Goal: Task Accomplishment & Management: Complete application form

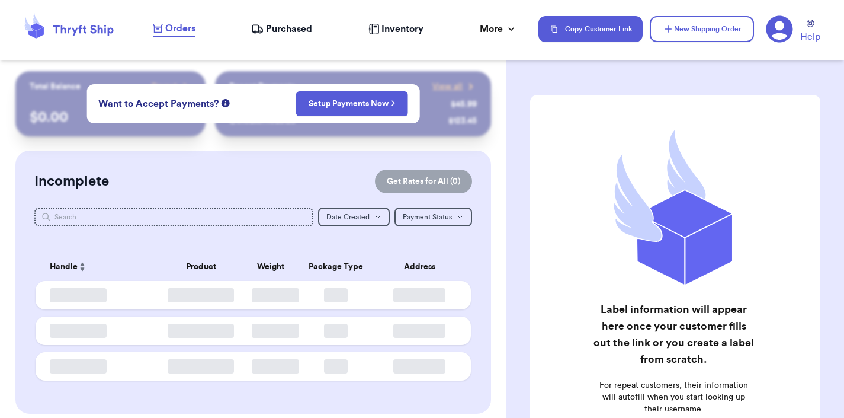
checkbox input "false"
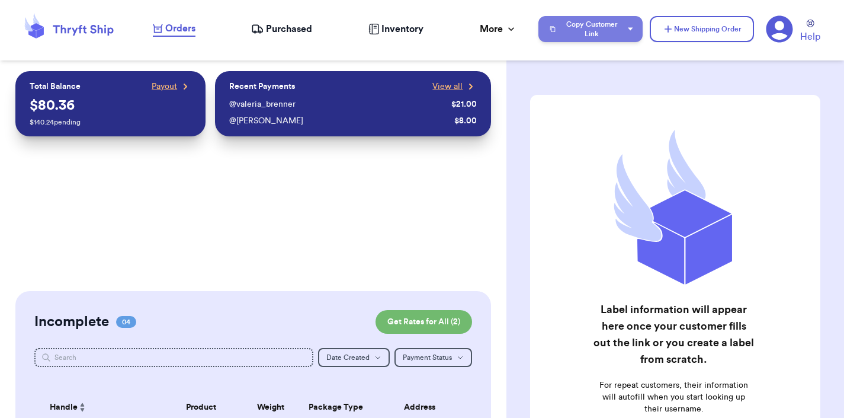
click at [615, 29] on button "Copy Customer Link" at bounding box center [590, 29] width 104 height 26
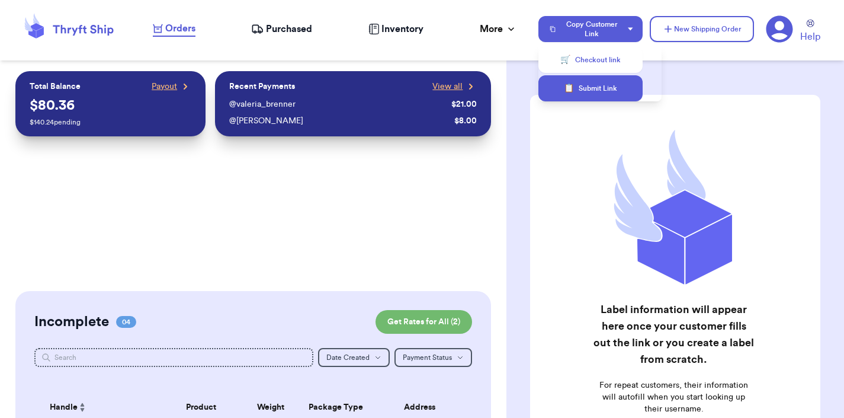
click at [597, 96] on button "📋 Submit Link" at bounding box center [590, 88] width 104 height 26
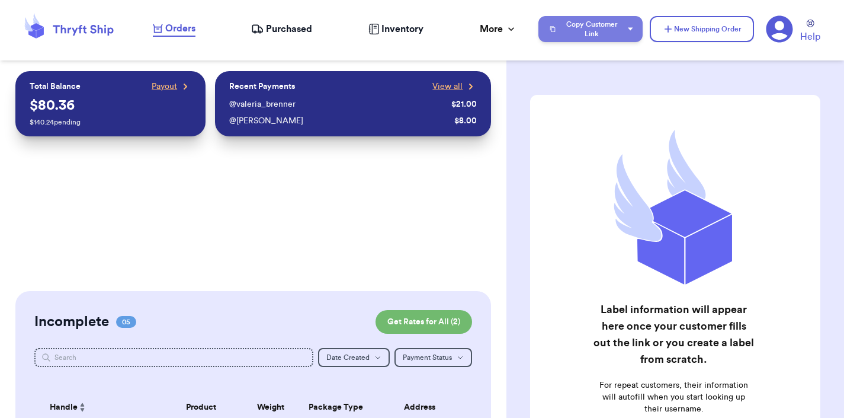
click at [603, 34] on button "Copy Customer Link" at bounding box center [590, 29] width 104 height 26
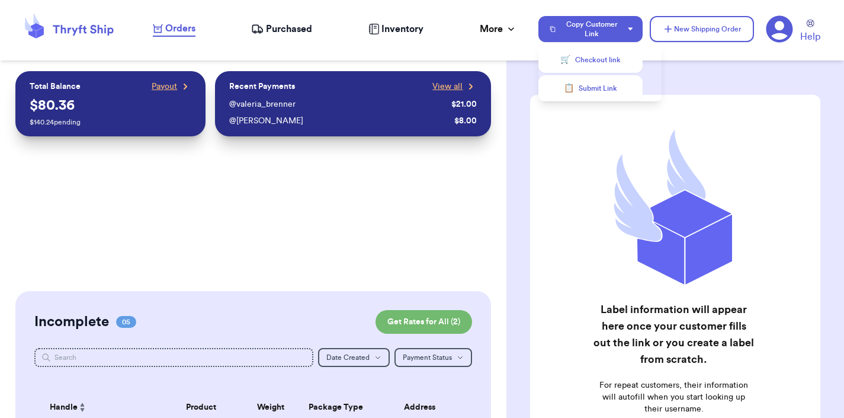
click at [590, 65] on button "🛒 Checkout link" at bounding box center [590, 60] width 104 height 26
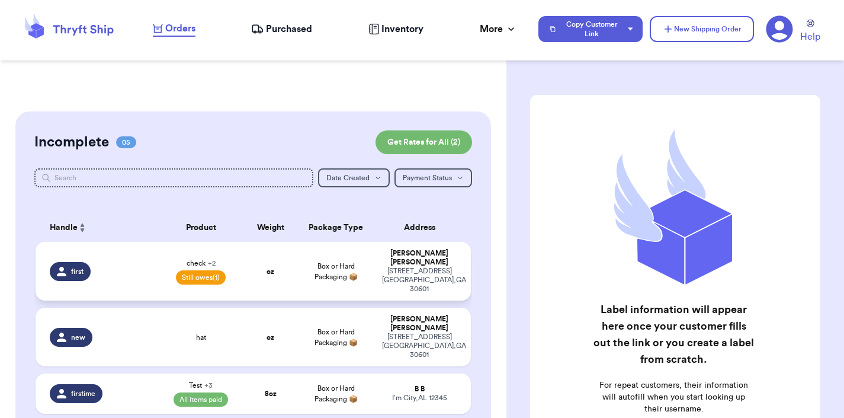
scroll to position [186, 0]
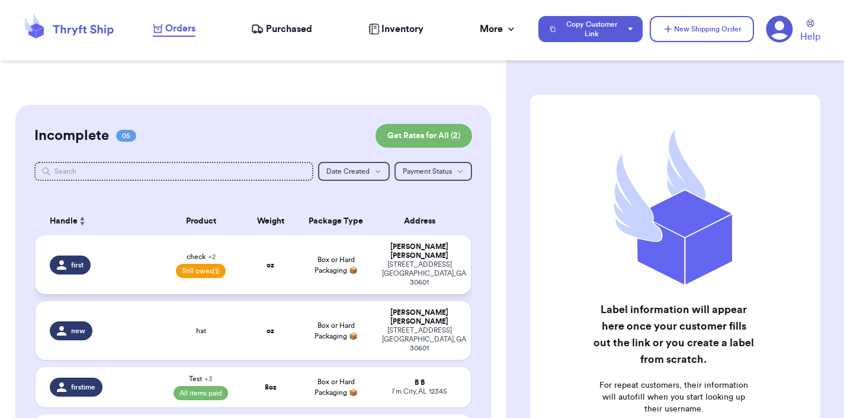
click at [254, 252] on td "oz" at bounding box center [271, 264] width 52 height 59
select select "unpaid"
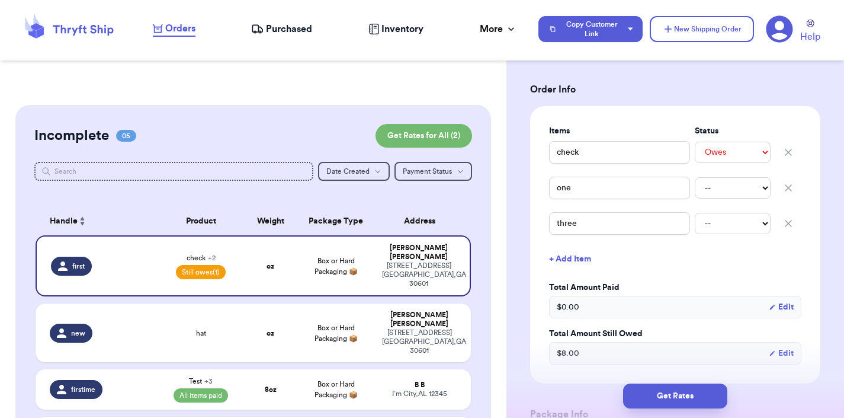
scroll to position [309, 0]
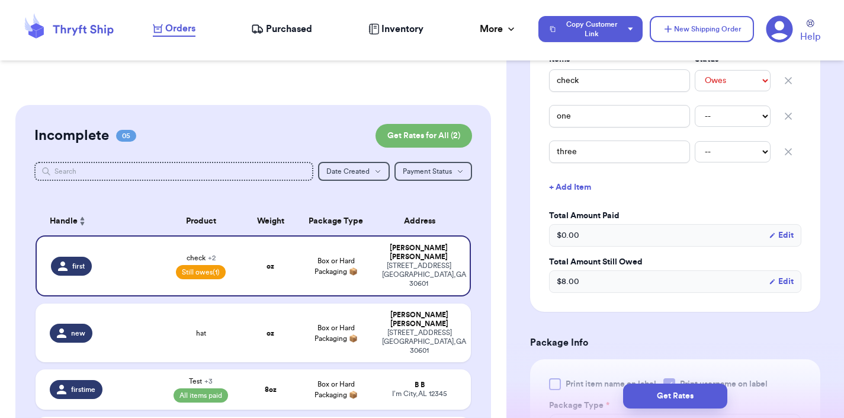
click at [769, 280] on button "Edit" at bounding box center [781, 281] width 25 height 12
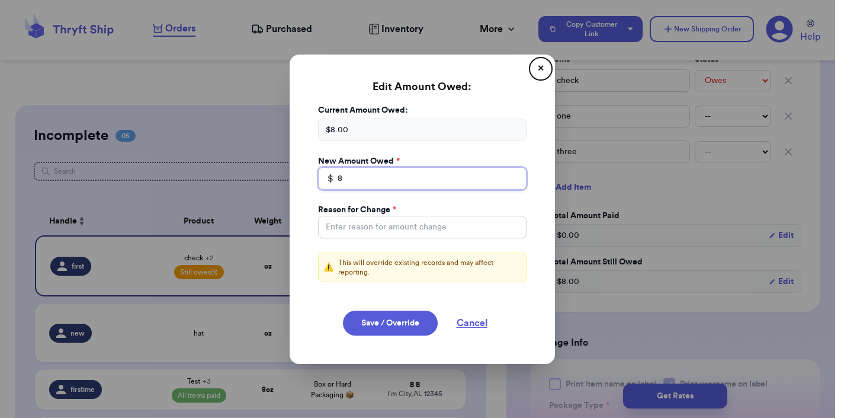
click at [407, 179] on input "8" at bounding box center [422, 178] width 209 height 23
type input "0"
type input "5"
click at [408, 322] on button "Save / Override" at bounding box center [390, 322] width 95 height 25
click at [403, 230] on input "Total Amount Paid" at bounding box center [422, 227] width 209 height 23
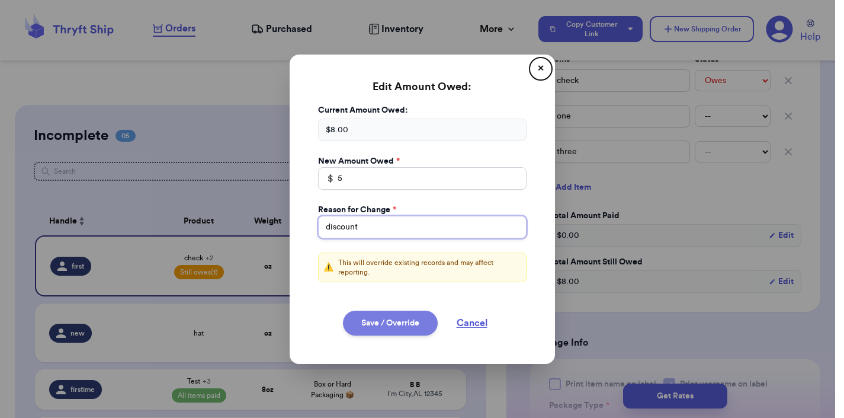
type input "discount"
click at [349, 319] on button "Save / Override" at bounding box center [390, 322] width 95 height 25
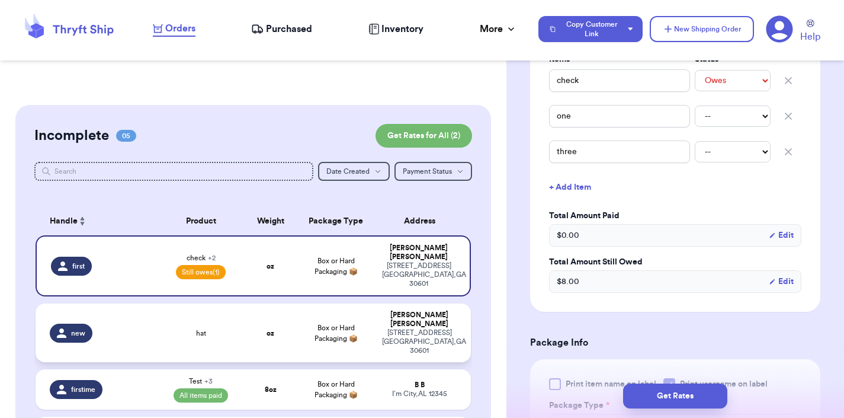
type input "5"
select select "unpaid"
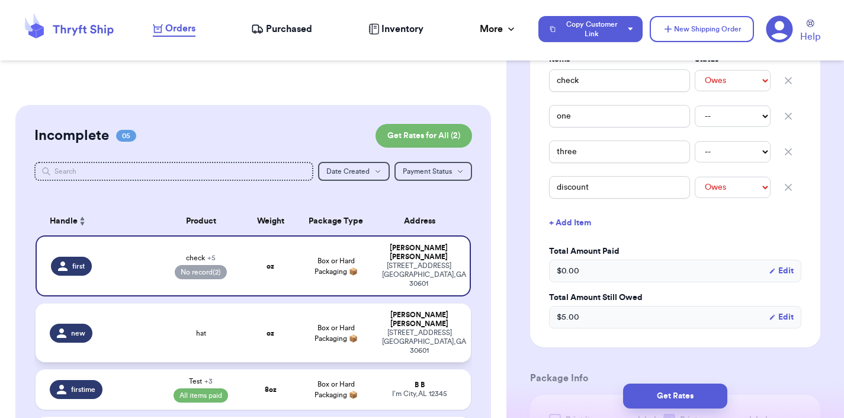
click at [302, 312] on td "Box or Hard Packaging 📦" at bounding box center [336, 332] width 78 height 59
type input "hat"
select select "unknown"
type input "0"
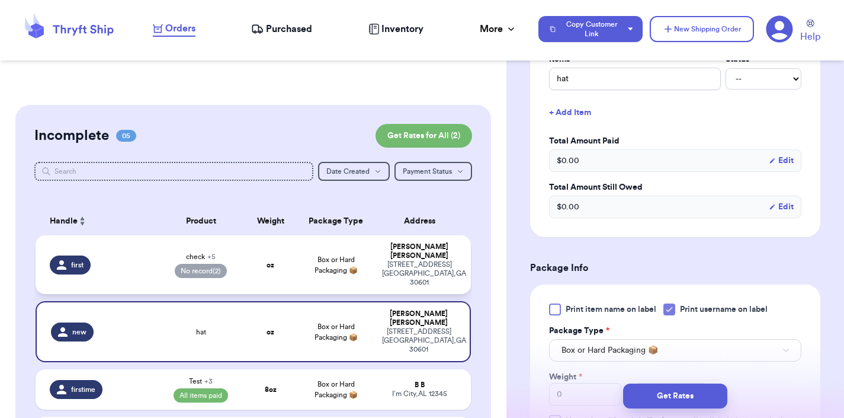
click at [301, 267] on td "Box or Hard Packaging 📦" at bounding box center [336, 264] width 78 height 59
type input "check"
select select "paid"
type input "9"
select select "paid"
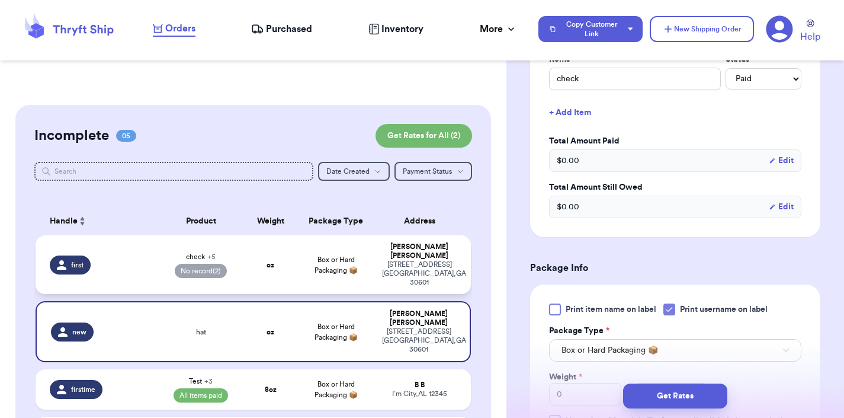
select select "paid"
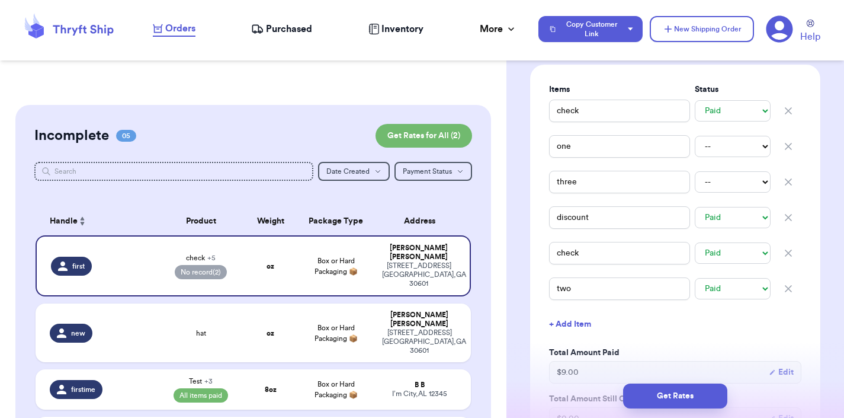
scroll to position [250, 0]
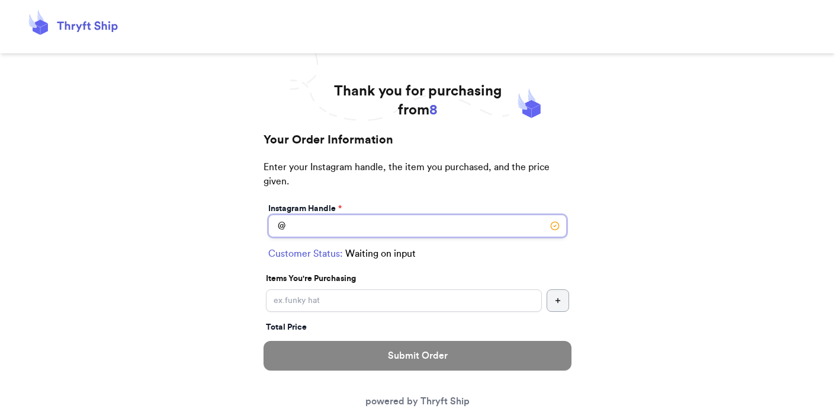
click at [369, 225] on input "Instagram Handle *" at bounding box center [417, 225] width 299 height 23
type input "valeria_brenner"
select select "GA"
type input "[GEOGRAPHIC_DATA]"
type input "30601"
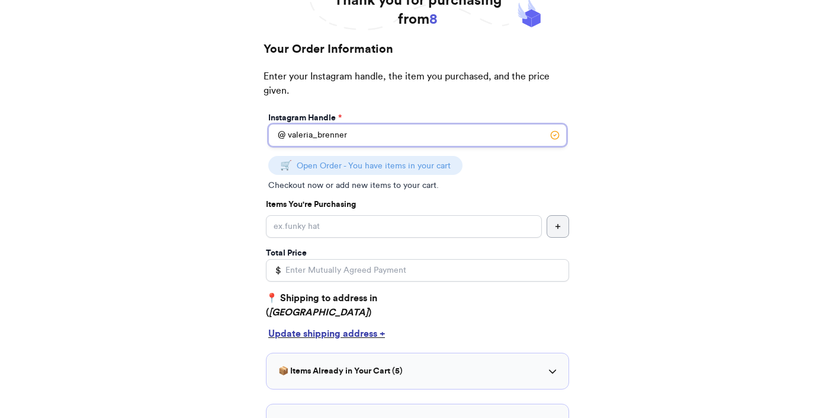
scroll to position [98, 0]
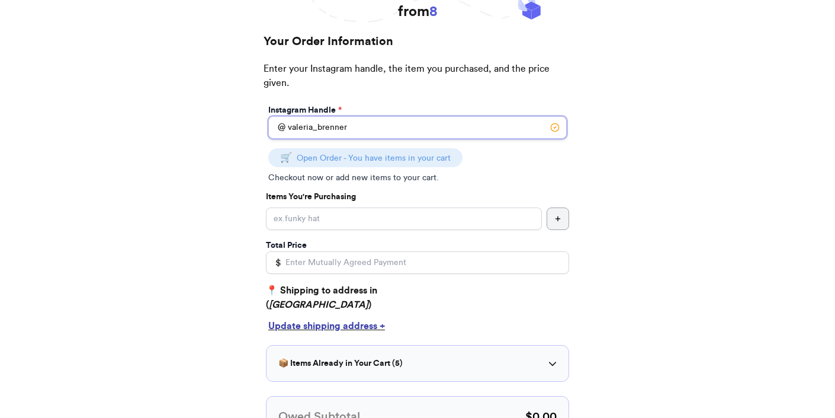
type input "valeria_brenner"
click at [331, 230] on div "Instagram Handle * @ valeria_brenner 🛒 Open Order - You have items in your cart…" at bounding box center [418, 285] width 308 height 366
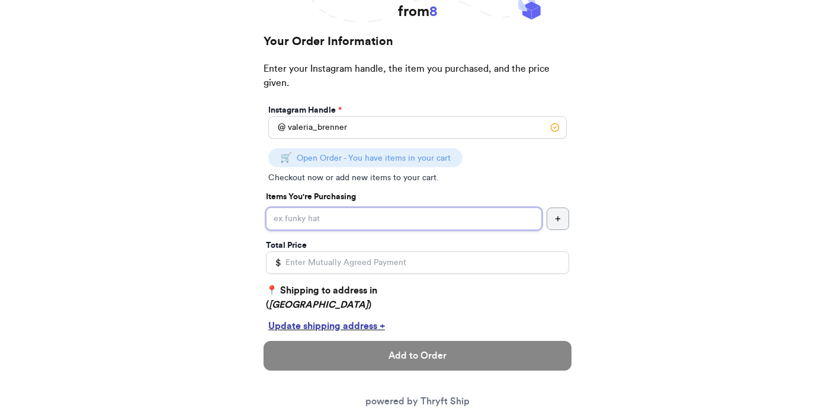
click at [334, 219] on input "Instagram Handle *" at bounding box center [404, 218] width 276 height 23
type input "item"
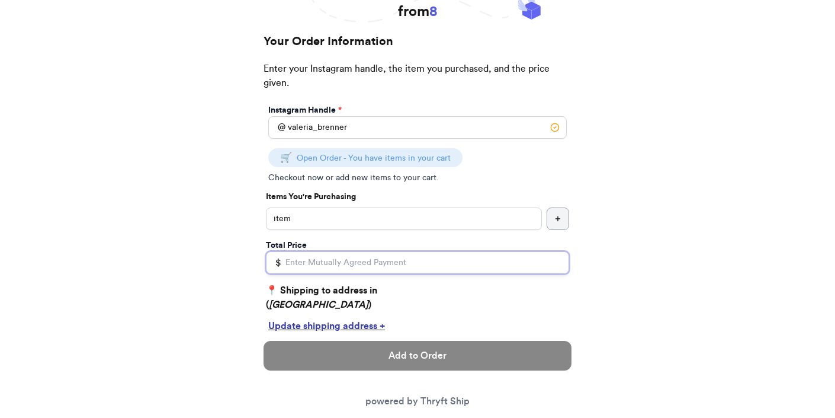
click at [331, 267] on input "Total Price" at bounding box center [417, 262] width 303 height 23
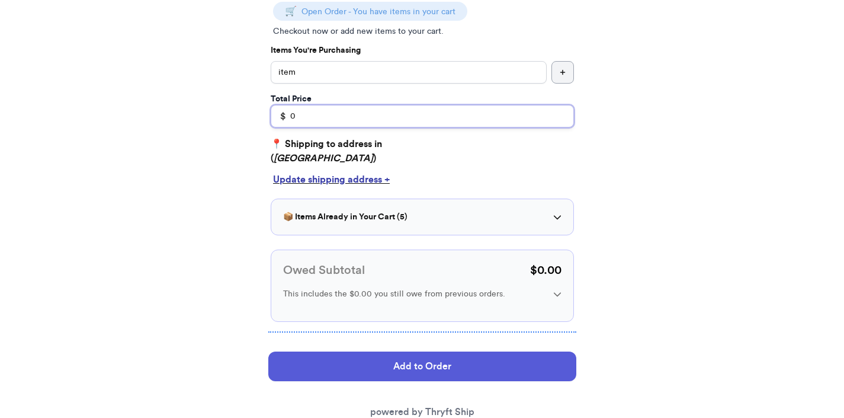
scroll to position [260, 0]
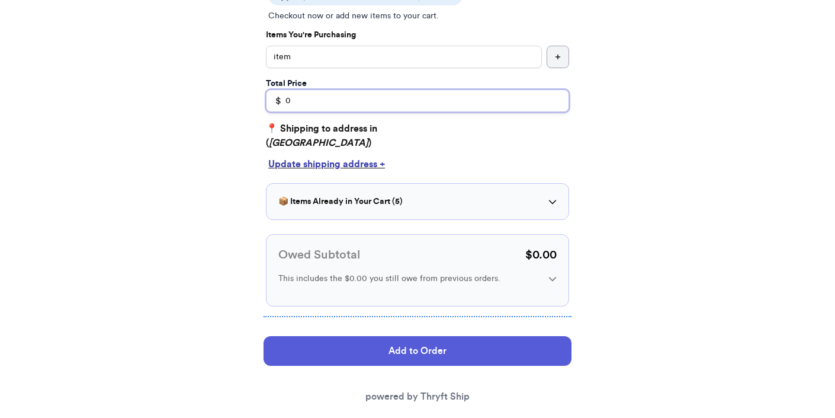
type input "0"
click at [397, 208] on div "📦 Items Already in Your Cart ( 5 ) glass candlestick holder ✓ Paid hat ✓ Paid h…" at bounding box center [417, 201] width 303 height 37
click at [490, 198] on div "📦 Items Already in Your Cart ( 5 )" at bounding box center [417, 201] width 278 height 12
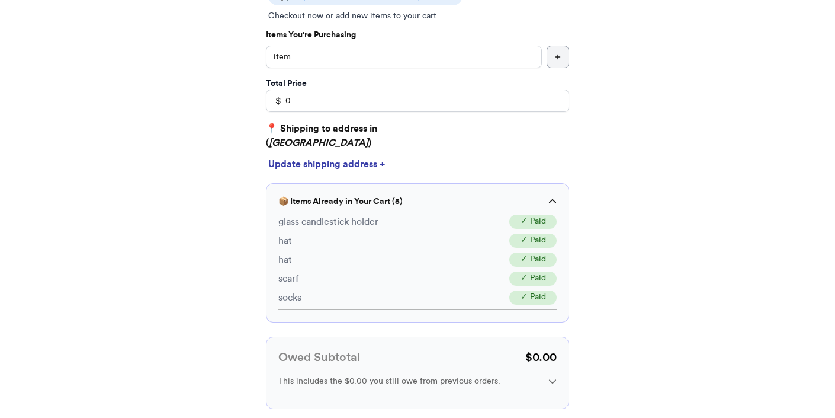
click at [490, 198] on div "📦 Items Already in Your Cart ( 5 )" at bounding box center [417, 201] width 278 height 12
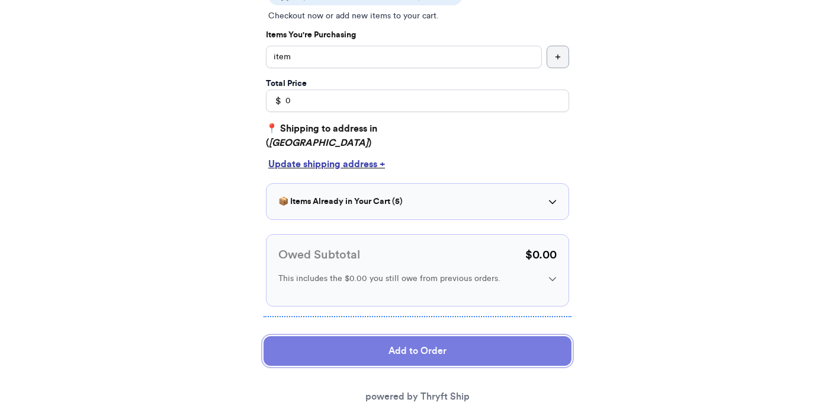
click at [408, 345] on button "Add to Order" at bounding box center [418, 351] width 308 height 30
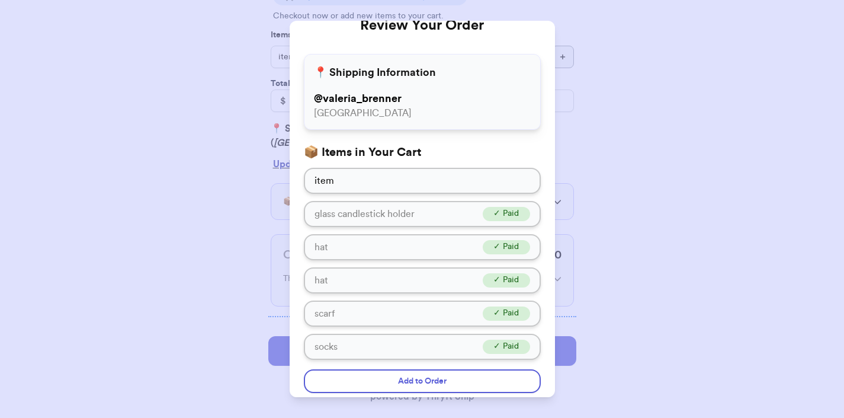
scroll to position [65, 0]
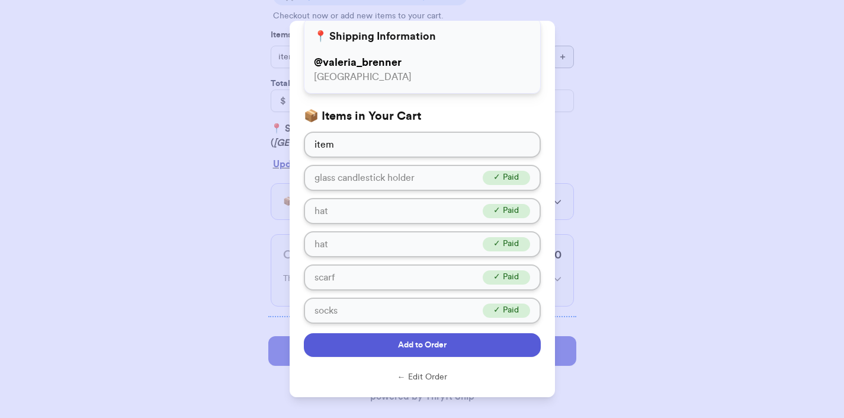
click at [408, 346] on span "Add to Order" at bounding box center [422, 345] width 49 height 12
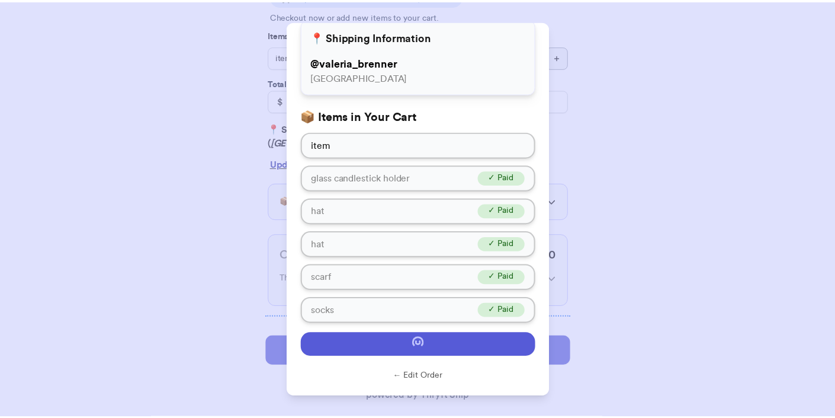
scroll to position [25, 0]
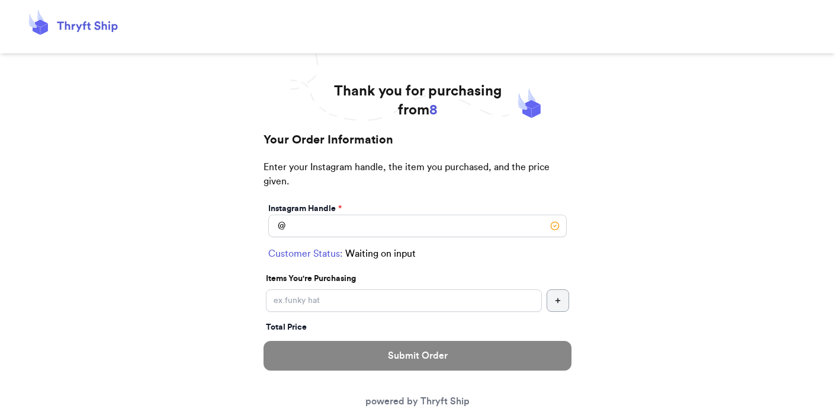
drag, startPoint x: 354, startPoint y: 239, endPoint x: 358, endPoint y: 220, distance: 19.3
click at [357, 230] on div "Instagram Handle * @ Customer Status: Waiting on input Items You're Purchasing …" at bounding box center [418, 321] width 308 height 243
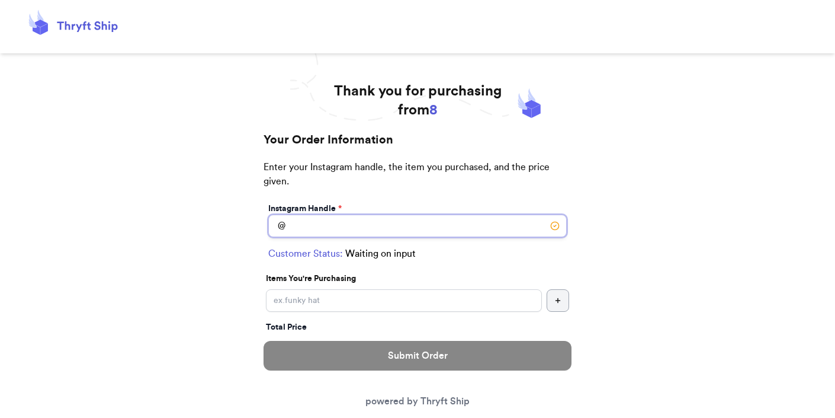
click at [358, 217] on input "Instagram Handle *" at bounding box center [417, 225] width 299 height 23
type input "first"
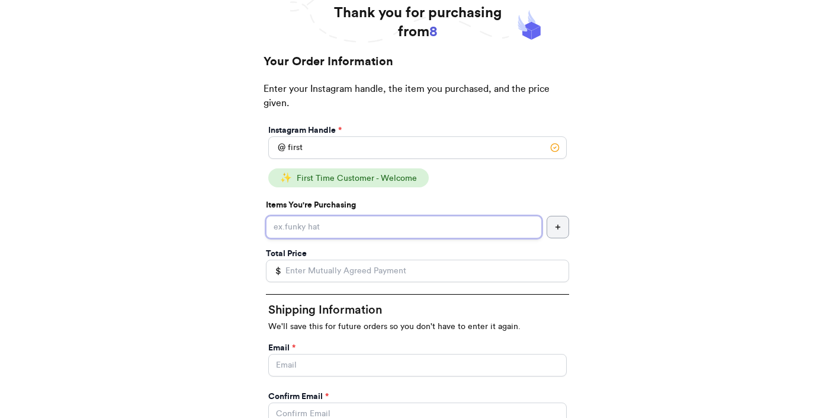
scroll to position [79, 0]
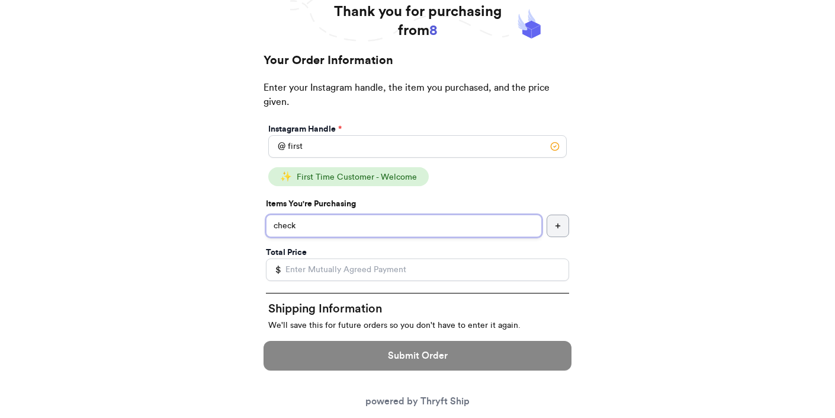
type input "check"
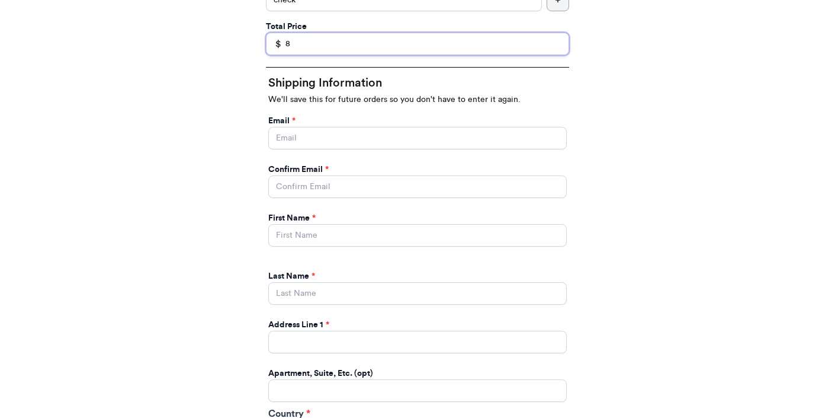
scroll to position [310, 0]
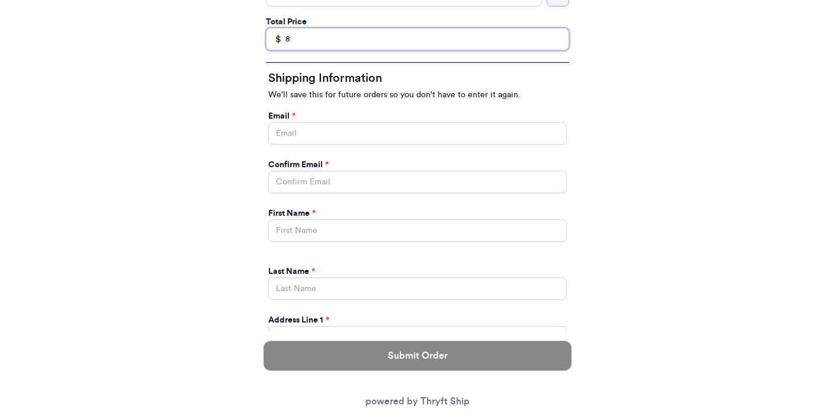
type input "8"
click at [308, 138] on input "Instagram Handle *" at bounding box center [417, 133] width 299 height 23
type input "valer"
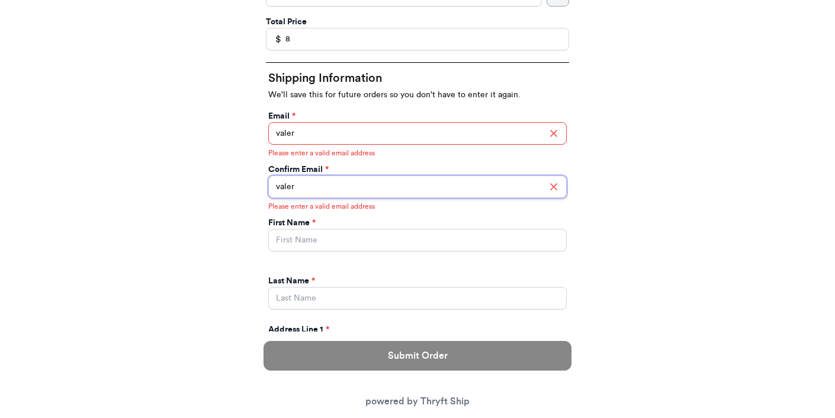
type input "valer"
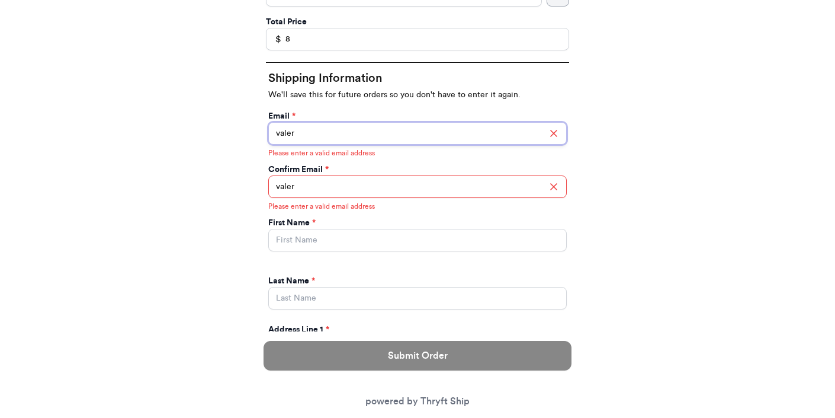
click at [469, 131] on input "valer" at bounding box center [417, 133] width 299 height 23
type input "valeria.brenner@yahoo.com"
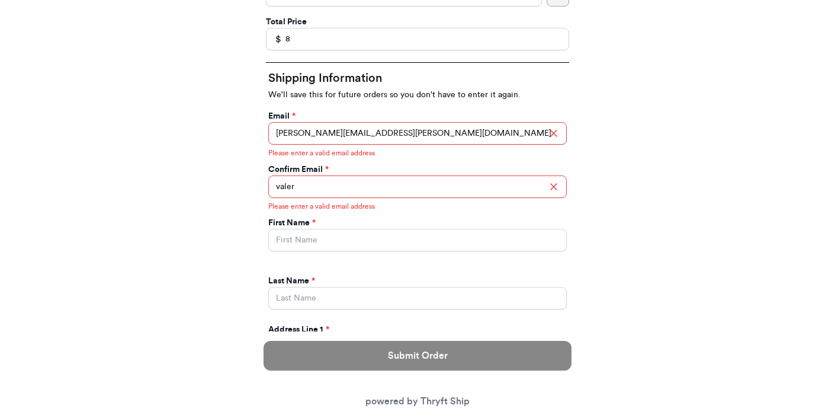
click at [405, 219] on div "First Name *" at bounding box center [417, 234] width 299 height 34
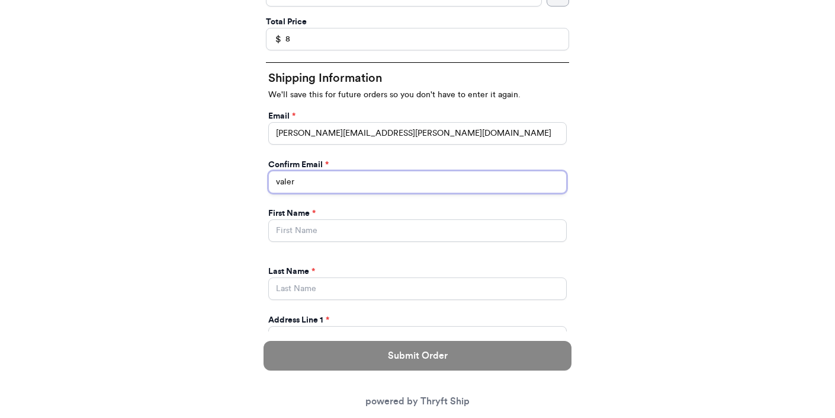
click at [383, 180] on input "valer" at bounding box center [417, 182] width 299 height 23
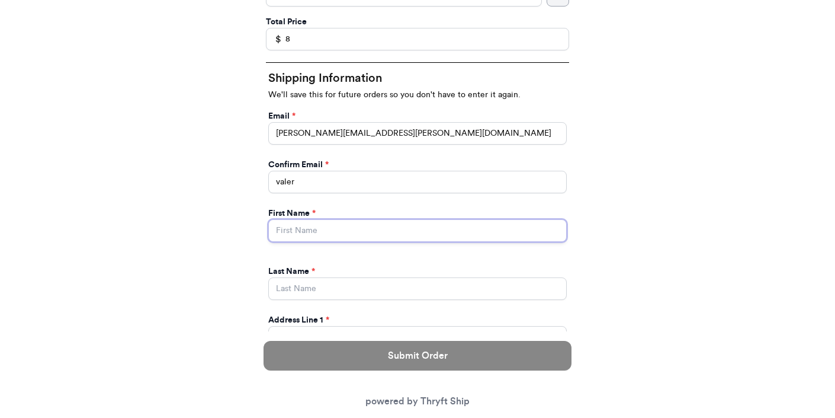
click at [355, 235] on input "Instagram Handle *" at bounding box center [417, 230] width 299 height 23
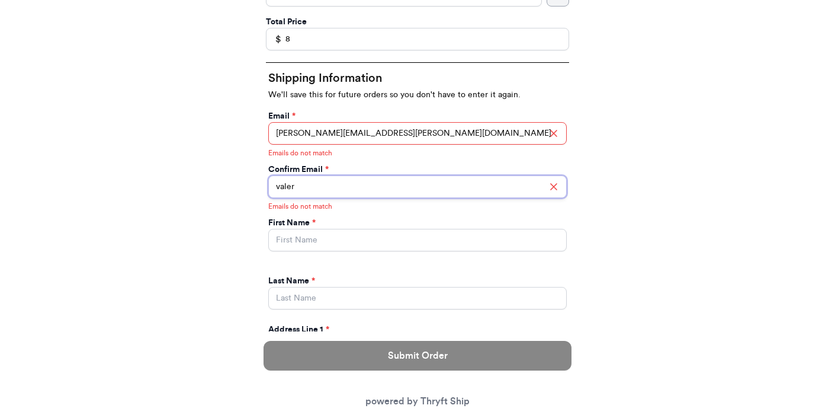
click at [343, 194] on input "valer" at bounding box center [417, 186] width 299 height 23
type input "valeria.brenner@yahoo.com"
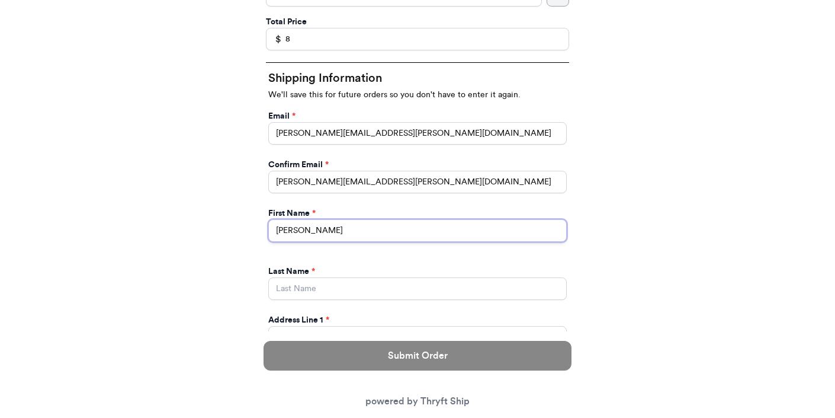
type input "[PERSON_NAME]"
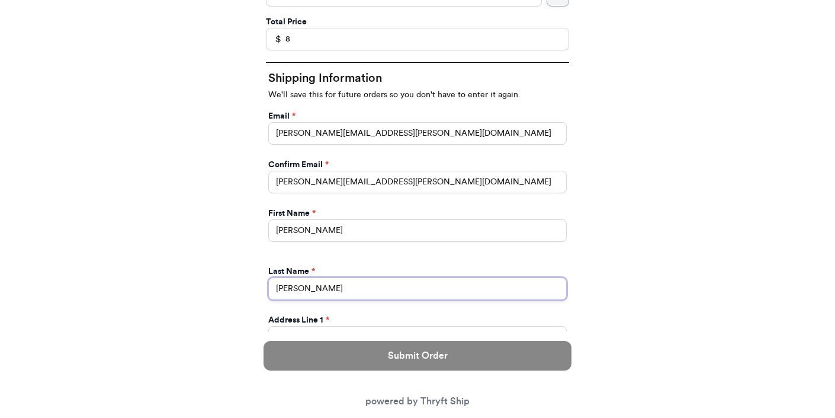
type input "[PERSON_NAME]"
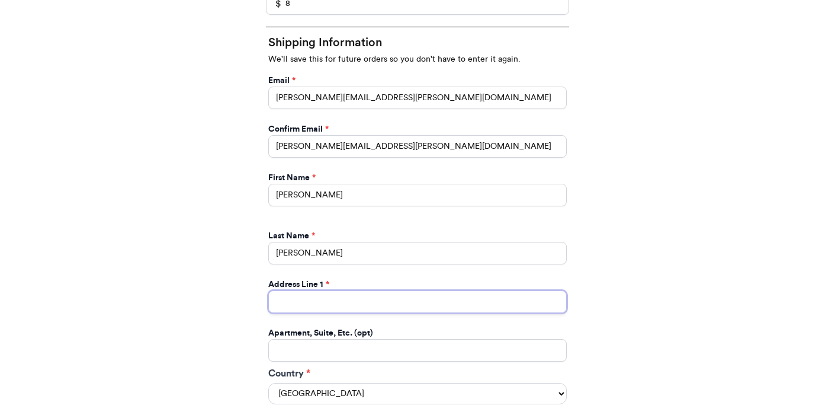
scroll to position [387, 0]
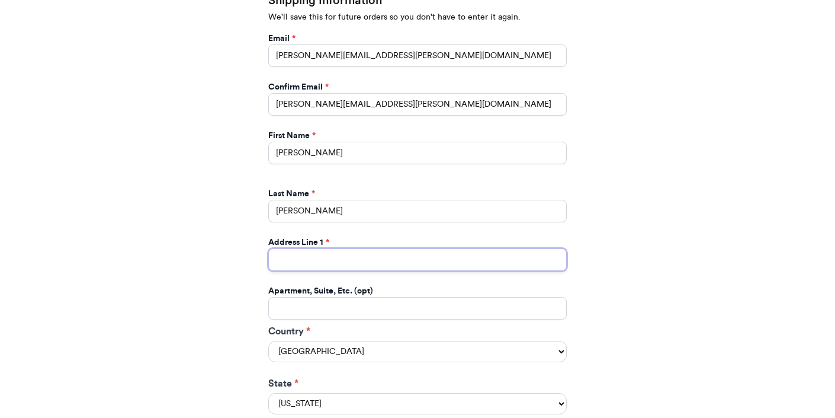
click at [491, 252] on input "Instagram Handle *" at bounding box center [417, 259] width 299 height 23
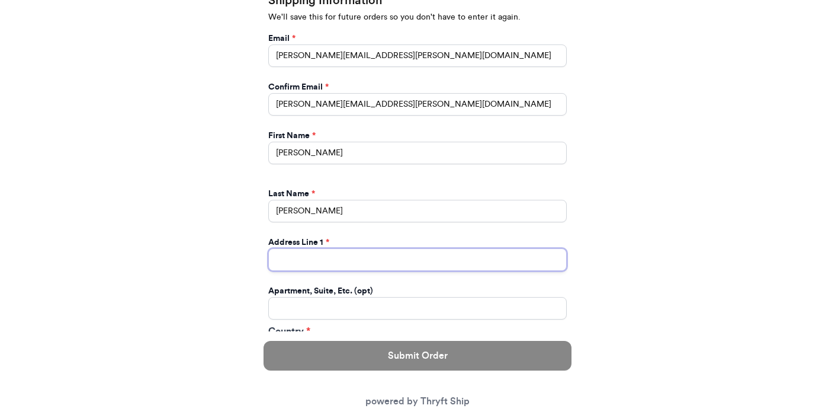
type input "[STREET_ADDRESS]"
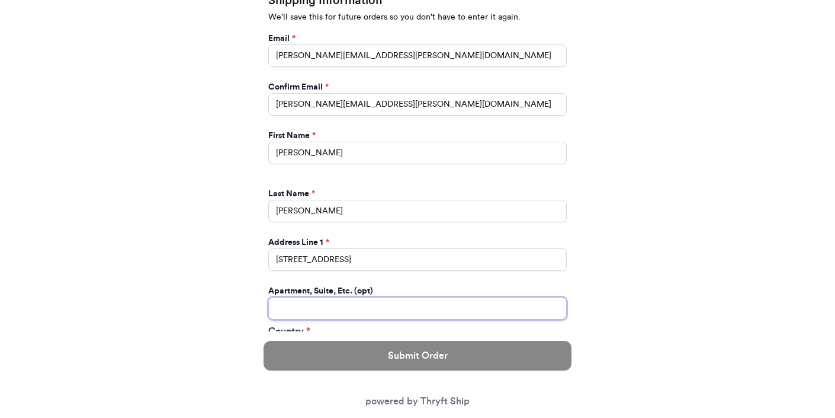
type input "apt 211"
select select "GA"
type input "[GEOGRAPHIC_DATA]"
type input "30601"
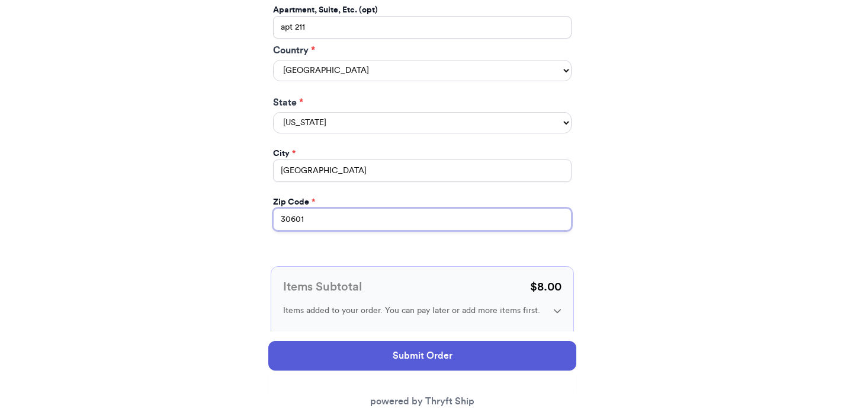
scroll to position [723, 0]
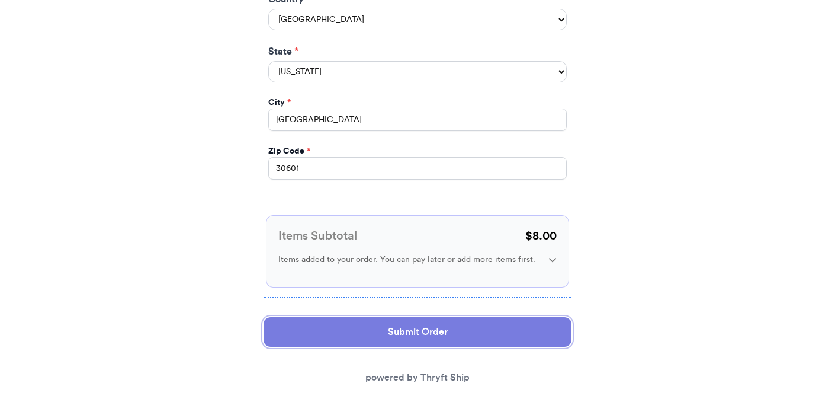
click at [412, 331] on button "Submit Order" at bounding box center [418, 332] width 308 height 30
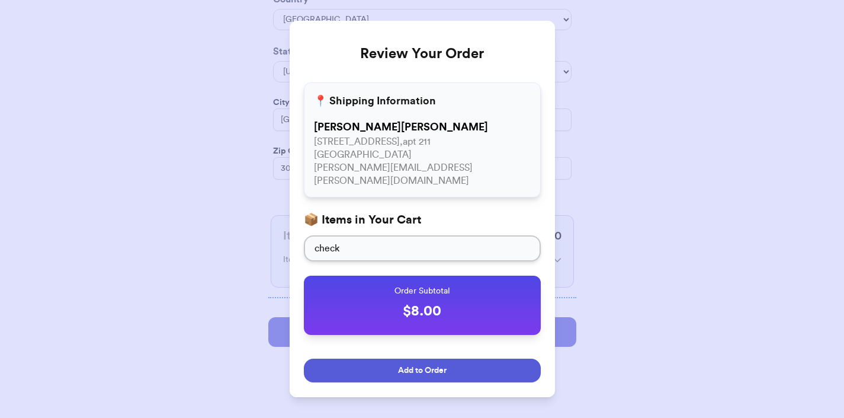
click at [398, 364] on span "Add to Order" at bounding box center [422, 370] width 49 height 12
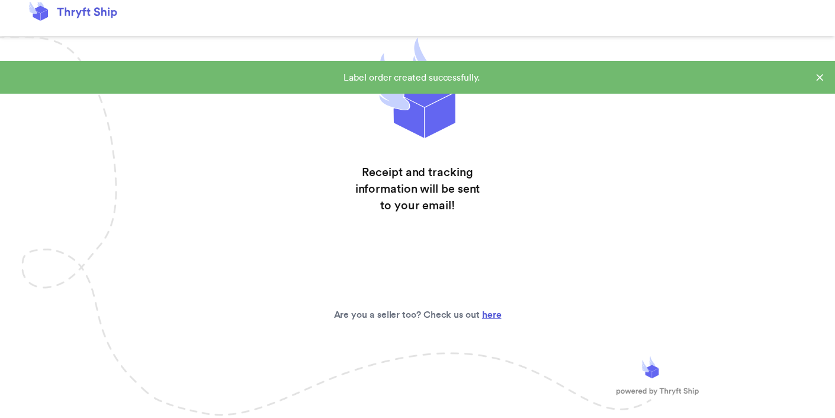
scroll to position [25, 0]
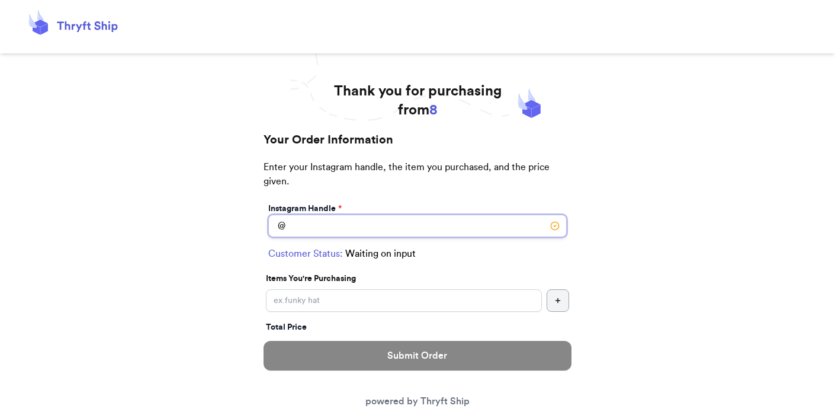
click at [316, 221] on input "Instagram Handle *" at bounding box center [417, 225] width 299 height 23
type input "f"
type input "first"
select select "GA"
type input "[GEOGRAPHIC_DATA]"
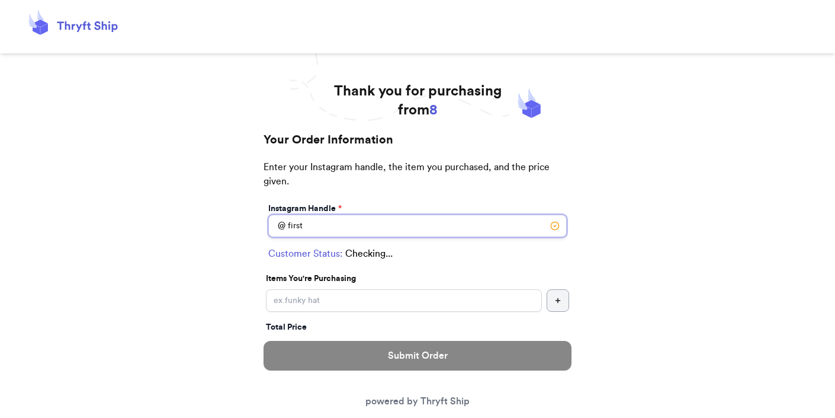
type input "30601"
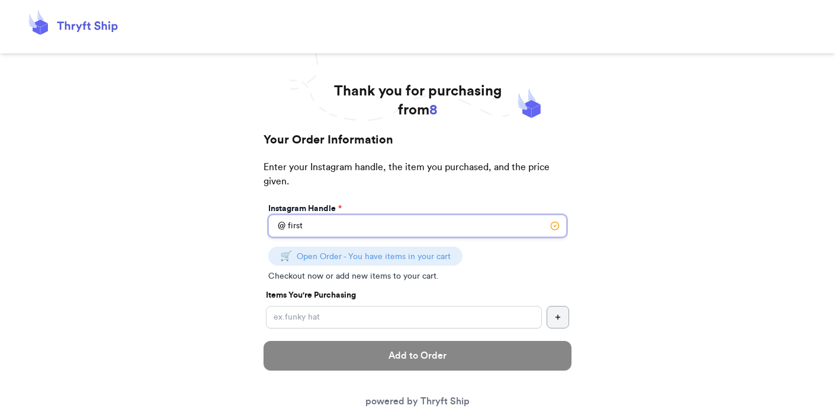
type input "first"
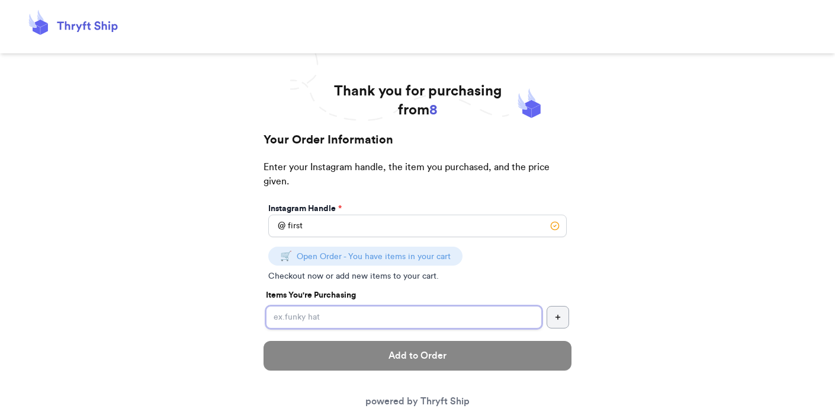
click at [328, 306] on input "Instagram Handle *" at bounding box center [404, 317] width 276 height 23
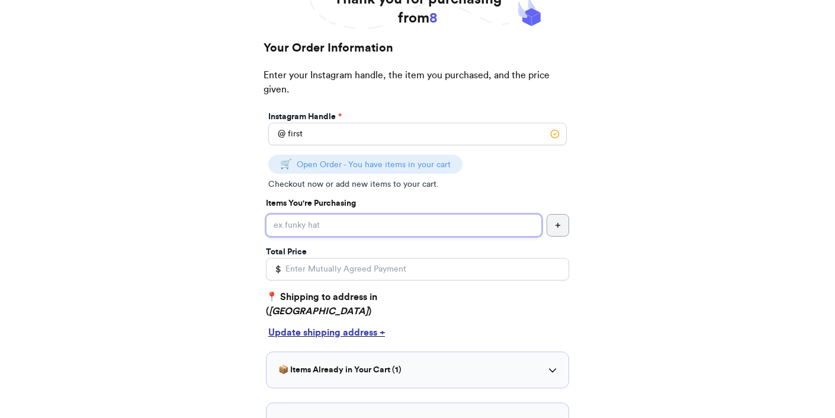
scroll to position [105, 0]
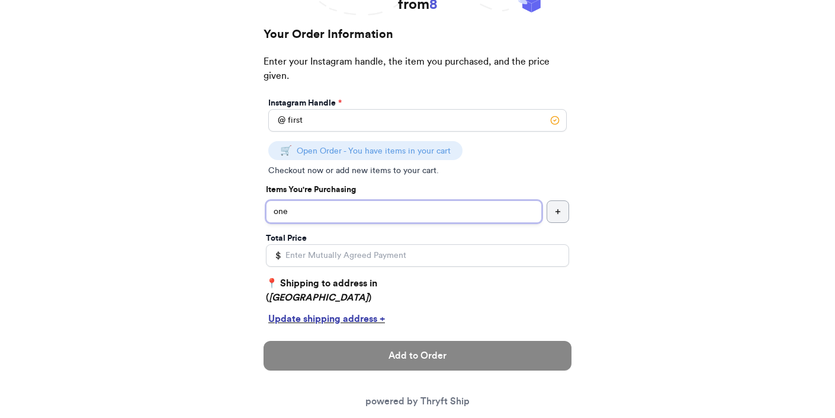
type input "one"
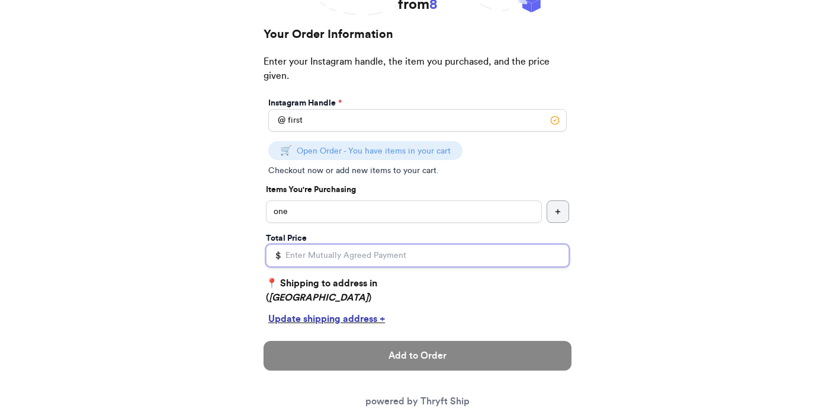
click at [325, 254] on input "Total Price" at bounding box center [417, 255] width 303 height 23
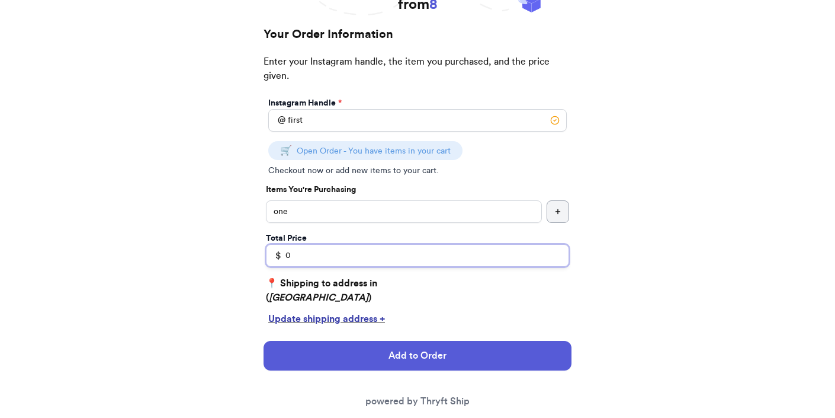
type input "0"
click at [307, 315] on div "Update shipping address +" at bounding box center [417, 319] width 299 height 14
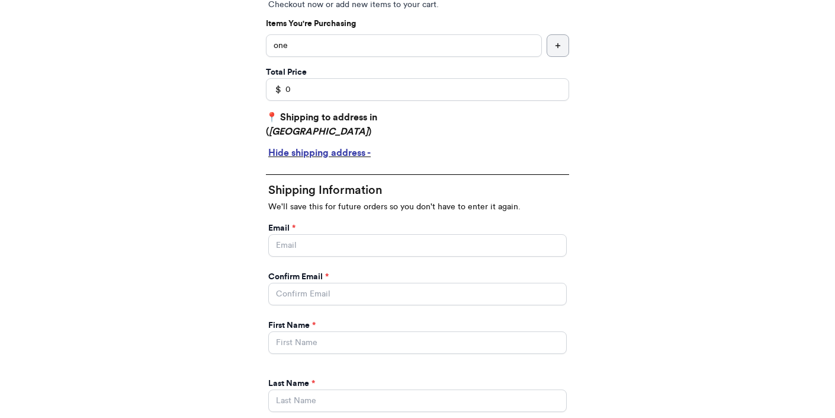
scroll to position [331, 0]
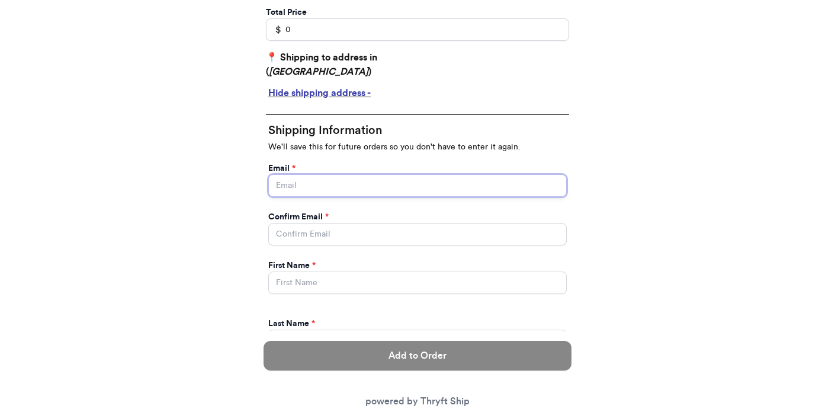
click at [328, 187] on input "Instagram Handle *" at bounding box center [417, 185] width 299 height 23
type input "[EMAIL_ADDRESS][DOMAIN_NAME]"
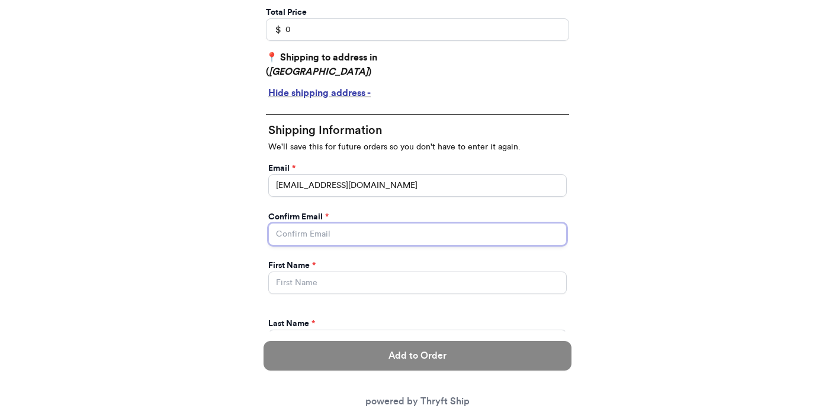
type input "[EMAIL_ADDRESS][DOMAIN_NAME]"
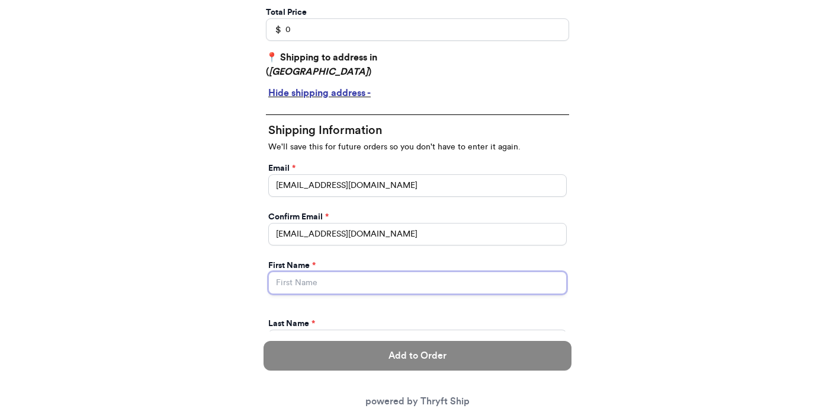
click at [305, 283] on input "Instagram Handle *" at bounding box center [417, 282] width 299 height 23
type input "[PERSON_NAME]"
type input "[STREET_ADDRESS]"
type input "apt 211"
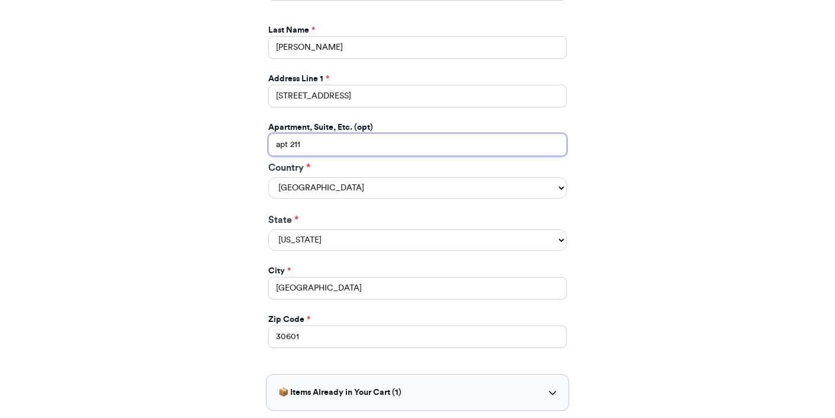
scroll to position [618, 0]
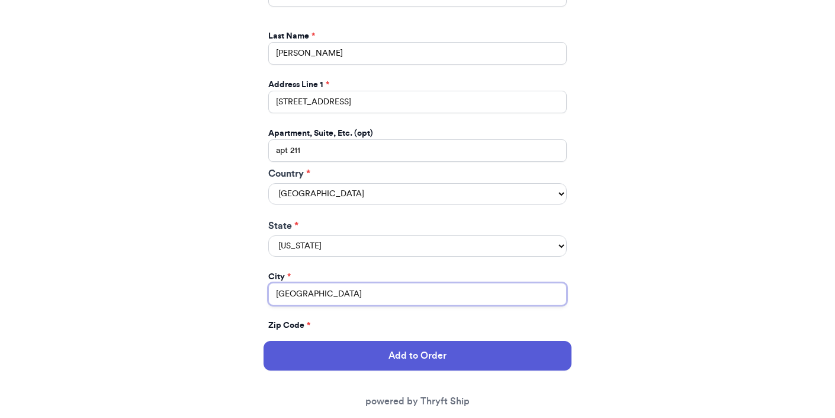
click at [299, 300] on input "[GEOGRAPHIC_DATA]" at bounding box center [417, 294] width 299 height 23
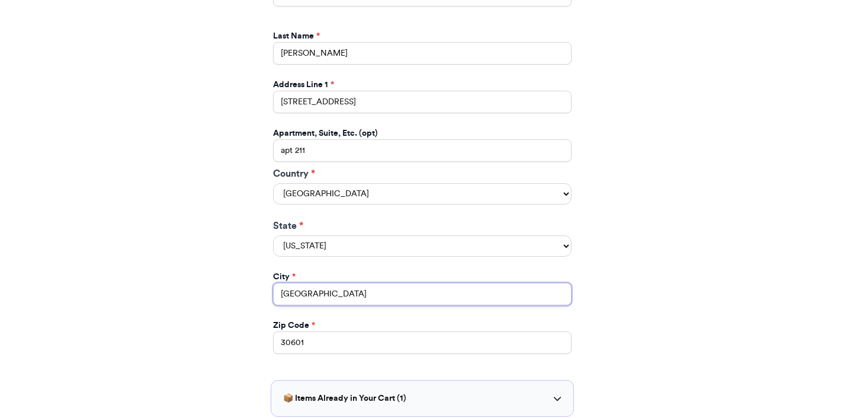
scroll to position [621, 0]
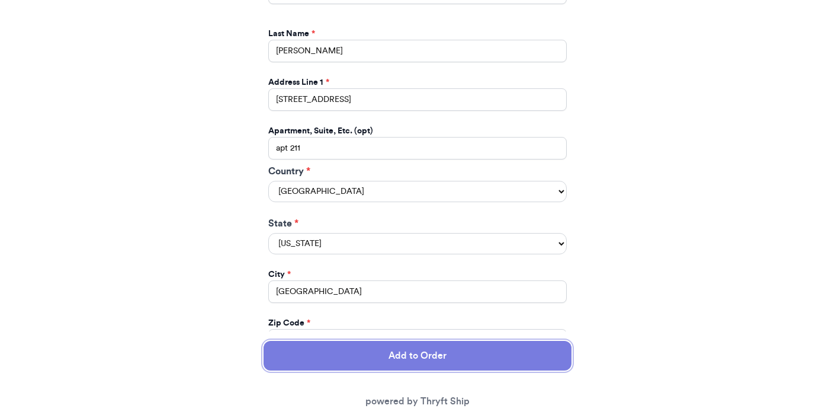
click at [316, 364] on button "Add to Order" at bounding box center [418, 356] width 308 height 30
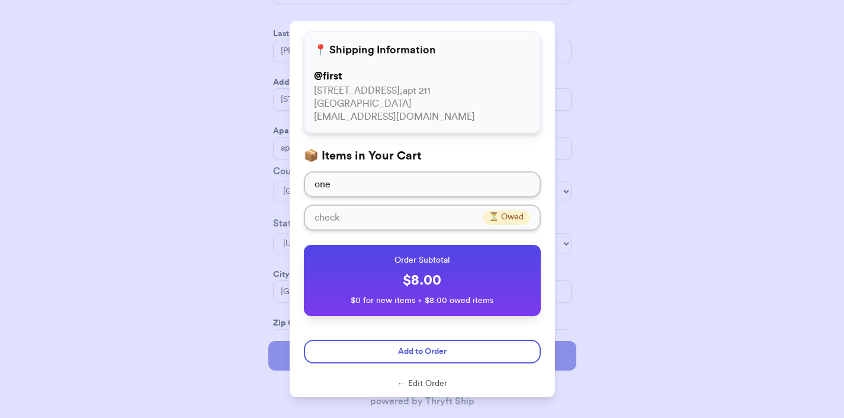
scroll to position [57, 0]
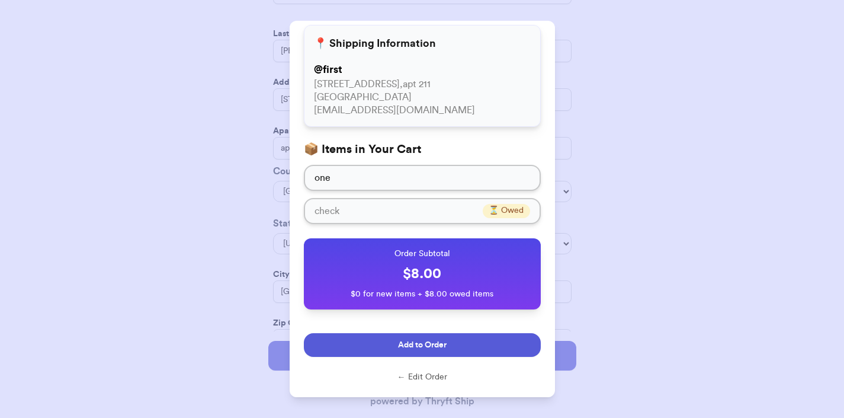
click at [358, 348] on button "Add to Order" at bounding box center [422, 345] width 237 height 24
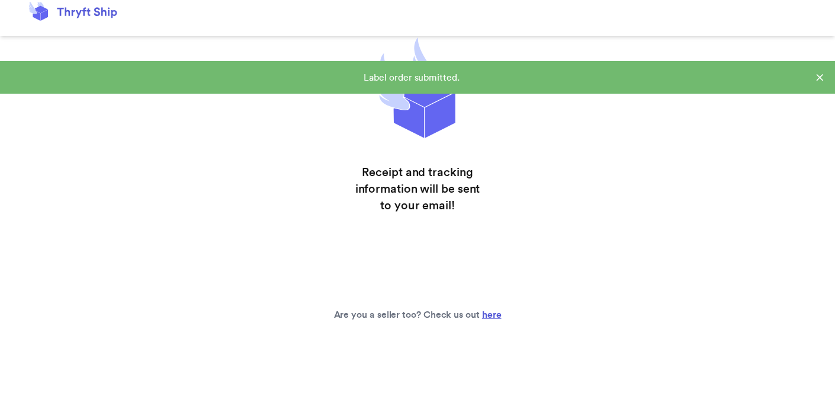
scroll to position [25, 0]
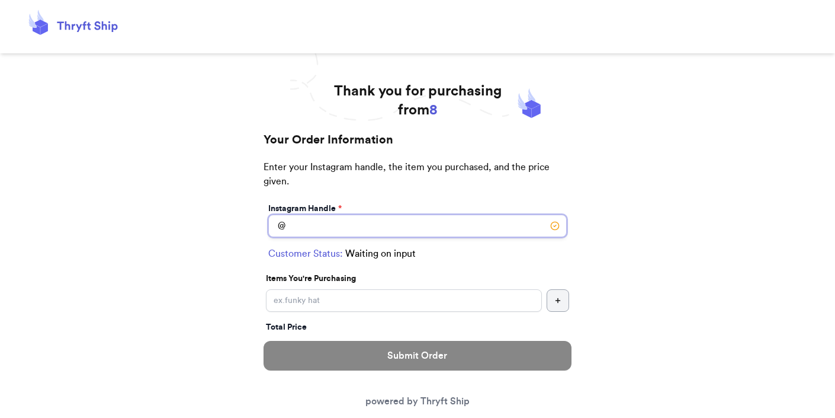
click at [318, 214] on input "Instagram Handle *" at bounding box center [417, 225] width 299 height 23
type input "first"
select select "GA"
type input "[GEOGRAPHIC_DATA]"
type input "30601"
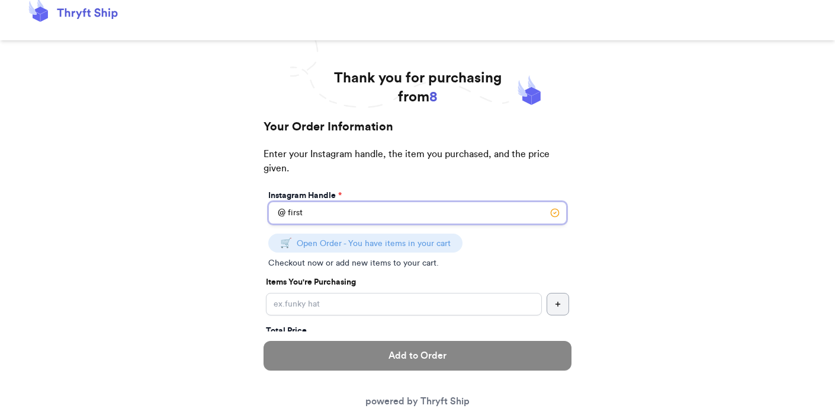
scroll to position [22, 0]
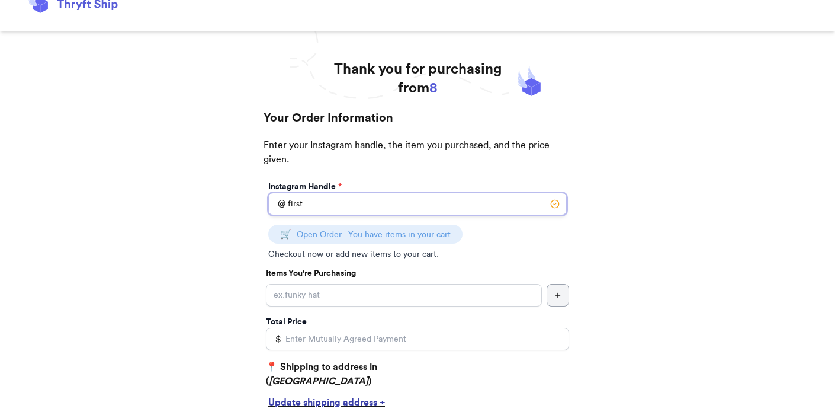
type input "first"
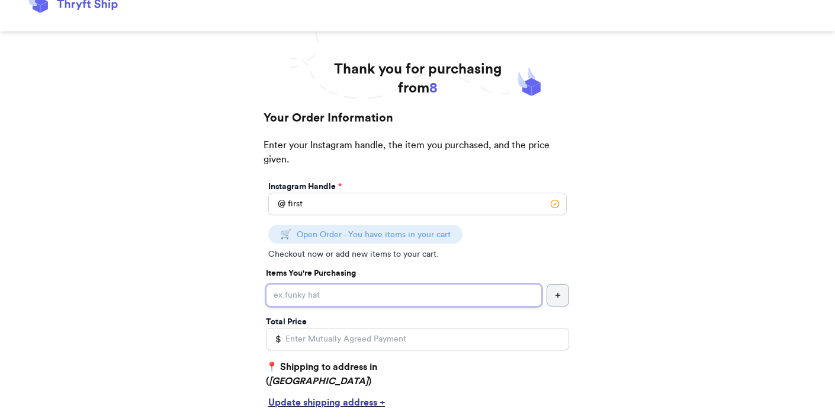
click at [319, 302] on input "Instagram Handle *" at bounding box center [404, 295] width 276 height 23
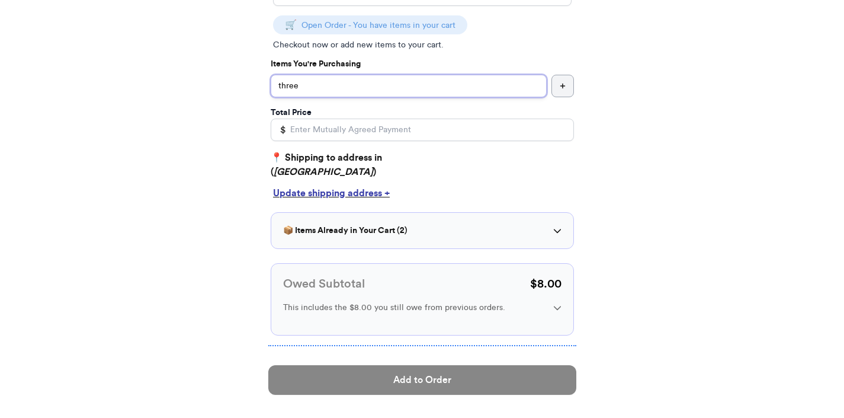
scroll to position [245, 0]
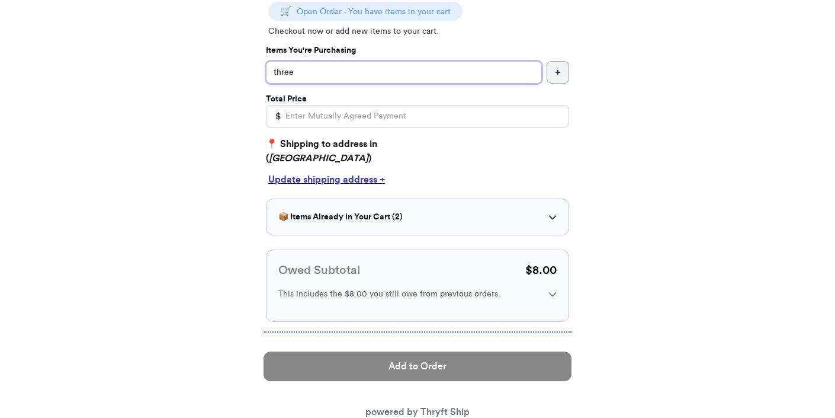
type input "three"
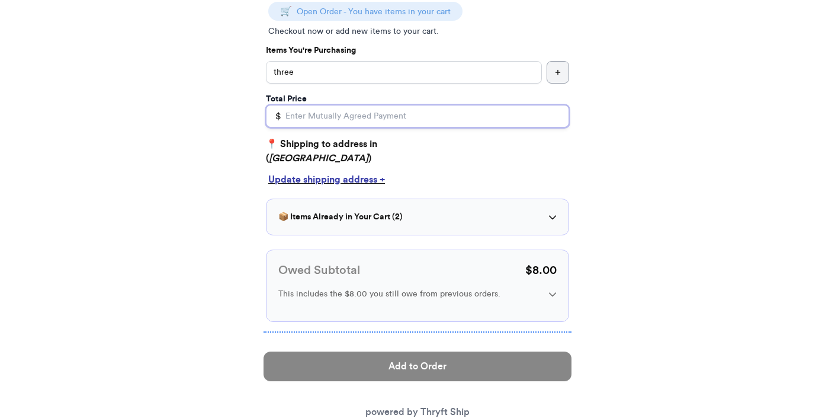
click at [326, 116] on input "Total Price" at bounding box center [417, 116] width 303 height 23
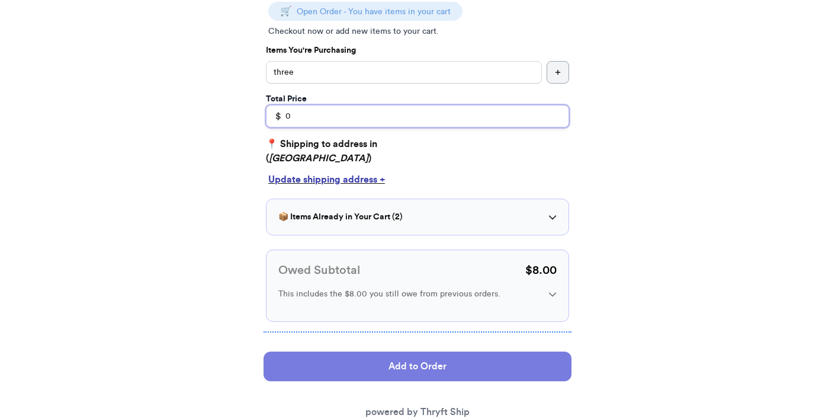
type input "0"
click at [386, 355] on button "Add to Order" at bounding box center [418, 366] width 308 height 30
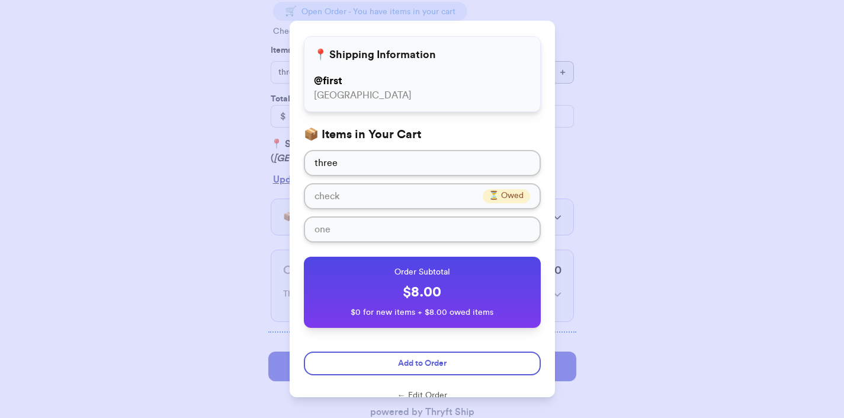
scroll to position [47, 0]
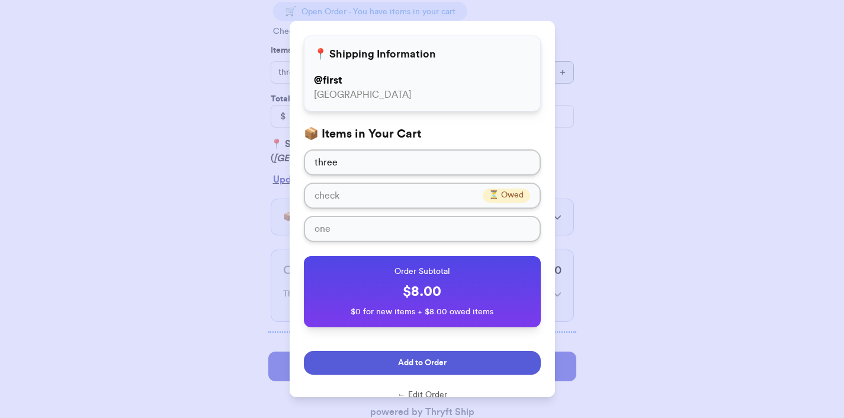
click at [380, 354] on button "Add to Order" at bounding box center [422, 363] width 237 height 24
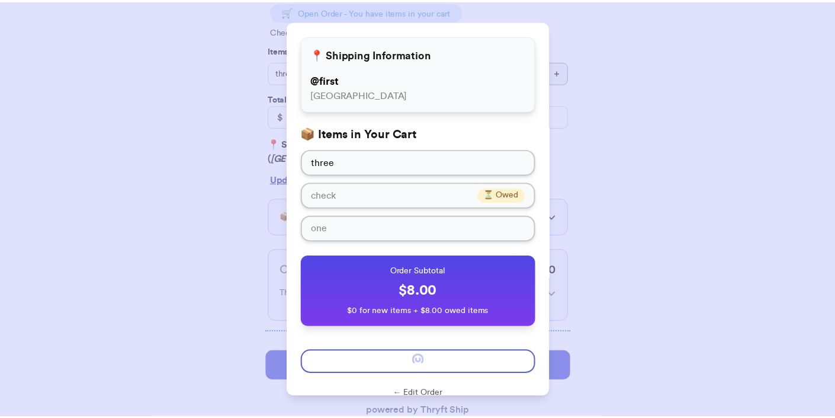
scroll to position [25, 0]
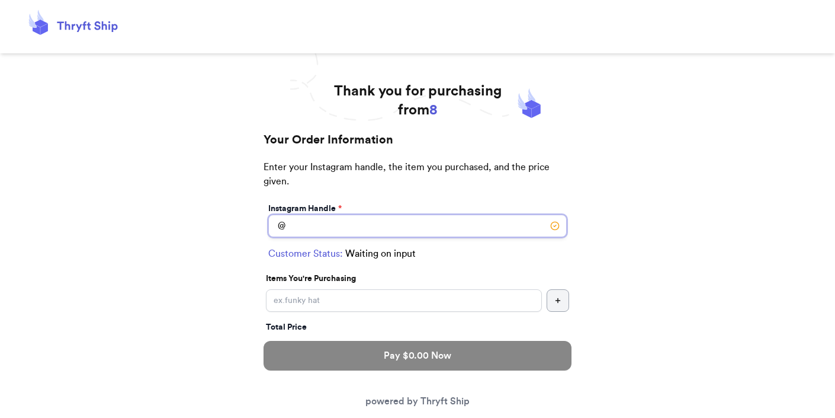
click at [431, 227] on input "Instagram Handle *" at bounding box center [417, 225] width 299 height 23
type input "v"
type input "p"
type input "v"
type input "first"
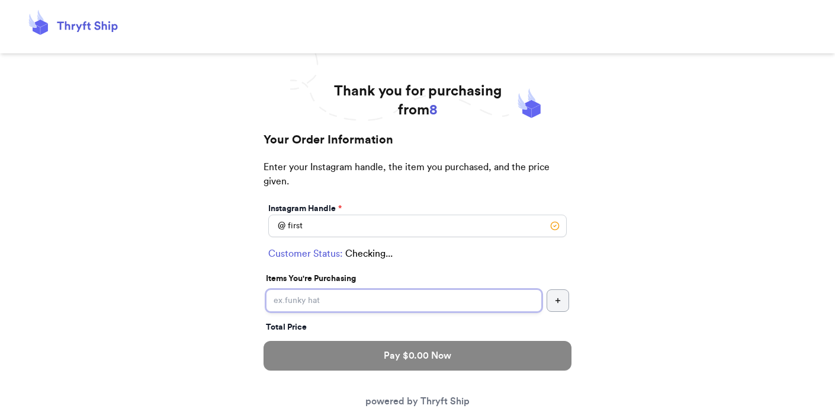
select select "GA"
type input "athens"
type input "30601"
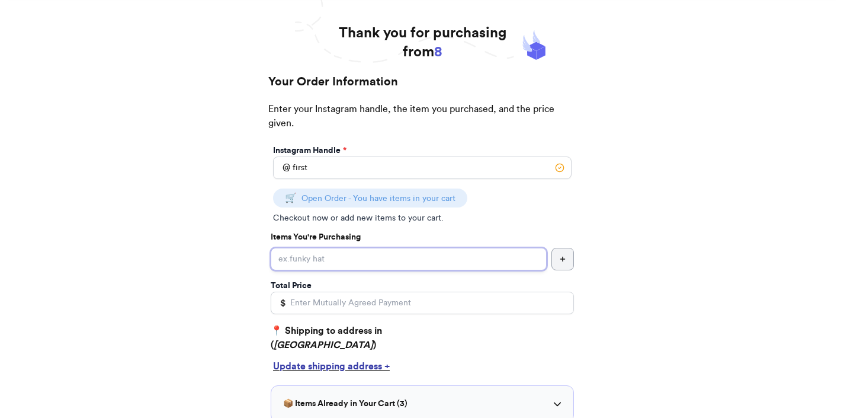
scroll to position [80, 0]
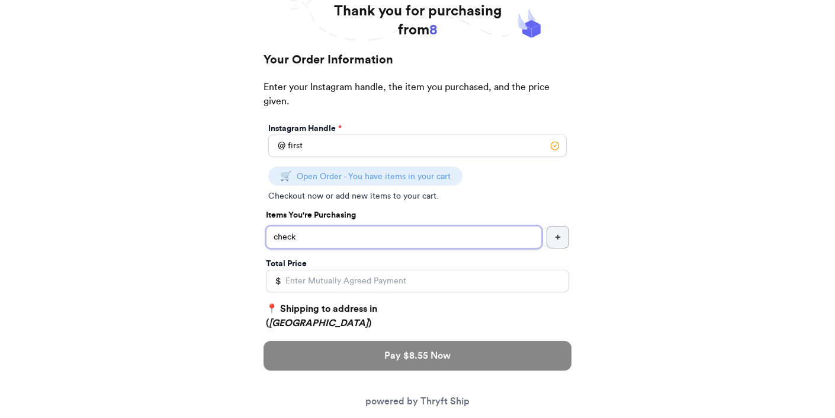
type input "check"
click at [568, 236] on button "button" at bounding box center [558, 237] width 23 height 23
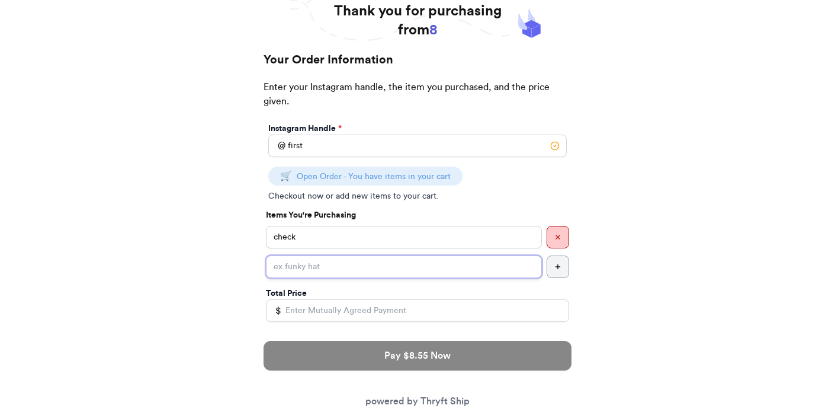
drag, startPoint x: 375, startPoint y: 255, endPoint x: 368, endPoint y: 262, distance: 9.6
click at [374, 256] on input "Instagram Handle *" at bounding box center [404, 266] width 276 height 23
type input "two"
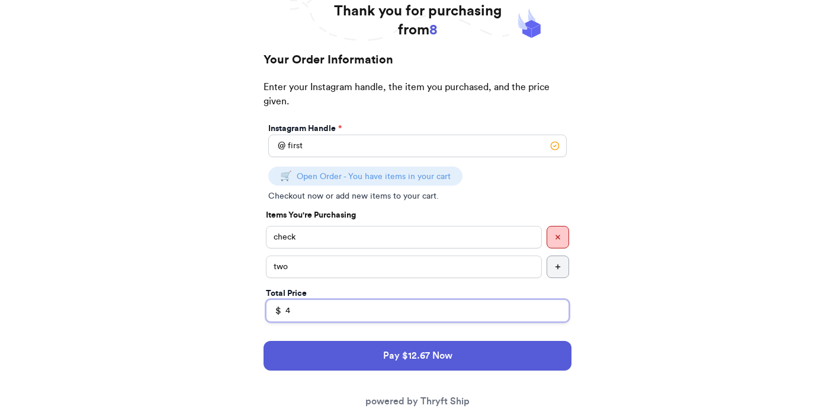
type input "4"
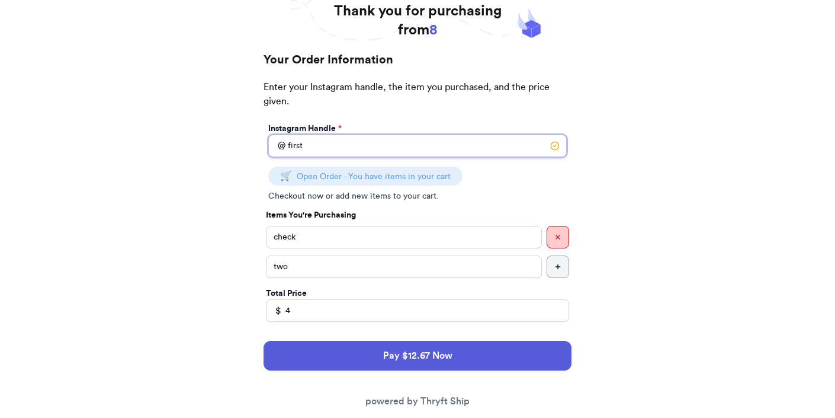
click at [373, 136] on input "first" at bounding box center [417, 145] width 299 height 23
click at [364, 149] on input "first" at bounding box center [417, 145] width 299 height 23
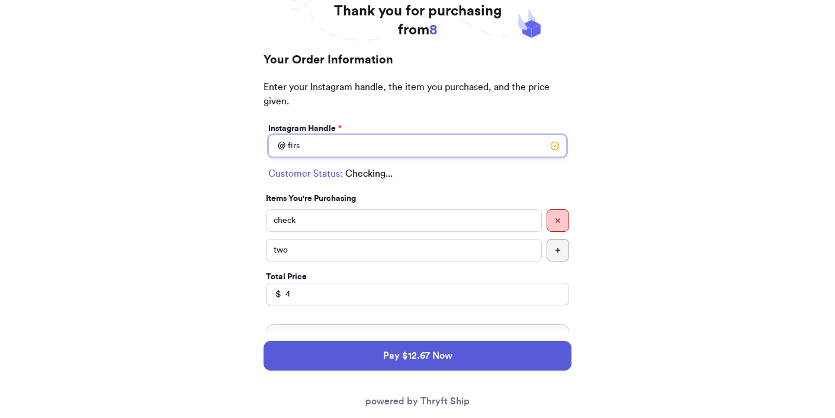
type input "first"
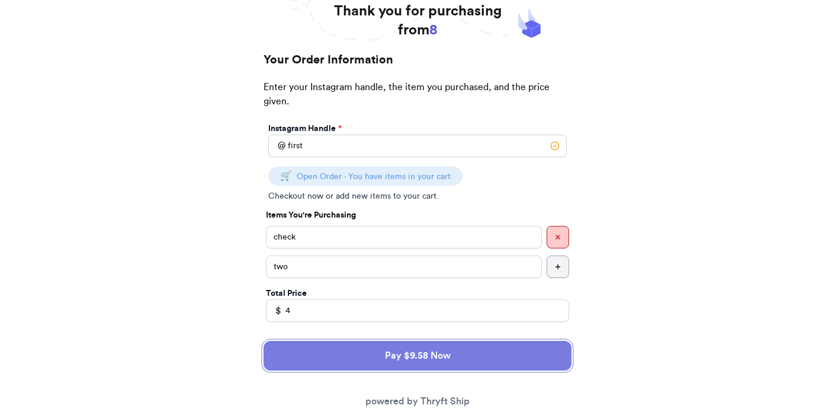
click at [341, 347] on button "Pay $9.58 Now" at bounding box center [418, 356] width 308 height 30
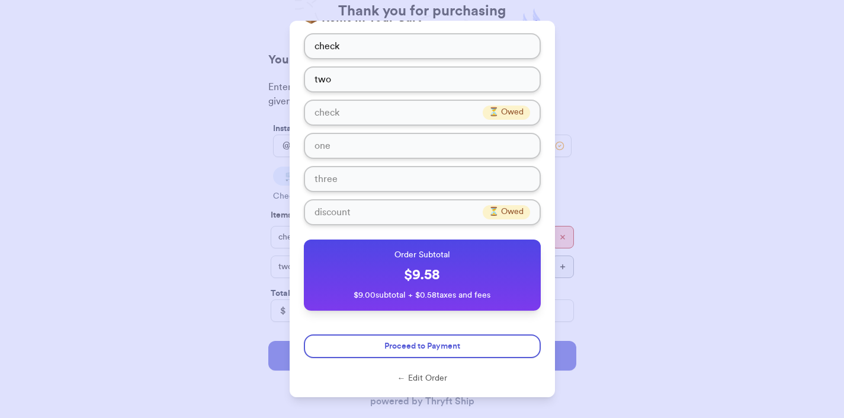
scroll to position [164, 0]
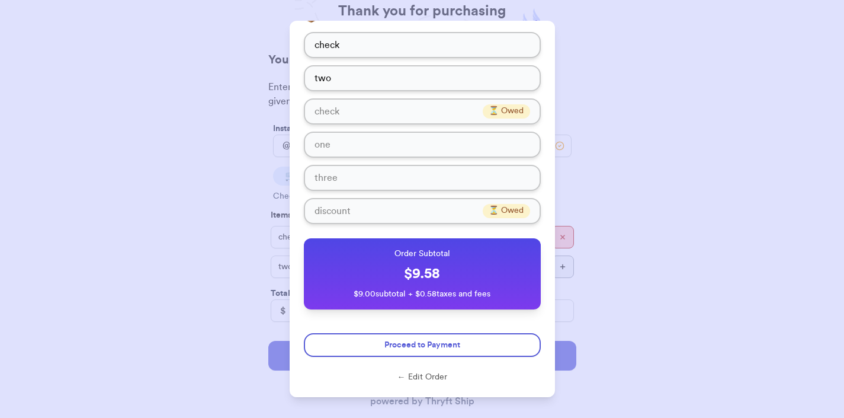
drag, startPoint x: 371, startPoint y: 343, endPoint x: 428, endPoint y: 196, distance: 157.5
click at [415, 217] on div "Review Your Order 📍 Shipping Information @ first athens, GA, 30601 📦 Items in Y…" at bounding box center [422, 45] width 265 height 376
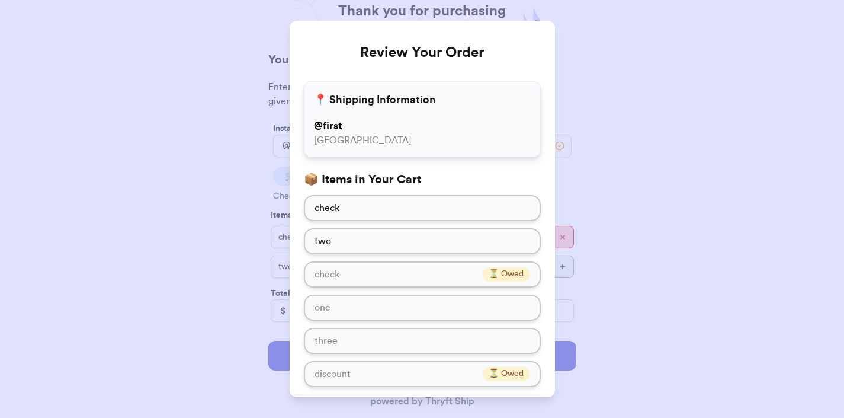
scroll to position [0, 0]
click at [601, 140] on div "Review Your Order 📍 Shipping Information @ first athens, GA, 30601 📦 Items in Y…" at bounding box center [422, 209] width 844 height 418
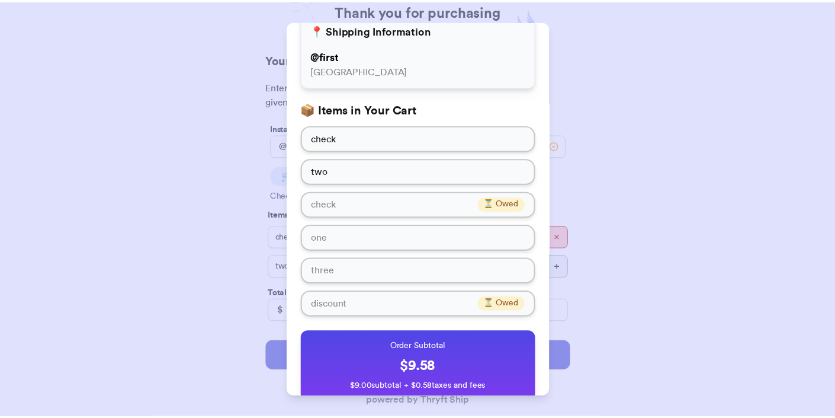
scroll to position [164, 0]
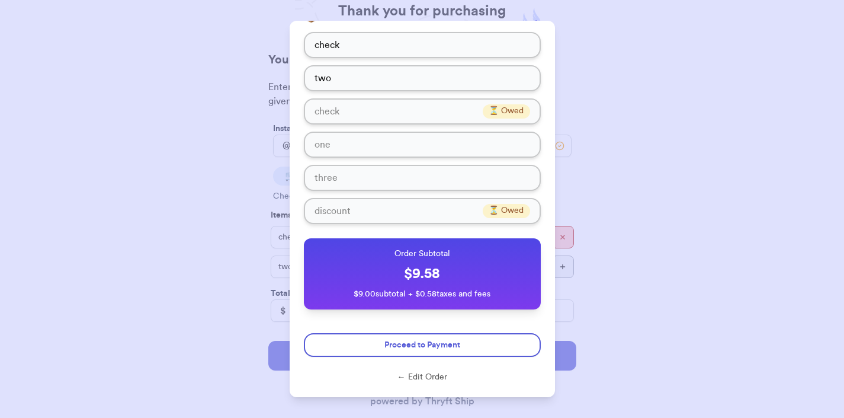
click at [402, 375] on button "← Edit Order" at bounding box center [422, 377] width 237 height 12
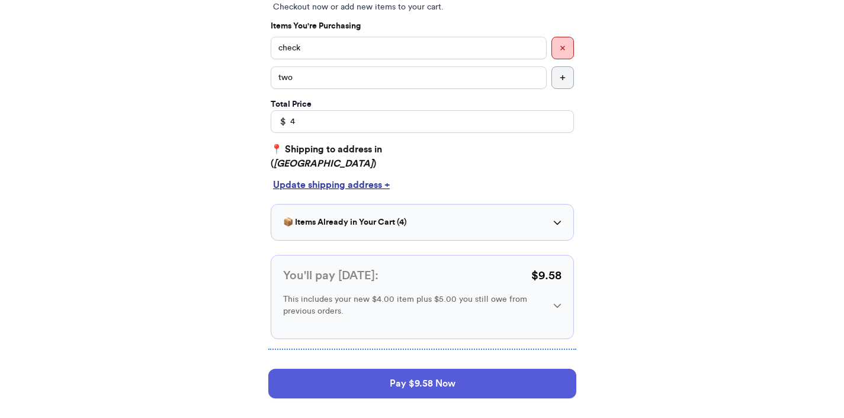
scroll to position [290, 0]
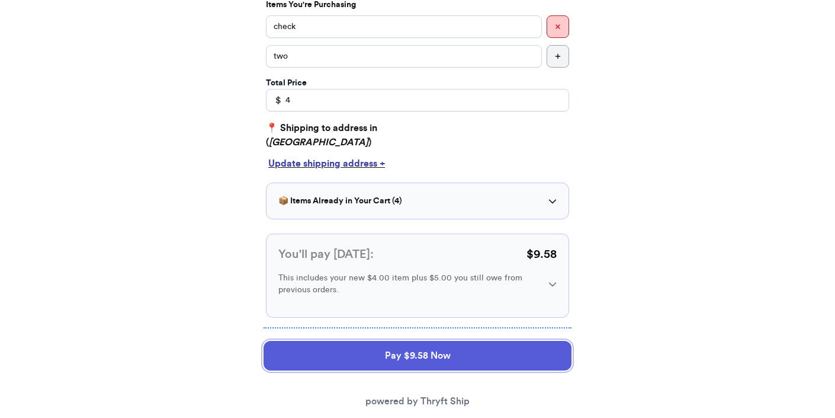
click at [370, 358] on button "Pay $9.58 Now" at bounding box center [418, 356] width 308 height 30
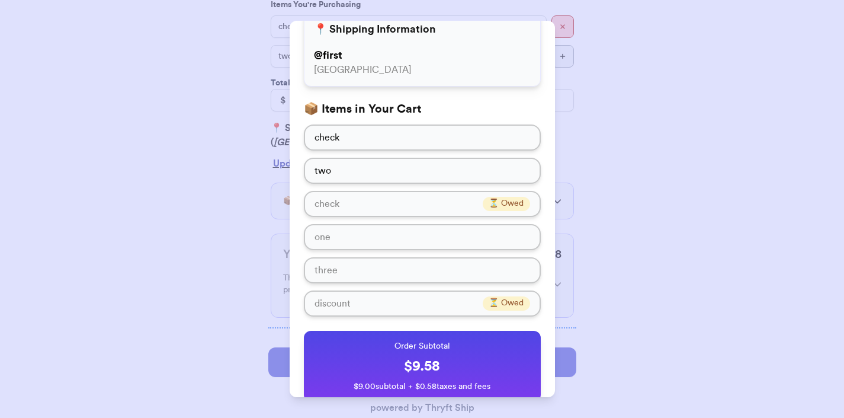
scroll to position [164, 0]
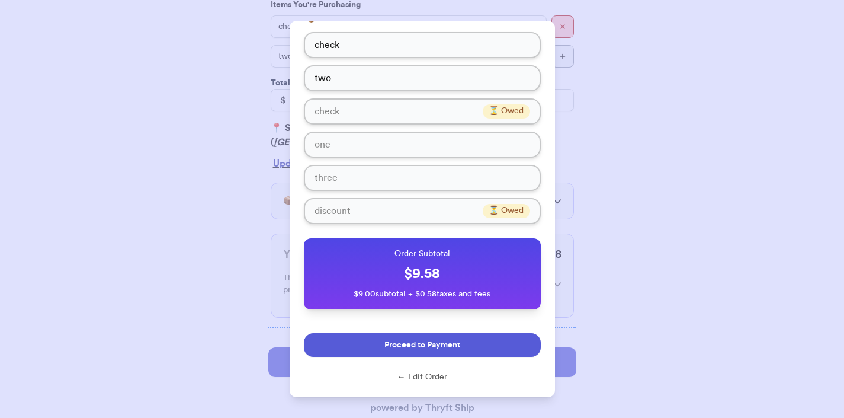
click at [379, 350] on button "Proceed to Payment" at bounding box center [422, 345] width 237 height 24
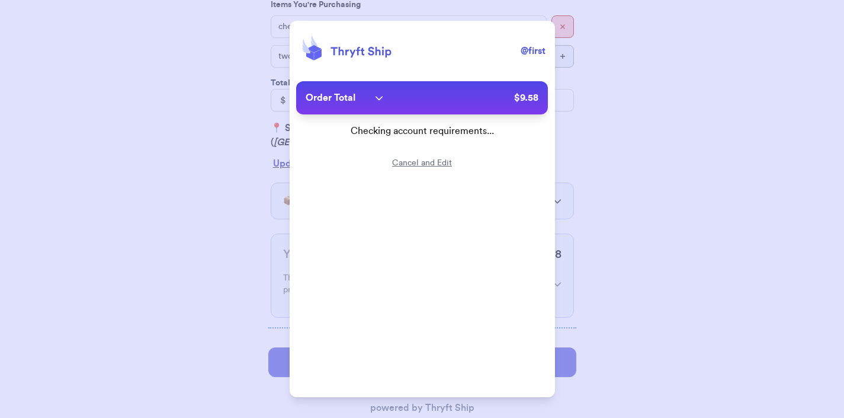
scroll to position [0, 0]
click at [378, 102] on div "Order Total" at bounding box center [345, 98] width 78 height 14
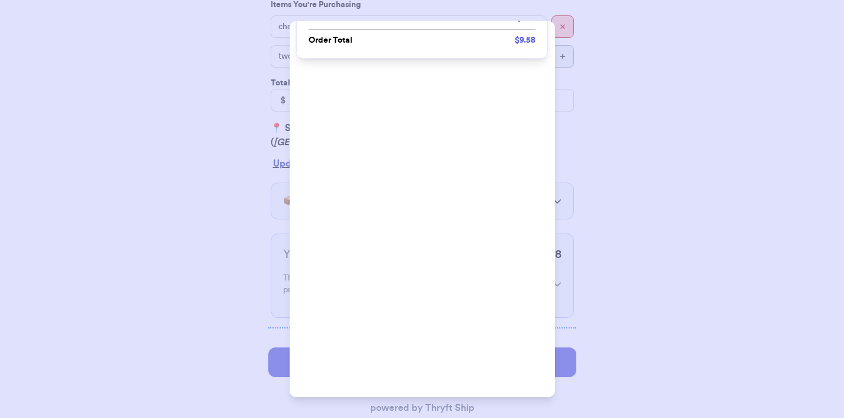
scroll to position [240, 0]
type input "[EMAIL_ADDRESS][DOMAIN_NAME]"
type input "[PERSON_NAME]"
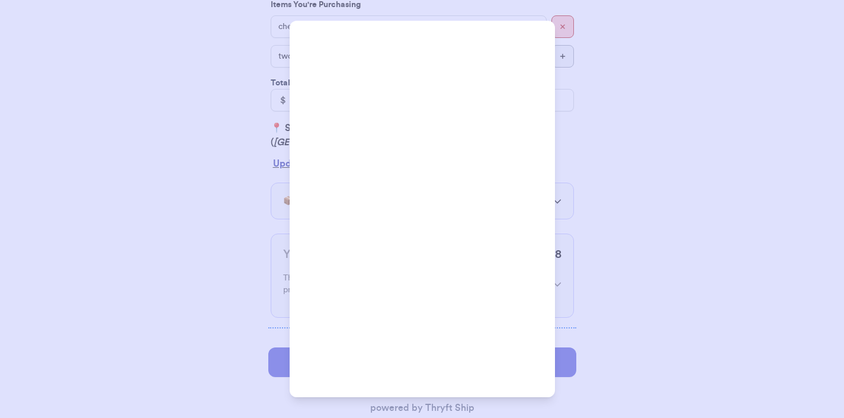
type input "[STREET_ADDRESS]"
type input "apt 211"
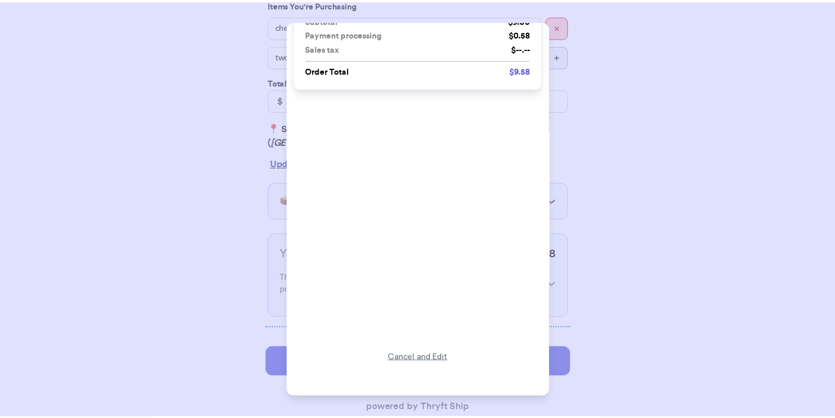
scroll to position [25, 0]
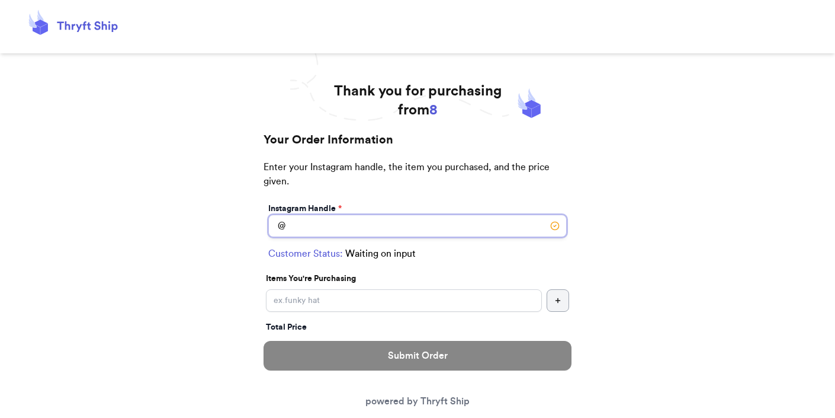
click at [323, 224] on input "Instagram Handle *" at bounding box center [417, 225] width 299 height 23
click at [366, 226] on input "Instagram Handle *" at bounding box center [417, 225] width 299 height 23
type input "[PERSON_NAME]"
select select "FL"
type input "Line"
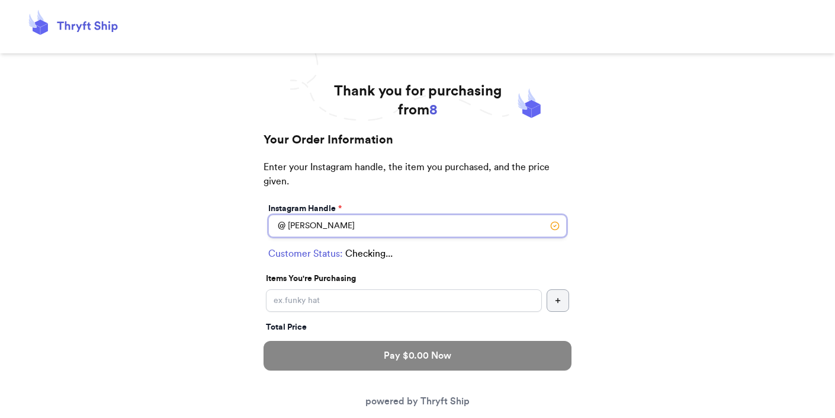
type input "12345"
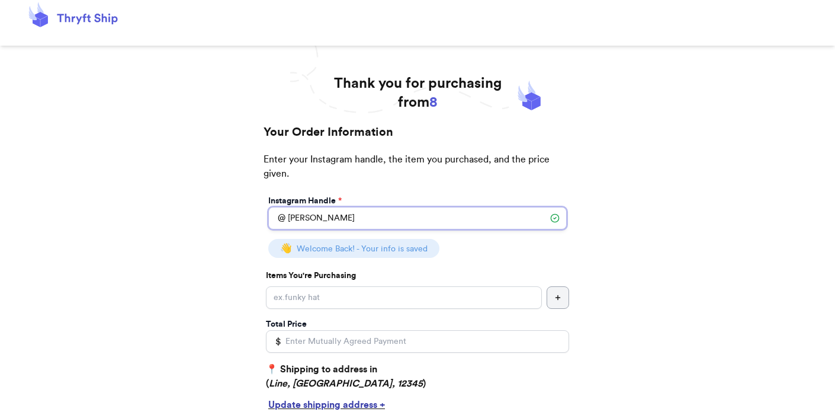
scroll to position [15, 0]
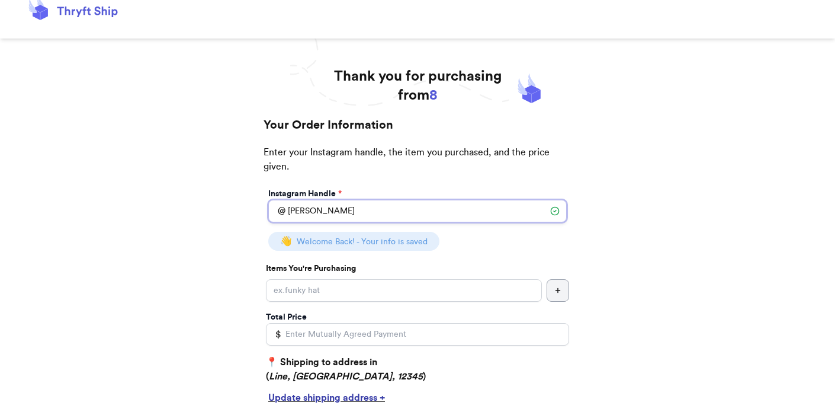
type input "[PERSON_NAME]"
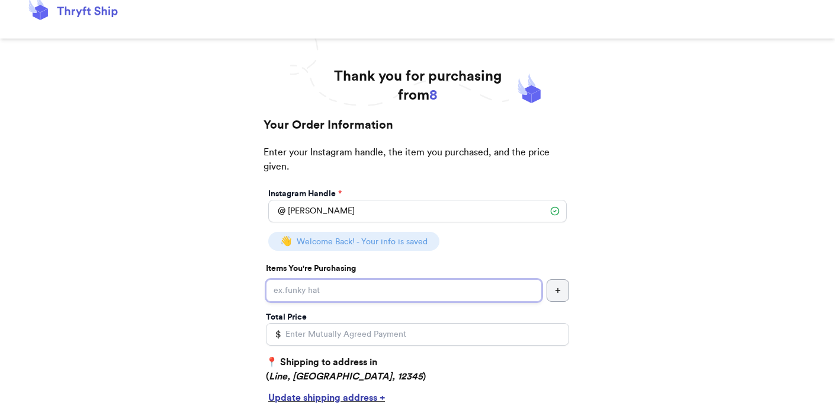
click at [362, 286] on input "Instagram Handle *" at bounding box center [404, 290] width 276 height 23
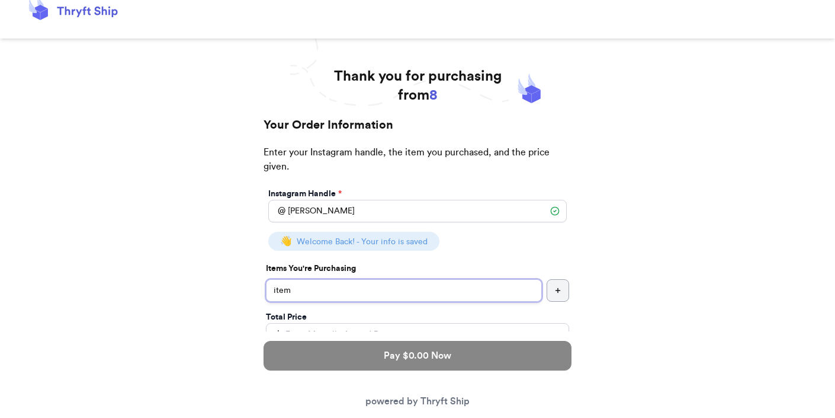
type input "item"
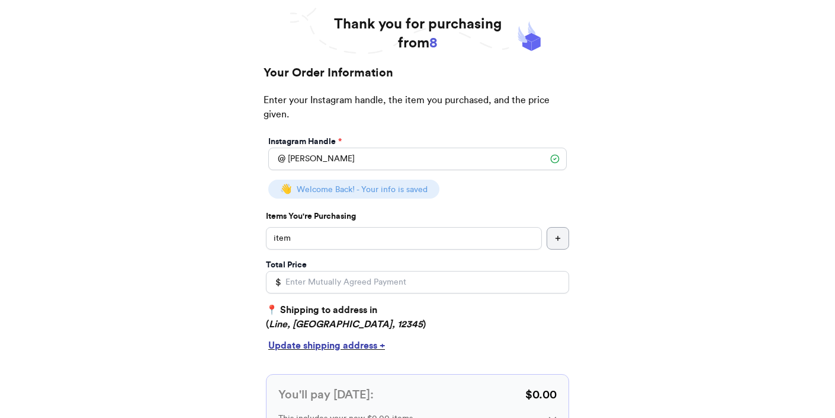
scroll to position [89, 0]
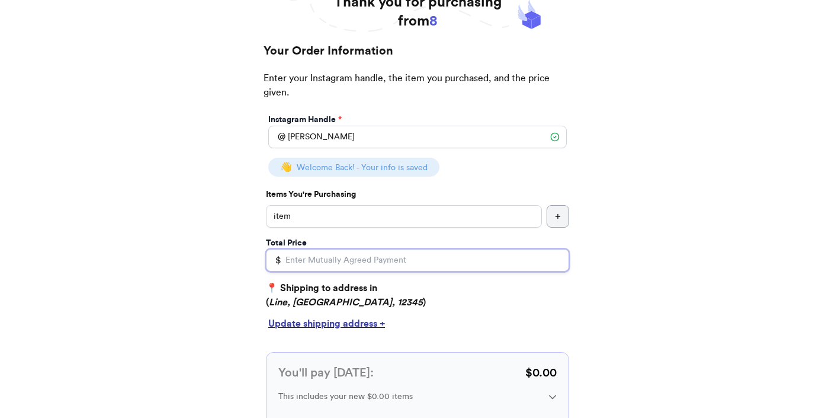
click at [322, 255] on input "Total Price" at bounding box center [417, 260] width 303 height 23
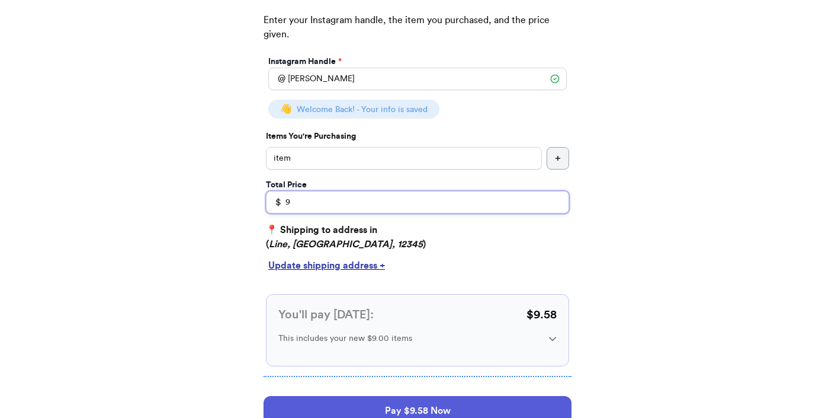
scroll to position [226, 0]
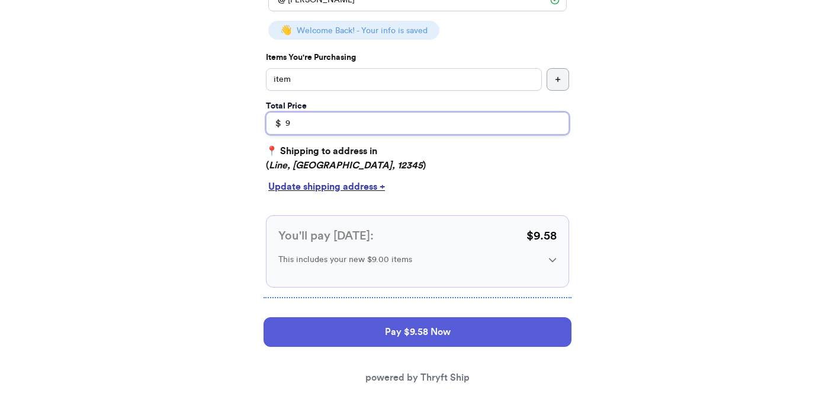
type input "9"
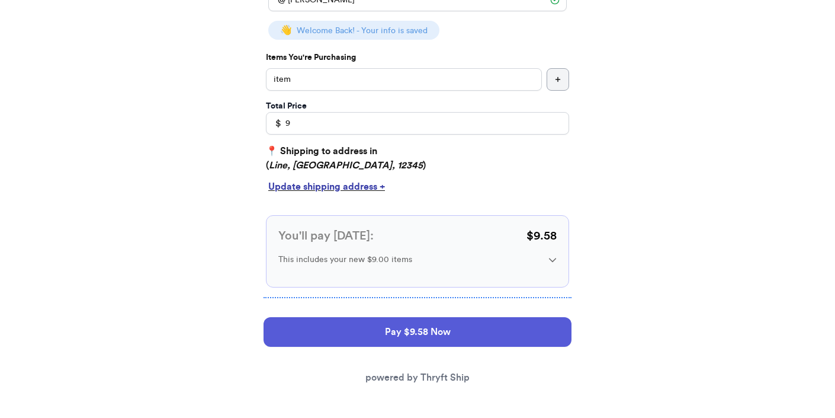
click at [379, 186] on div "Update shipping address +" at bounding box center [417, 186] width 299 height 14
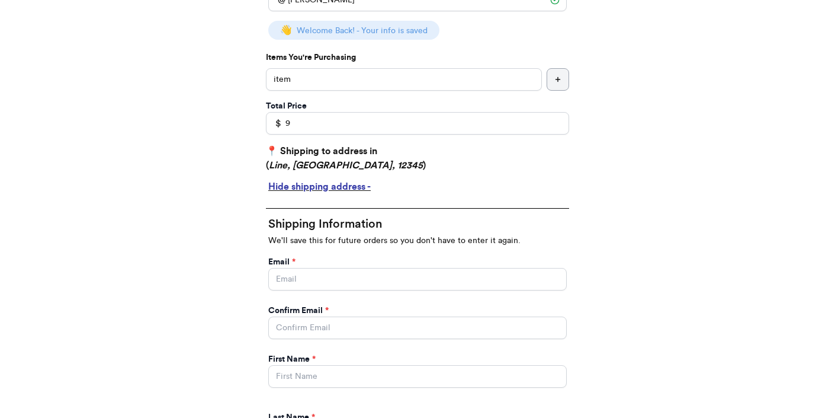
drag, startPoint x: 384, startPoint y: 298, endPoint x: 384, endPoint y: 288, distance: 9.5
click at [384, 288] on input "Instagram Handle *" at bounding box center [417, 279] width 299 height 23
type input "[EMAIL_ADDRESS][DOMAIN_NAME]"
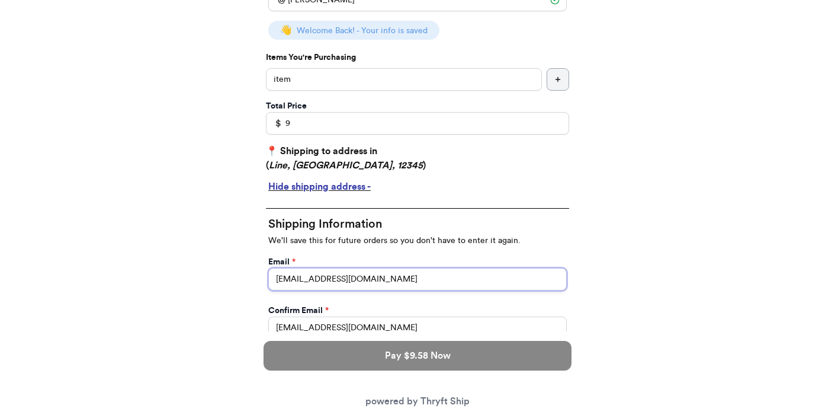
drag, startPoint x: 368, startPoint y: 281, endPoint x: 380, endPoint y: 277, distance: 12.4
click at [369, 280] on input "[EMAIL_ADDRESS][DOMAIN_NAME]" at bounding box center [417, 279] width 299 height 23
click at [386, 277] on input "[EMAIL_ADDRESS][DOMAIN_NAME]" at bounding box center [417, 279] width 299 height 23
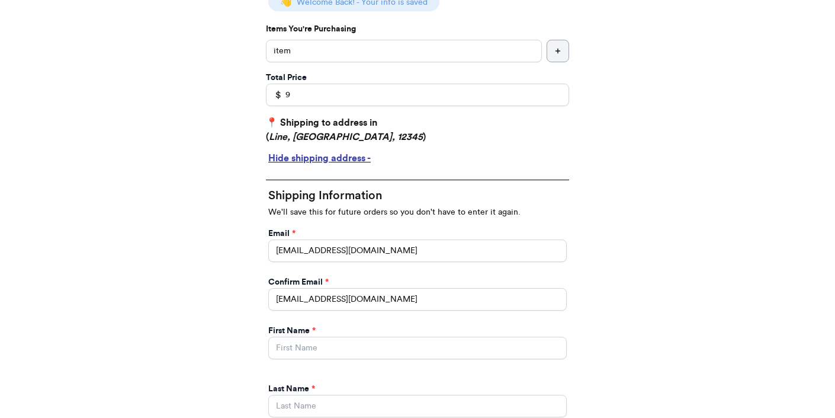
scroll to position [320, 0]
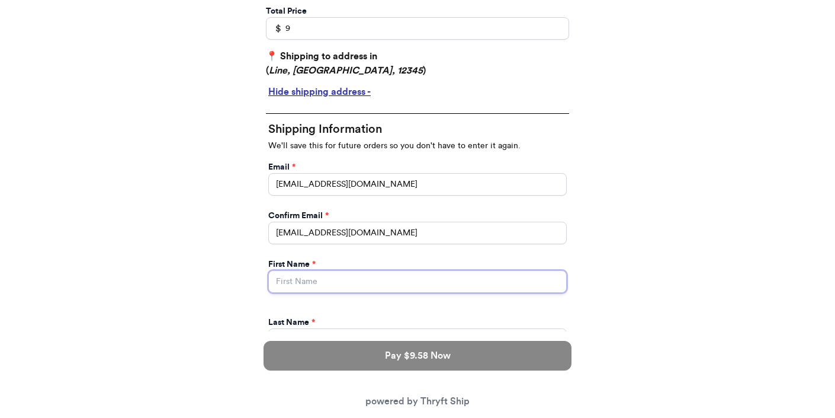
click at [383, 292] on div "First Name *" at bounding box center [417, 275] width 303 height 39
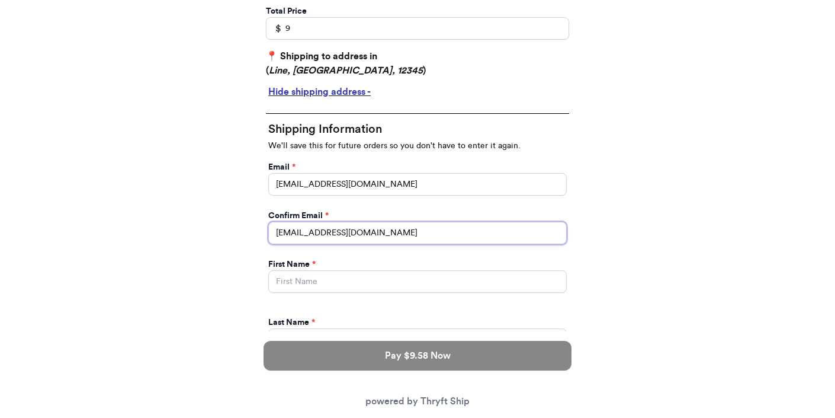
click at [383, 241] on input "[EMAIL_ADDRESS][DOMAIN_NAME]" at bounding box center [417, 233] width 299 height 23
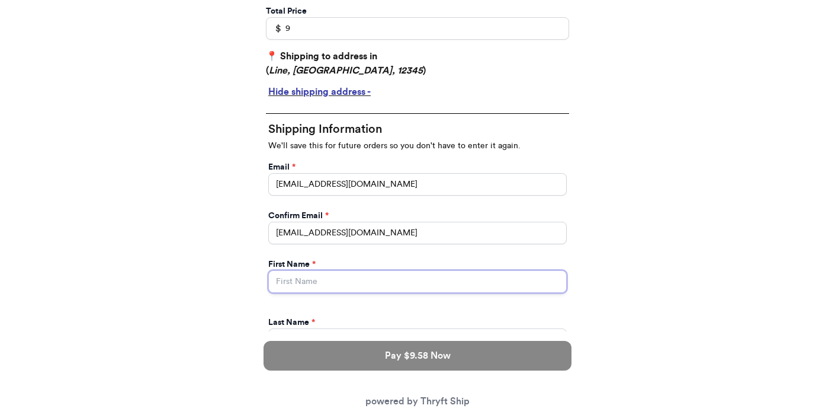
click at [351, 281] on input "Instagram Handle *" at bounding box center [417, 281] width 299 height 23
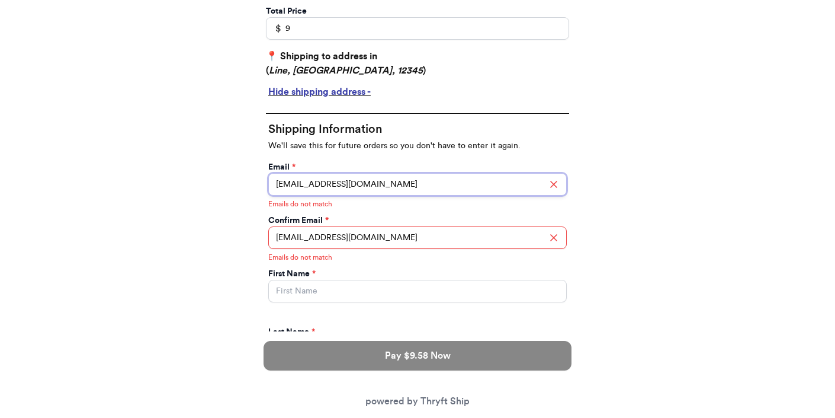
click at [422, 180] on input "[EMAIL_ADDRESS][DOMAIN_NAME]" at bounding box center [417, 184] width 299 height 23
type input "[EMAIL_ADDRESS][DOMAIN_NAME]"
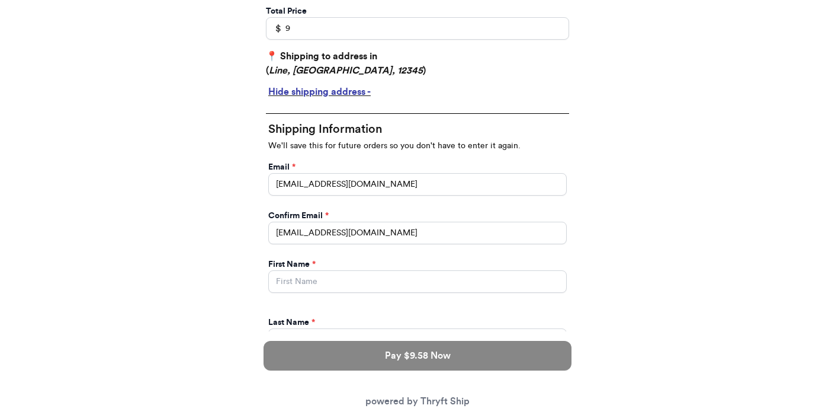
click at [592, 248] on div "Thank you for purchasing from 8 Your Order Information Enter your Instagram han…" at bounding box center [417, 362] width 355 height 1203
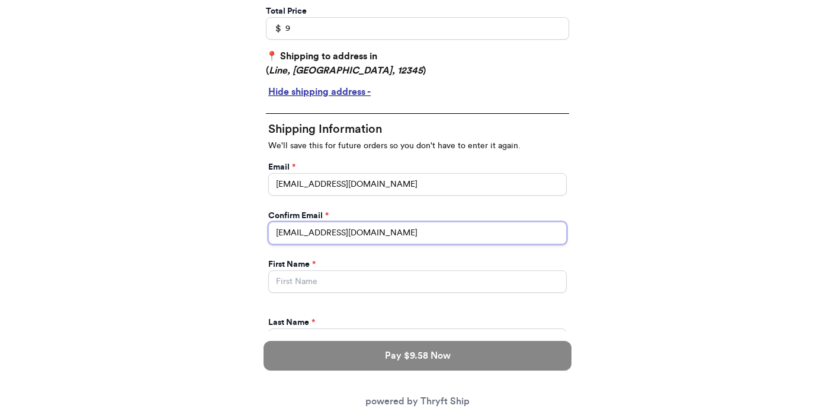
click at [427, 226] on input "[EMAIL_ADDRESS][DOMAIN_NAME]" at bounding box center [417, 233] width 299 height 23
click at [396, 240] on input "[EMAIL_ADDRESS][DOMAIN_NAME]" at bounding box center [417, 233] width 299 height 23
type input "[EMAIL_ADDRESS][DOMAIN_NAME]"
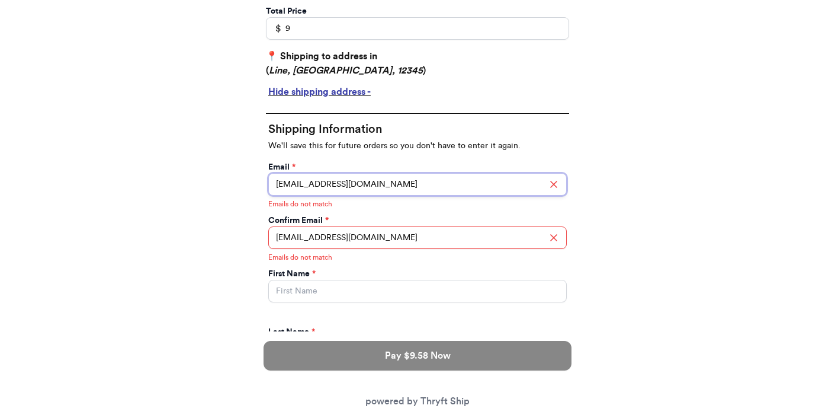
click at [400, 182] on input "[EMAIL_ADDRESS][DOMAIN_NAME]" at bounding box center [417, 184] width 299 height 23
type input "[EMAIL_ADDRESS][DOMAIN_NAME]"
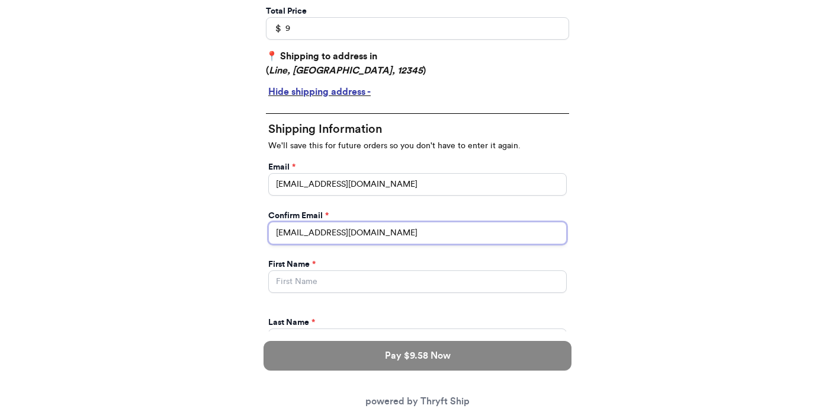
click at [505, 243] on input "[EMAIL_ADDRESS][DOMAIN_NAME]" at bounding box center [417, 233] width 299 height 23
type input "[EMAIL_ADDRESS][DOMAIN_NAME]"
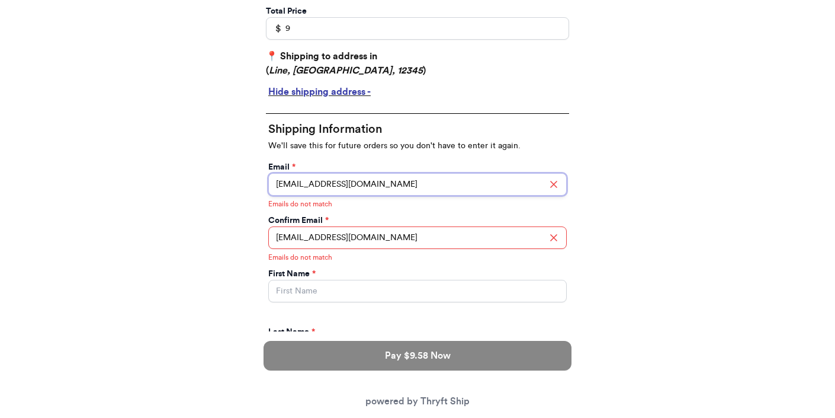
click at [404, 181] on input "[EMAIL_ADDRESS][DOMAIN_NAME]" at bounding box center [417, 184] width 299 height 23
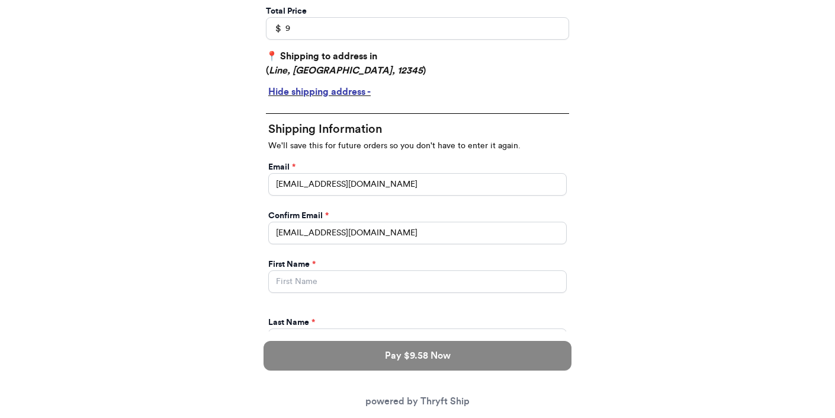
click at [404, 270] on div "First Name *" at bounding box center [417, 275] width 299 height 34
click at [399, 278] on input "Instagram Handle *" at bounding box center [417, 281] width 299 height 23
type input "[PERSON_NAME]"
type input "[STREET_ADDRESS]"
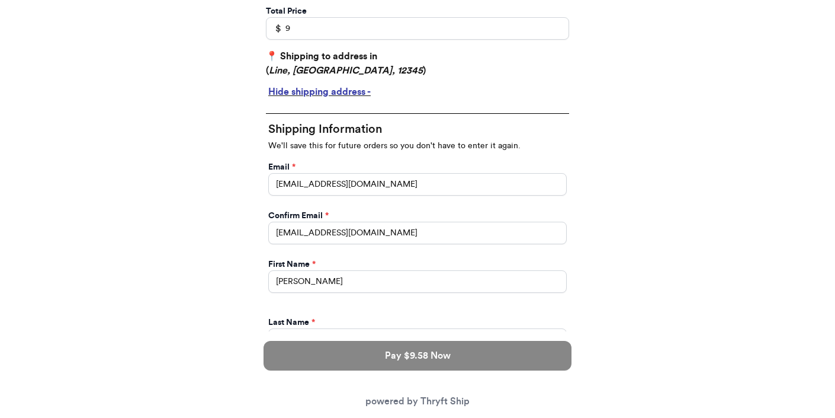
type input "apt 211"
select select "GA"
type input "[GEOGRAPHIC_DATA]"
type input "30601"
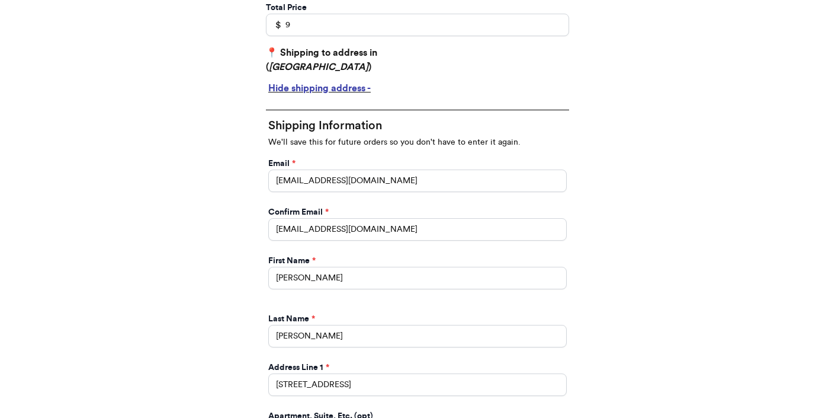
scroll to position [323, 0]
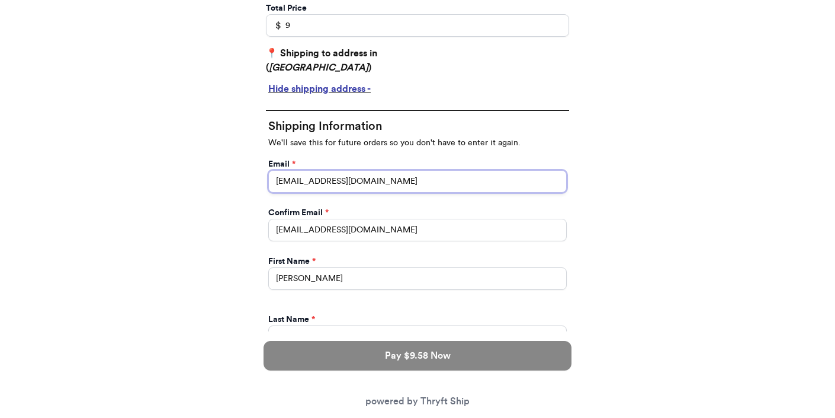
click at [376, 180] on input "[EMAIL_ADDRESS][DOMAIN_NAME]" at bounding box center [417, 181] width 299 height 23
click at [373, 258] on div "First Name *" at bounding box center [417, 261] width 299 height 12
click at [373, 257] on div "First Name *" at bounding box center [417, 261] width 299 height 12
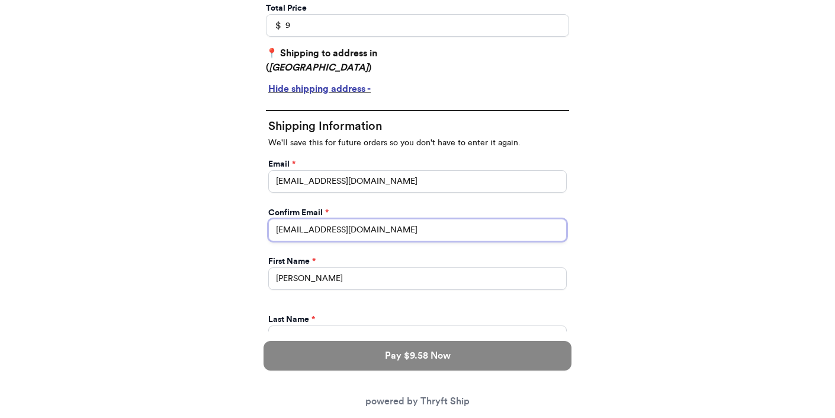
click at [390, 236] on input "[EMAIL_ADDRESS][DOMAIN_NAME]" at bounding box center [417, 230] width 299 height 23
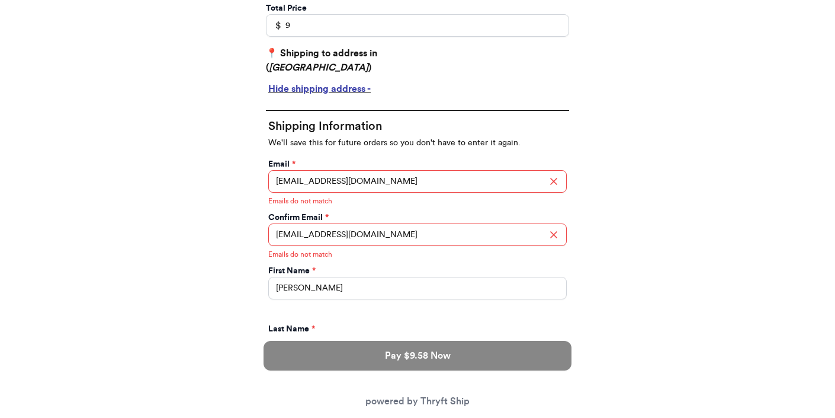
click at [485, 264] on div "First Name * Valeria" at bounding box center [417, 281] width 303 height 39
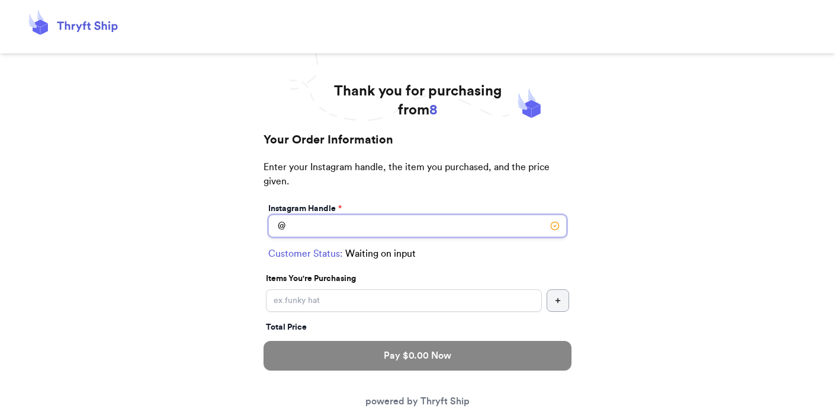
click at [353, 223] on input "Instagram Handle *" at bounding box center [417, 225] width 299 height 23
type input "[PERSON_NAME]"
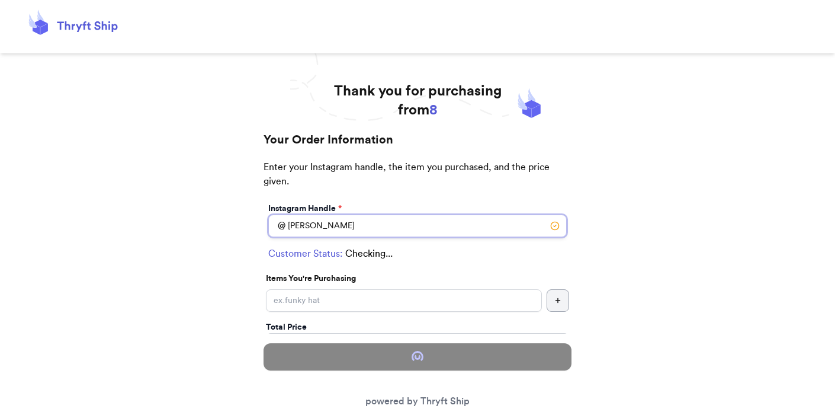
select select "FL"
type input "Line"
type input "12345"
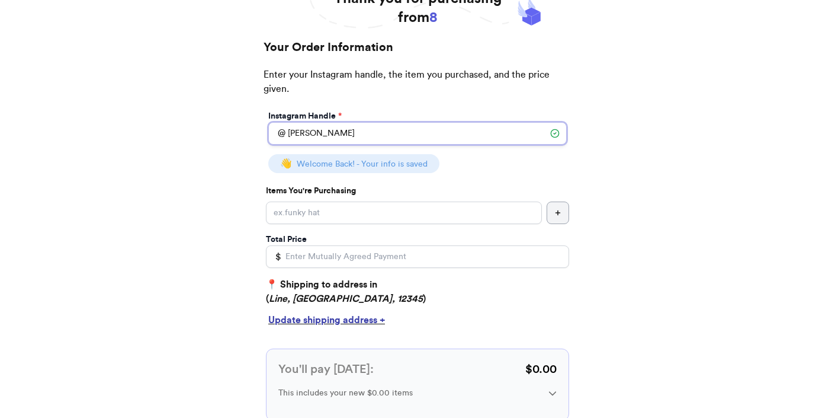
scroll to position [96, 0]
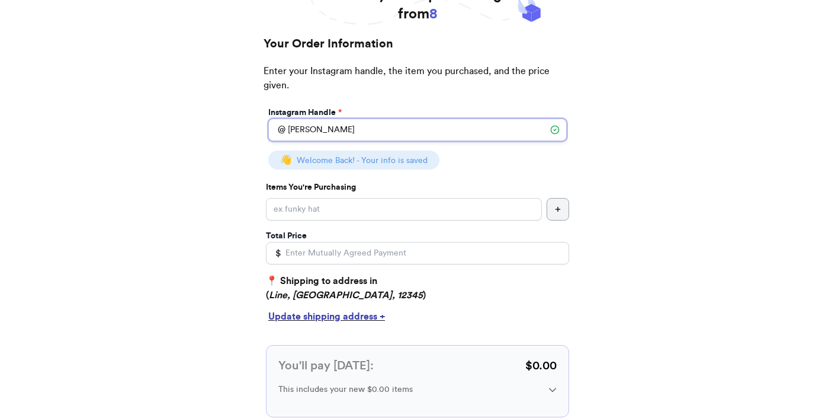
type input "[PERSON_NAME]"
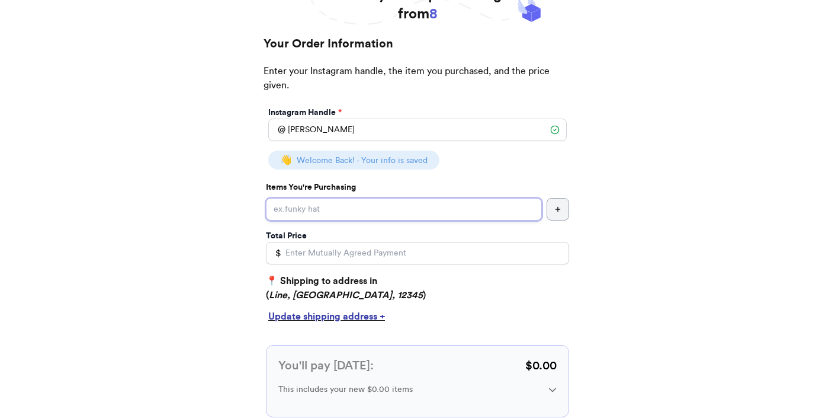
click at [302, 203] on input "Instagram Handle *" at bounding box center [404, 209] width 276 height 23
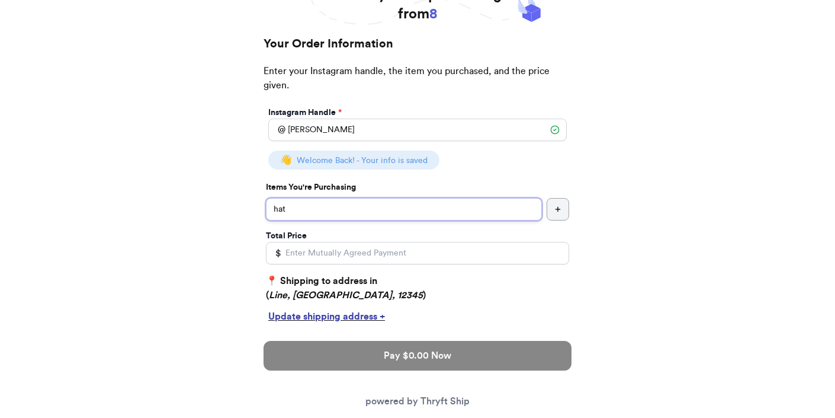
type input "hat"
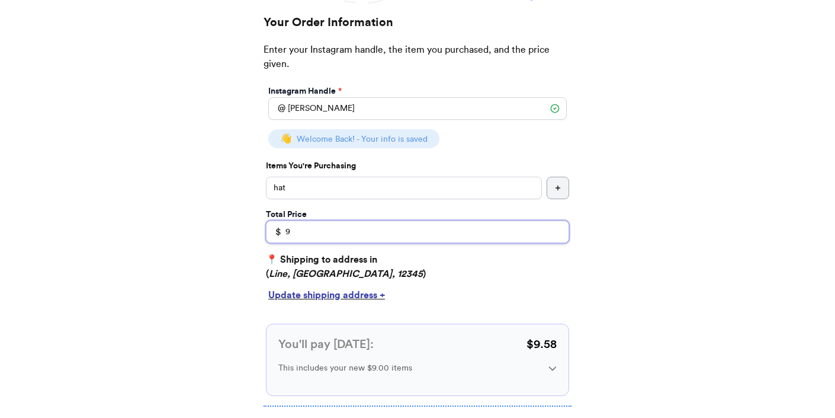
scroll to position [118, 0]
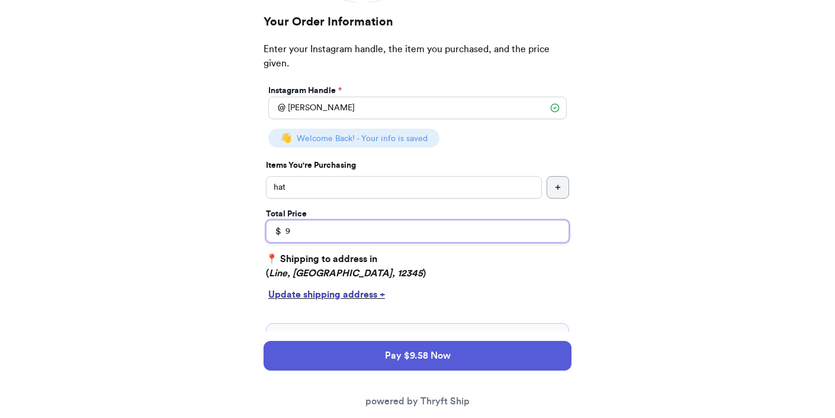
type input "9"
click at [312, 297] on div "Update shipping address +" at bounding box center [417, 294] width 299 height 14
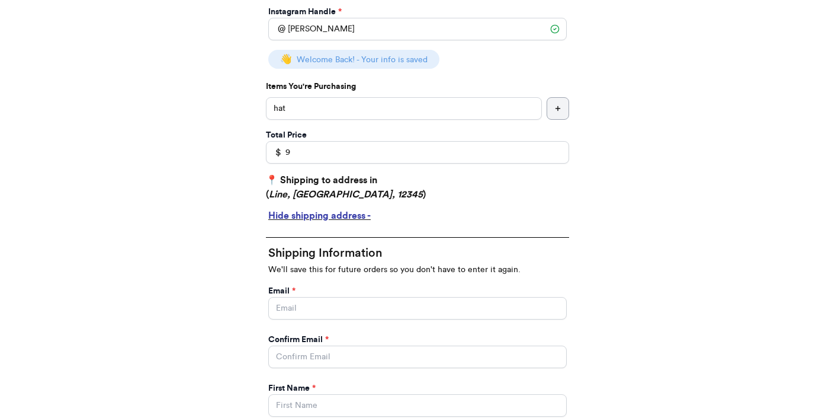
scroll to position [355, 0]
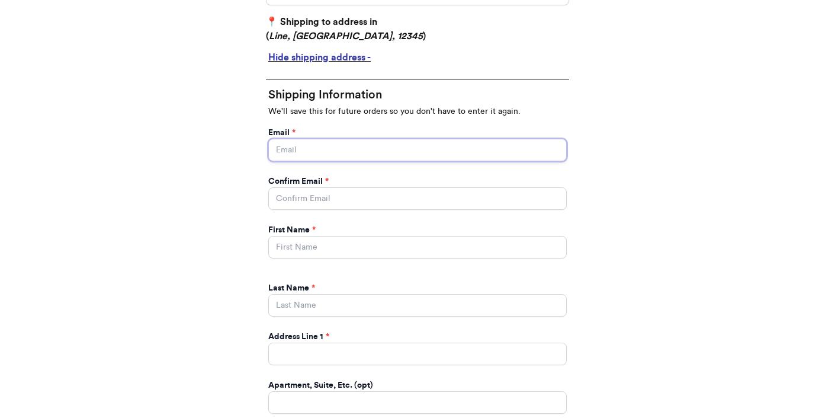
click at [354, 155] on input "Instagram Handle *" at bounding box center [417, 150] width 299 height 23
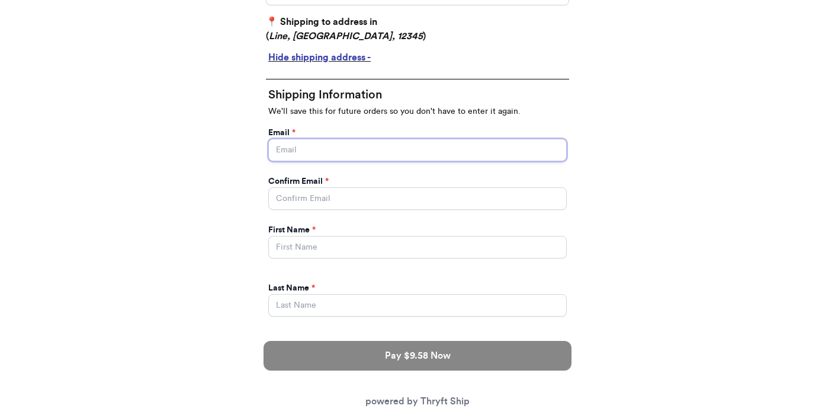
type input "[EMAIL_ADDRESS][DOMAIN_NAME]"
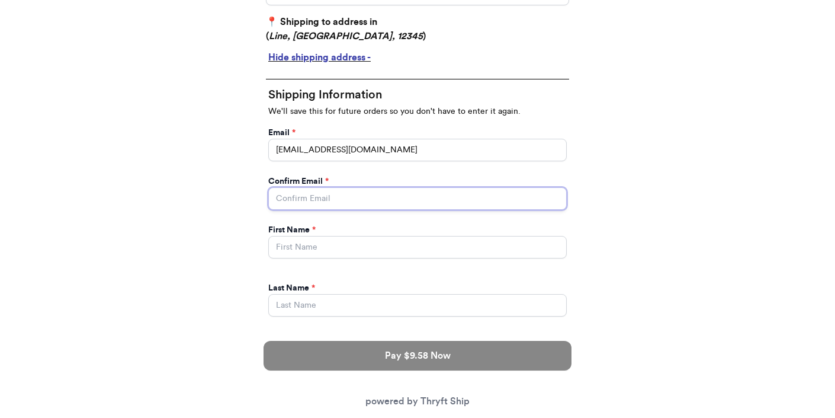
type input "[EMAIL_ADDRESS][DOMAIN_NAME]"
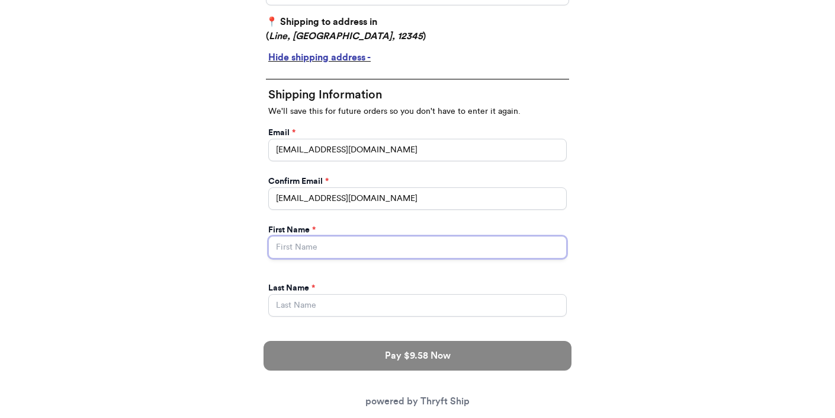
click at [408, 257] on input "Instagram Handle *" at bounding box center [417, 247] width 299 height 23
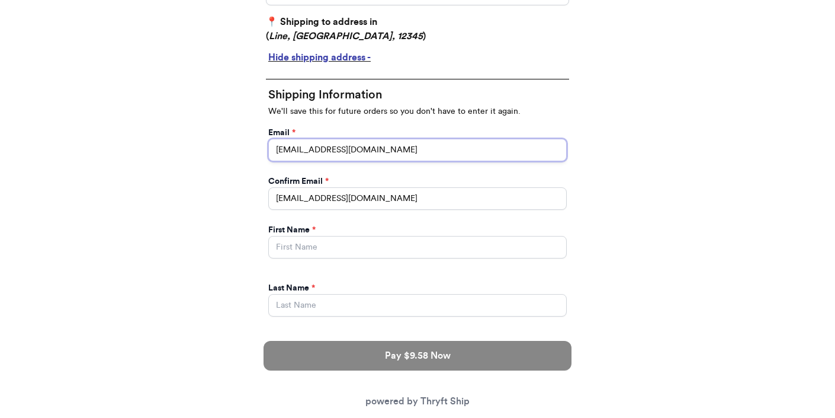
click at [402, 146] on input "[EMAIL_ADDRESS][DOMAIN_NAME]" at bounding box center [417, 150] width 299 height 23
click at [402, 143] on input "[EMAIL_ADDRESS][DOMAIN_NAME]" at bounding box center [417, 150] width 299 height 23
click at [392, 153] on input "[EMAIL_ADDRESS][DOMAIN_NAME]" at bounding box center [417, 150] width 299 height 23
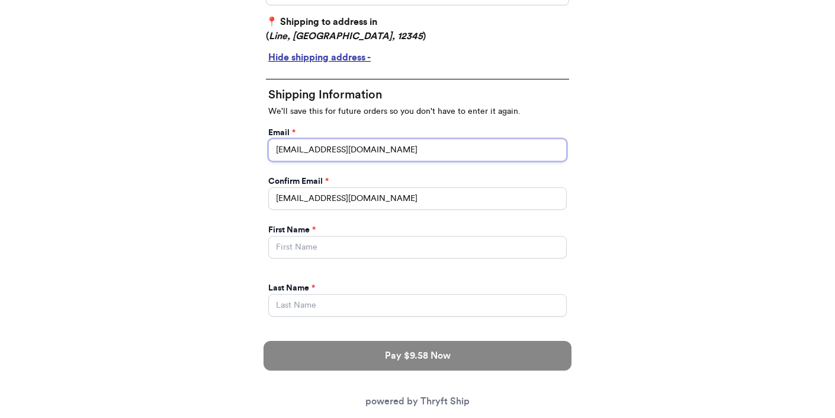
click at [392, 153] on input "[EMAIL_ADDRESS][DOMAIN_NAME]" at bounding box center [417, 150] width 299 height 23
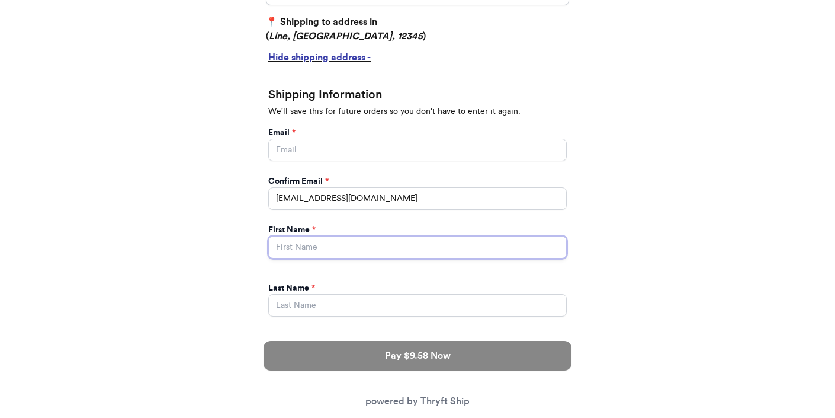
click at [494, 254] on input "Instagram Handle *" at bounding box center [417, 247] width 299 height 23
drag, startPoint x: 636, startPoint y: 212, endPoint x: 537, endPoint y: 204, distance: 99.9
click at [636, 212] on div "Thank you for purchasing from 8 Your Order Information Enter your Instagram han…" at bounding box center [417, 328] width 835 height 1203
click at [297, 235] on div "First Name *" at bounding box center [417, 241] width 299 height 34
click at [297, 241] on input "Instagram Handle *" at bounding box center [417, 247] width 299 height 23
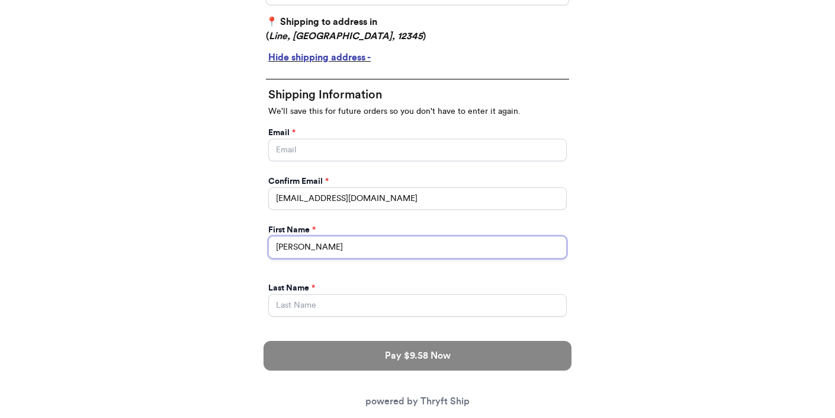
type input "[PERSON_NAME]"
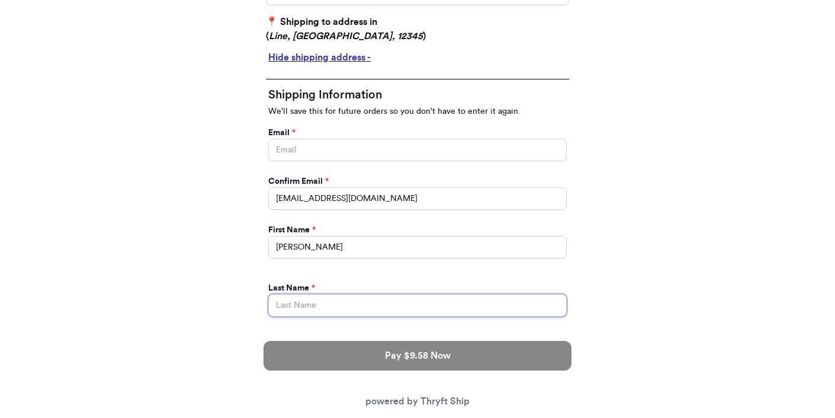
type input "[PERSON_NAME]"
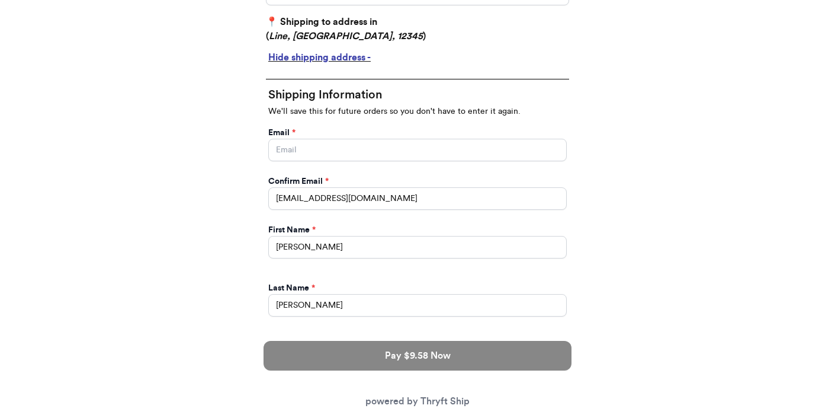
type input "[STREET_ADDRESS]"
type input "apt 211"
select select "GA"
type input "[GEOGRAPHIC_DATA]"
type input "30601"
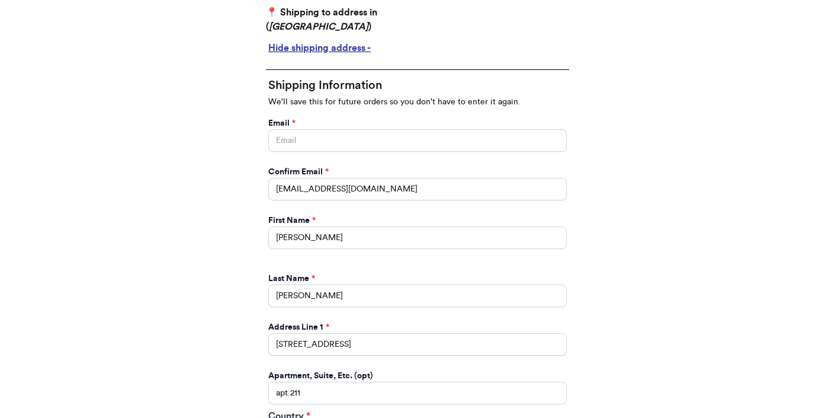
scroll to position [350, 0]
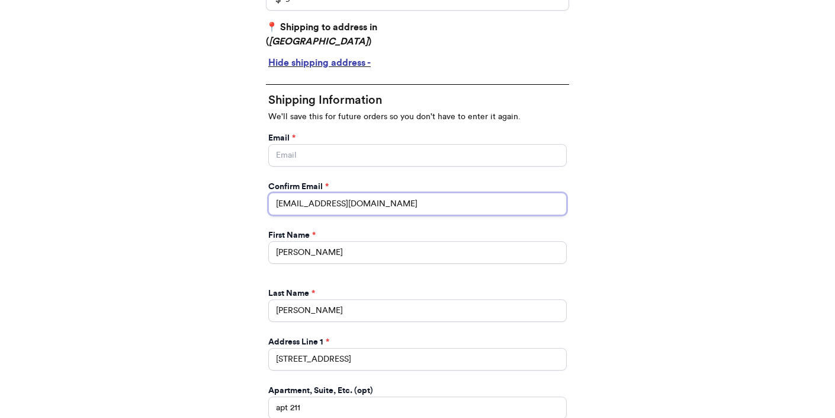
click at [343, 198] on input "[EMAIL_ADDRESS][DOMAIN_NAME]" at bounding box center [417, 204] width 299 height 23
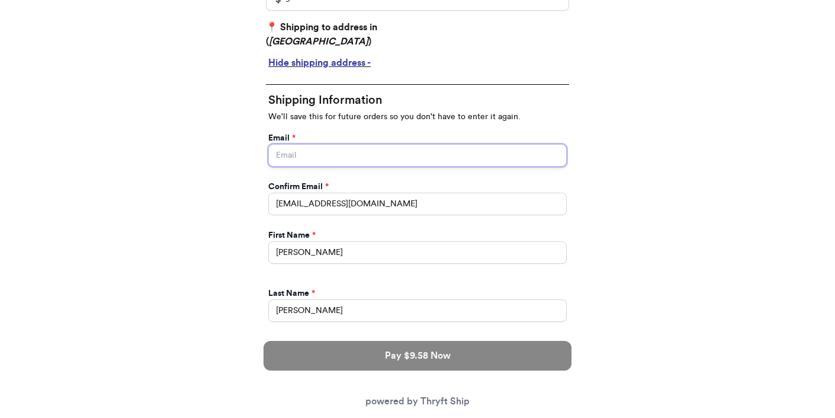
click at [352, 158] on input "Instagram Handle *" at bounding box center [417, 155] width 299 height 23
click at [591, 217] on div "Thank you for purchasing from 8 Your Order Information Enter your Instagram han…" at bounding box center [417, 333] width 355 height 1203
click at [461, 152] on input "Instagram Handle *" at bounding box center [417, 155] width 299 height 23
click at [593, 201] on div "Thank you for purchasing from 8 Your Order Information Enter your Instagram han…" at bounding box center [417, 333] width 355 height 1203
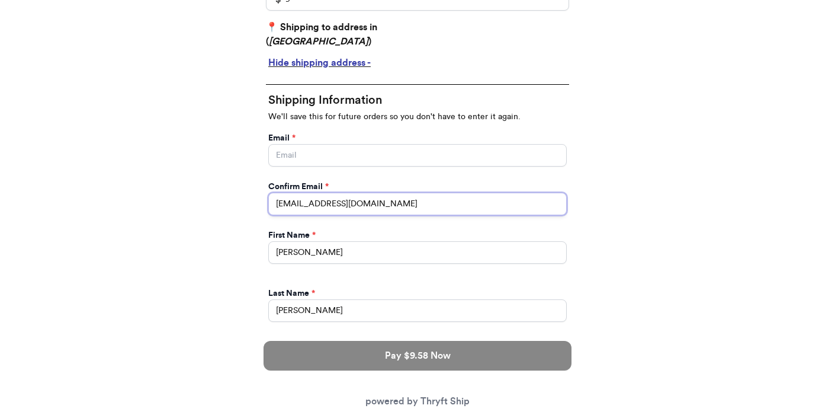
click at [508, 207] on input "[EMAIL_ADDRESS][DOMAIN_NAME]" at bounding box center [417, 204] width 299 height 23
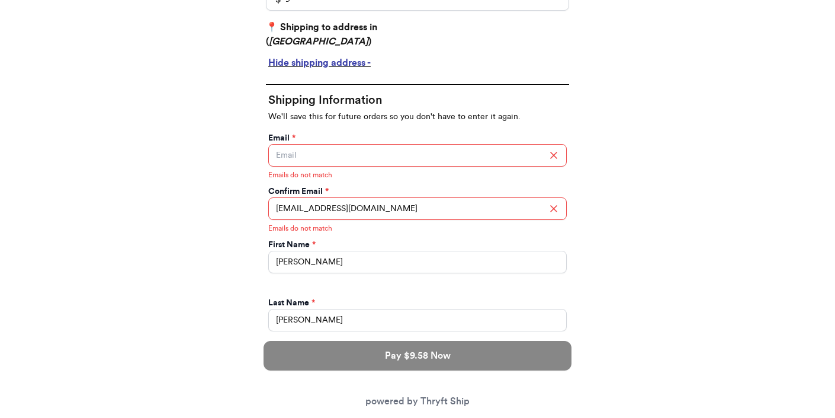
click at [579, 240] on div "Your Order Information Enter your Instagram handle, the item you purchased, and…" at bounding box center [418, 351] width 332 height 1139
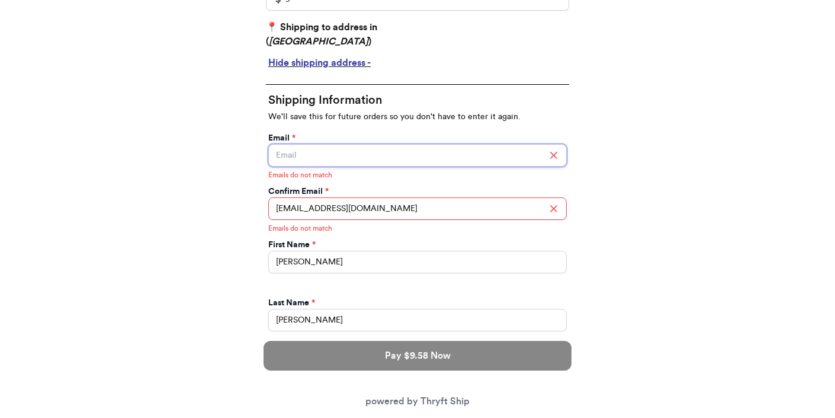
click at [350, 151] on input "Instagram Handle *" at bounding box center [417, 155] width 299 height 23
type input "[EMAIL_ADDRESS][DOMAIN_NAME]"
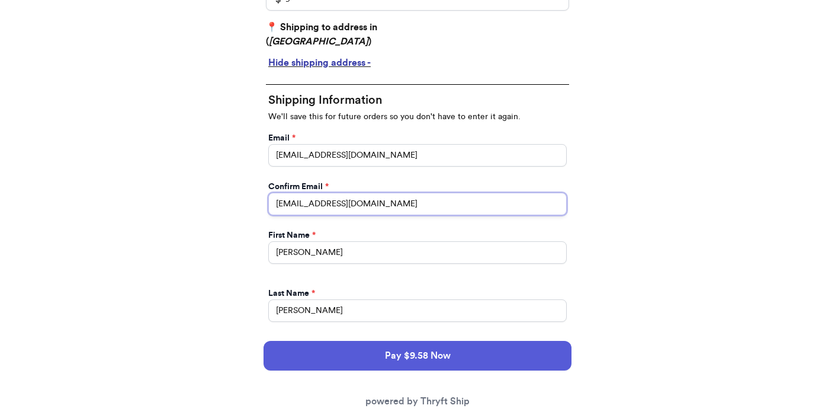
click at [388, 206] on input "[EMAIL_ADDRESS][DOMAIN_NAME]" at bounding box center [417, 204] width 299 height 23
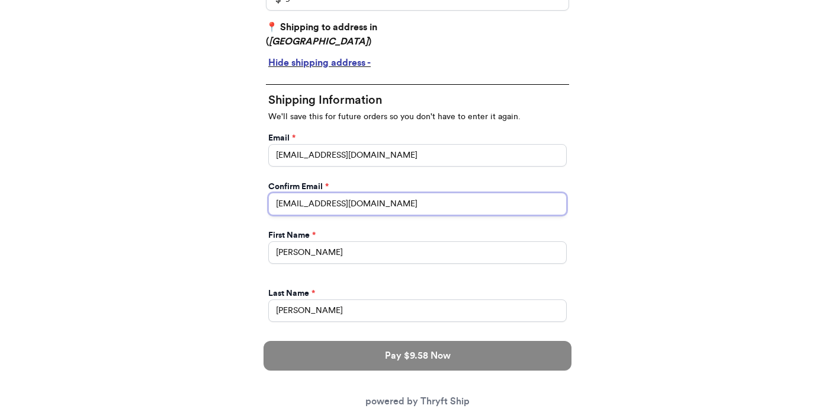
type input "[EMAIL_ADDRESS][DOMAIN_NAME]"
click at [697, 212] on div "Thank you for purchasing from 8 Your Order Information Enter your Instagram han…" at bounding box center [417, 333] width 835 height 1203
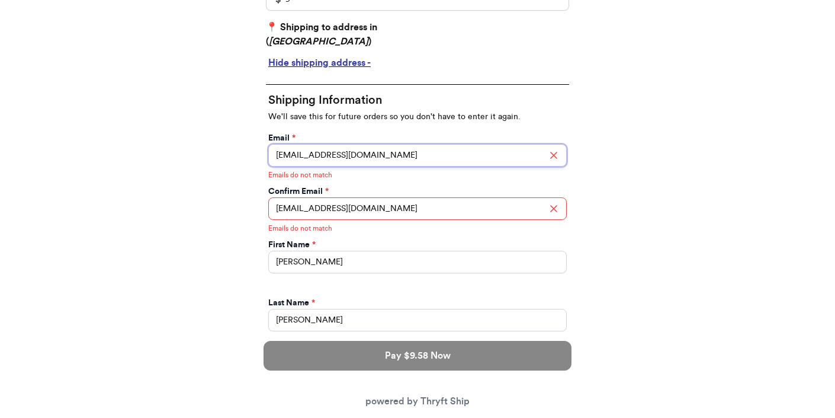
click at [401, 156] on input "[EMAIL_ADDRESS][DOMAIN_NAME]" at bounding box center [417, 155] width 299 height 23
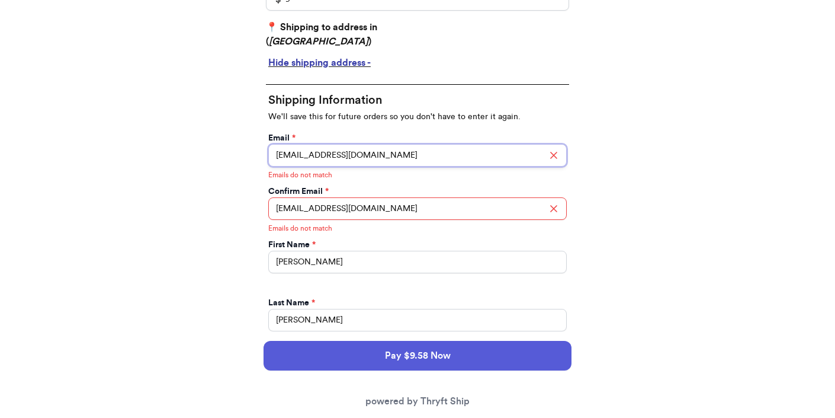
type input "[EMAIL_ADDRESS][DOMAIN_NAME]"
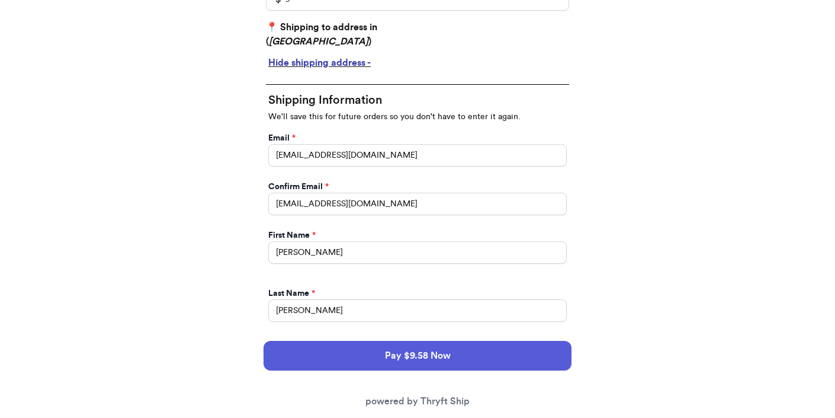
click at [594, 177] on div "Thank you for purchasing from 8 Your Order Information Enter your Instagram han…" at bounding box center [417, 333] width 355 height 1203
click at [381, 200] on input "[EMAIL_ADDRESS][DOMAIN_NAME]" at bounding box center [417, 204] width 299 height 23
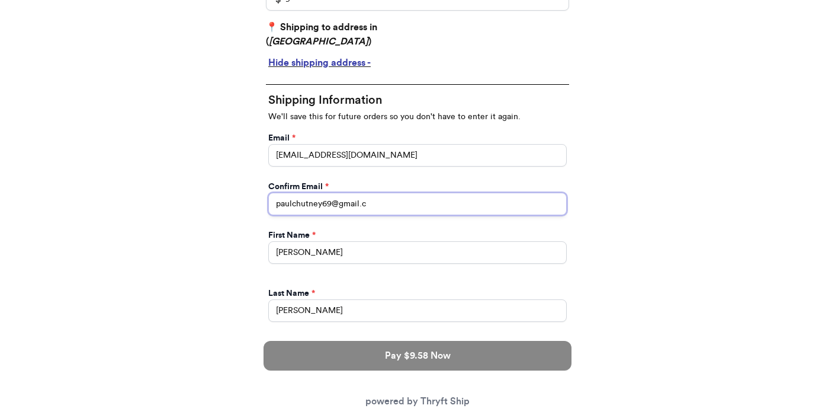
type input "paulchutney69@gmail.c"
click at [672, 266] on div "Thank you for purchasing from 8 Your Order Information Enter your Instagram han…" at bounding box center [417, 333] width 835 height 1203
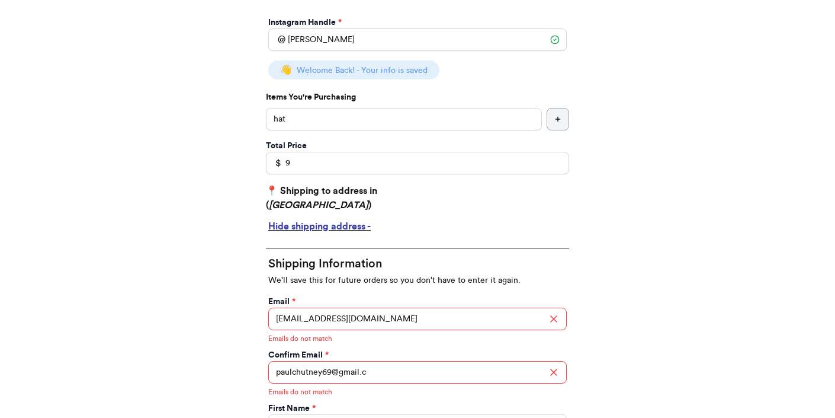
scroll to position [0, 0]
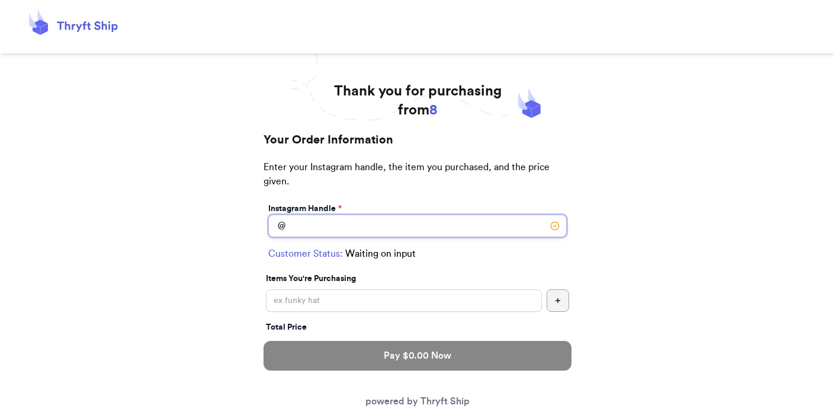
click at [393, 236] on input "Instagram Handle *" at bounding box center [417, 225] width 299 height 23
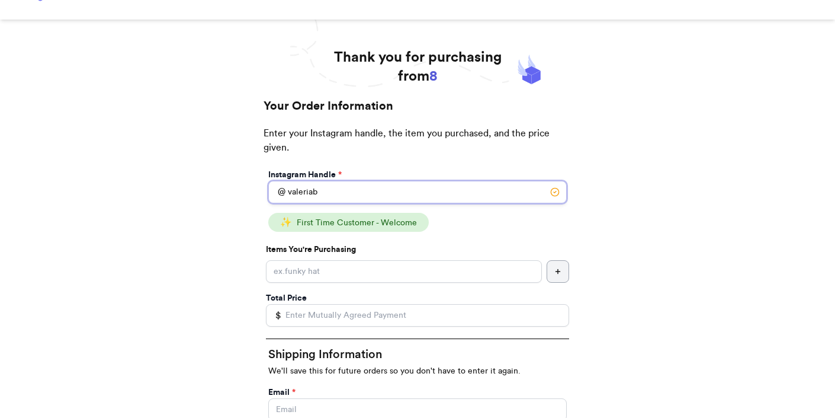
scroll to position [111, 0]
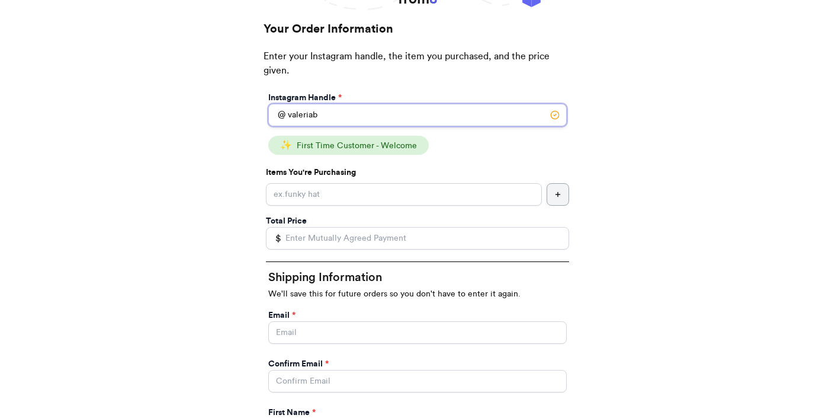
type input "valeriab"
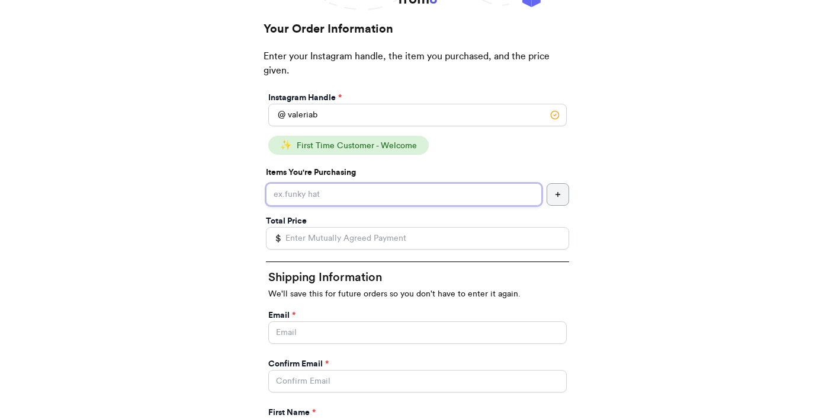
click at [333, 188] on input "Instagram Handle *" at bounding box center [404, 194] width 276 height 23
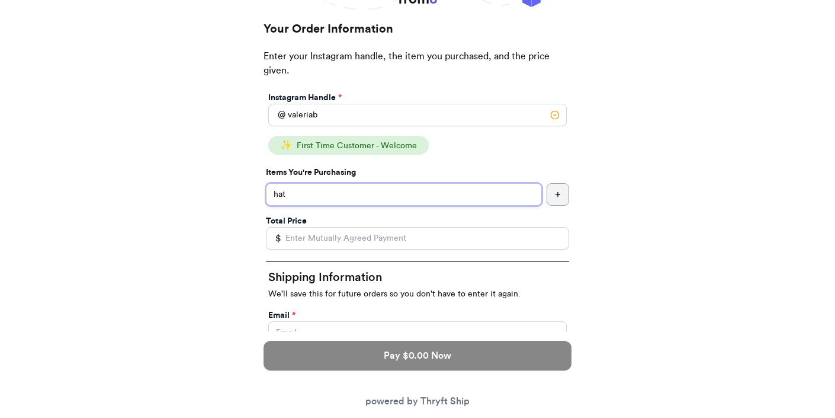
type input "hat"
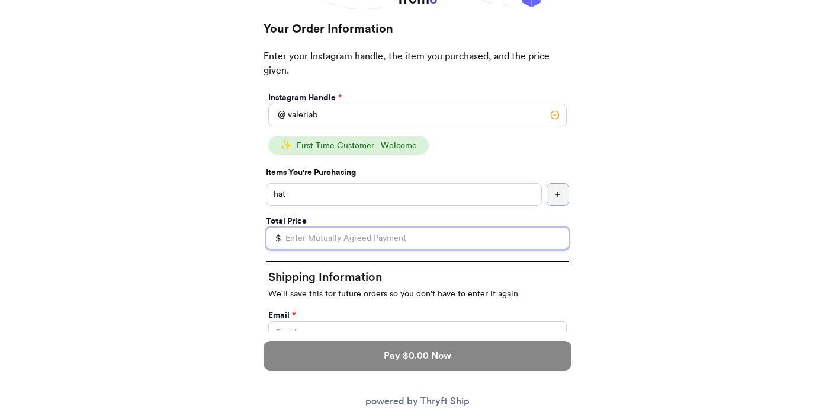
click at [334, 241] on input "Total Price" at bounding box center [417, 238] width 303 height 23
type input "9"
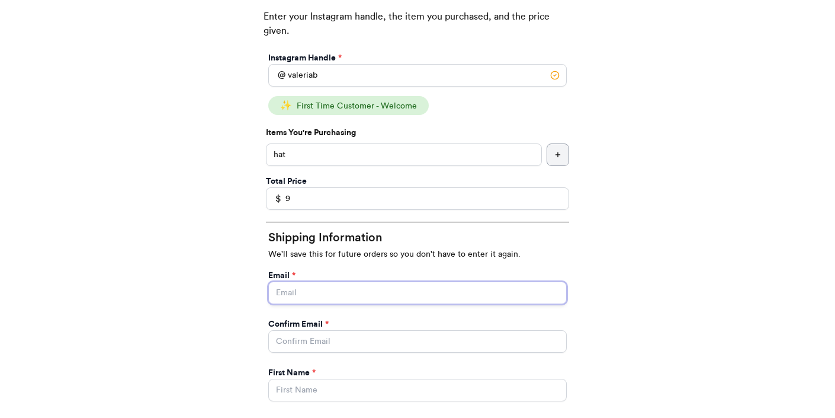
scroll to position [363, 0]
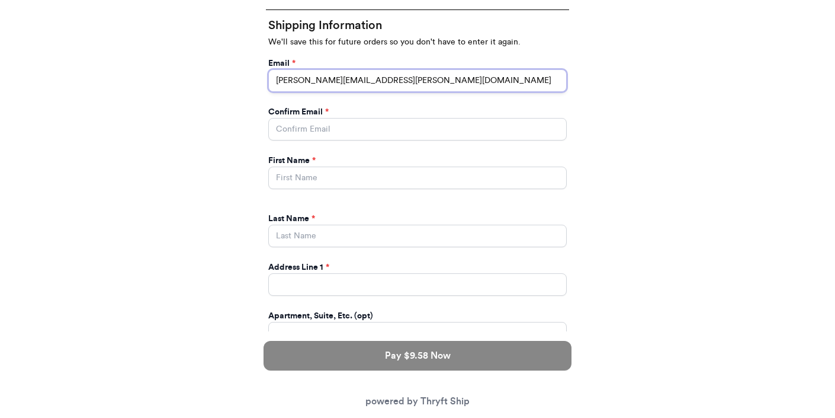
type input "valeria.brenner@yahoo.com"
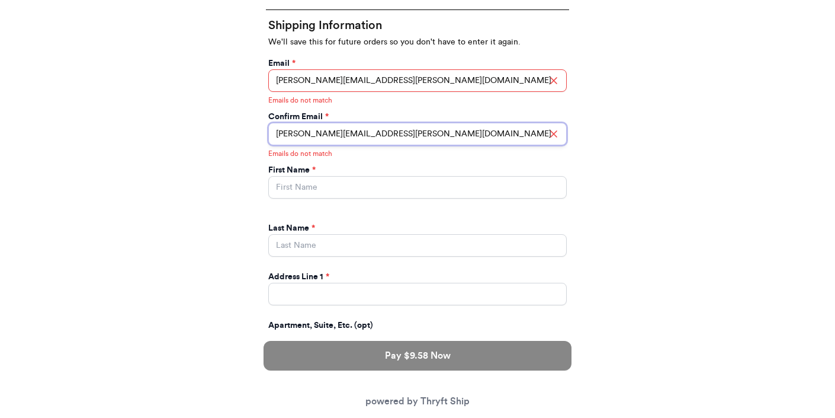
click at [344, 130] on input "valeria.brenner@6ahoo.com" at bounding box center [417, 134] width 299 height 23
type input "valeria.brenner@yahoo.com"
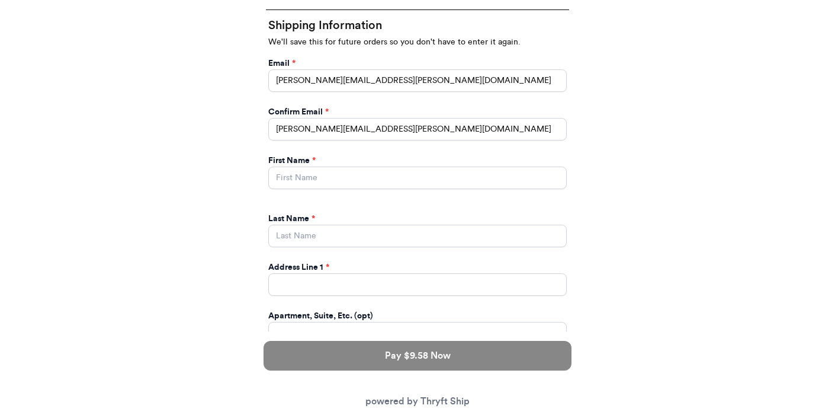
click at [372, 198] on div "First Name * Last Name *" at bounding box center [417, 196] width 303 height 107
click at [396, 76] on input "valeria.brenner@yahoo.com" at bounding box center [417, 80] width 299 height 23
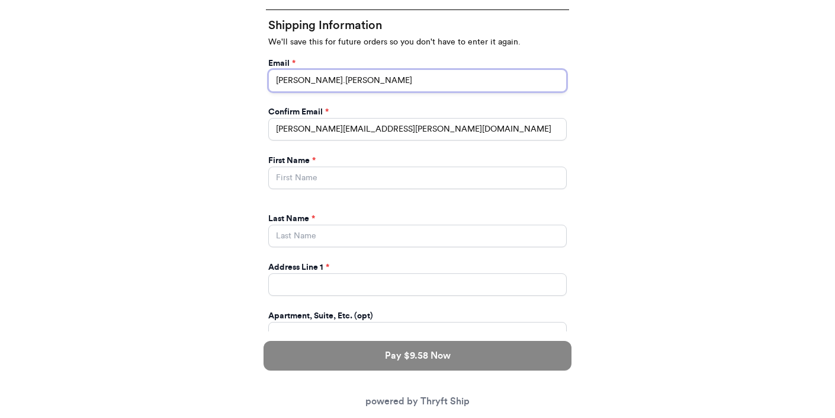
type input "valeria.brenn"
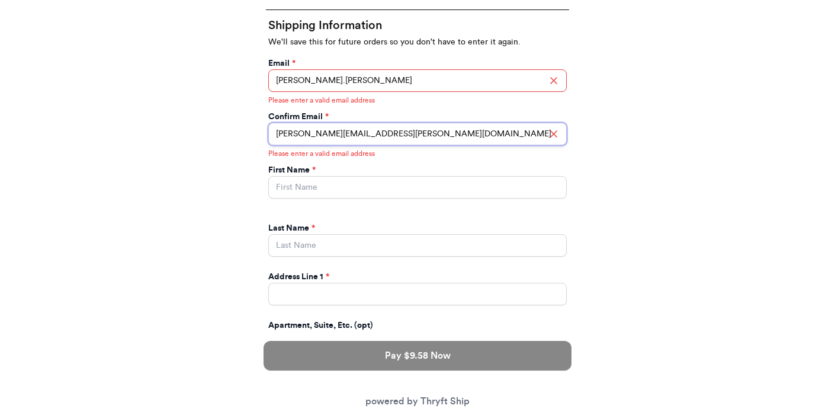
click at [398, 126] on input "valeria.brenner@yahoo.com" at bounding box center [417, 134] width 299 height 23
click at [505, 164] on div "First Name *" at bounding box center [417, 170] width 299 height 12
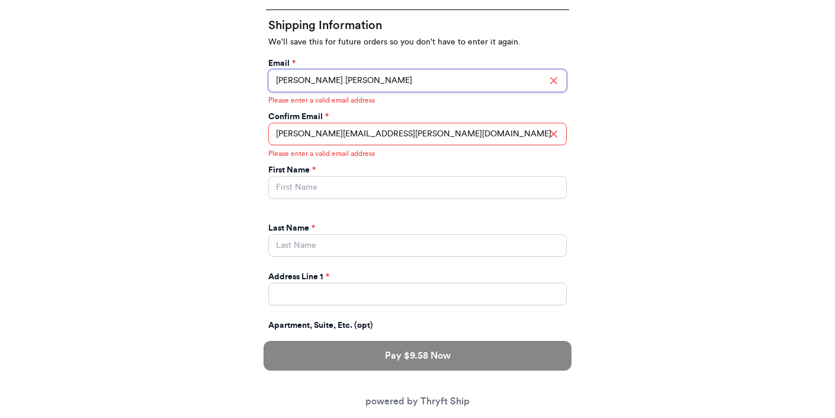
click at [357, 74] on input "valeria.brenn" at bounding box center [417, 80] width 299 height 23
click at [347, 182] on input "Instagram Handle *" at bounding box center [417, 187] width 299 height 23
click at [380, 83] on input "valeria.brenn" at bounding box center [417, 80] width 299 height 23
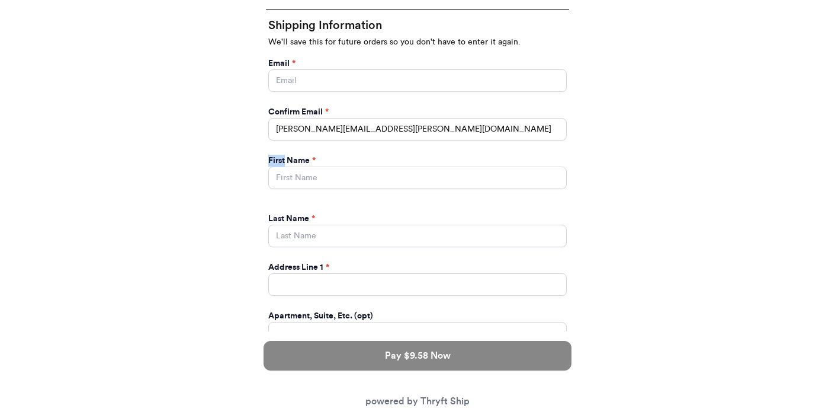
click at [501, 145] on div "First Name * Last Name *" at bounding box center [417, 196] width 303 height 107
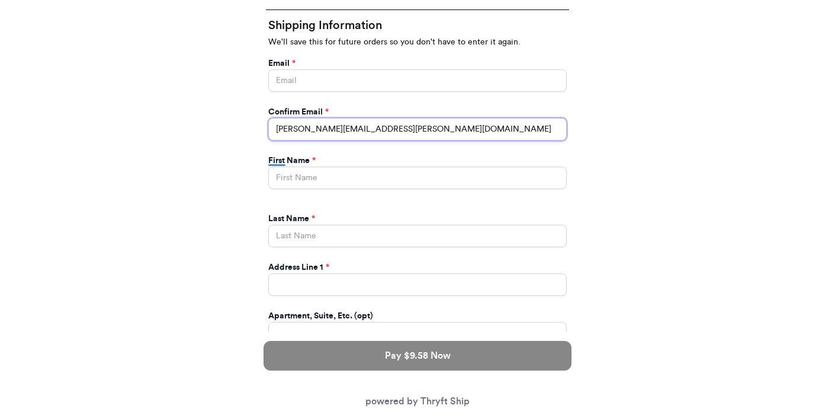
click at [501, 131] on input "valeria.brenner@yahoo.com" at bounding box center [417, 129] width 299 height 23
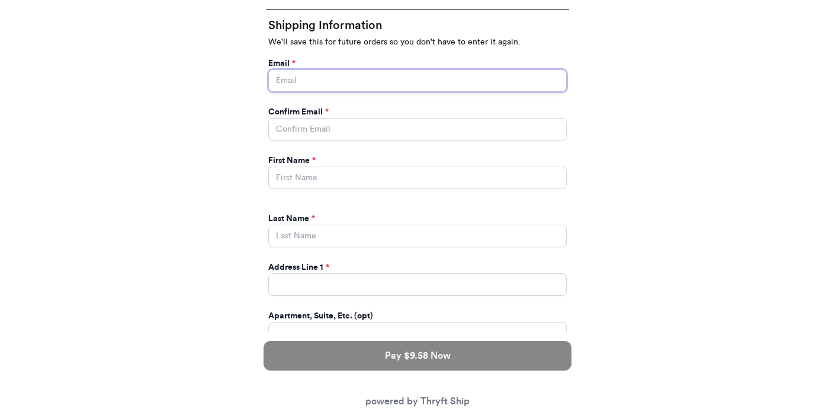
click at [382, 81] on input "Instagram Handle *" at bounding box center [417, 80] width 299 height 23
type input "paulchutney69@gmail.com"
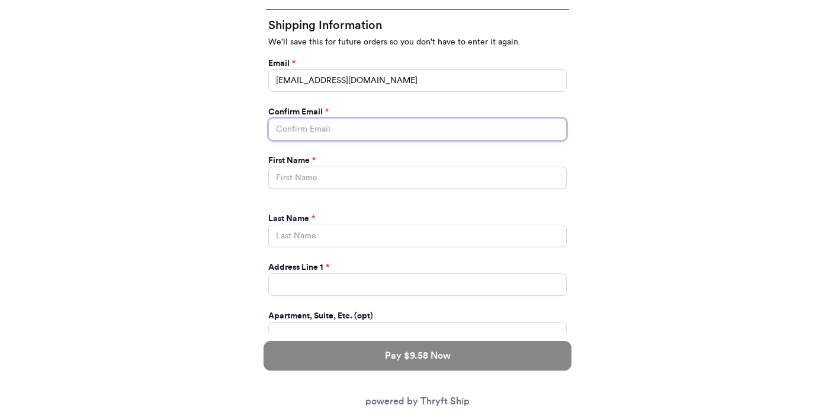
type input "paulchutney69@gmail.com"
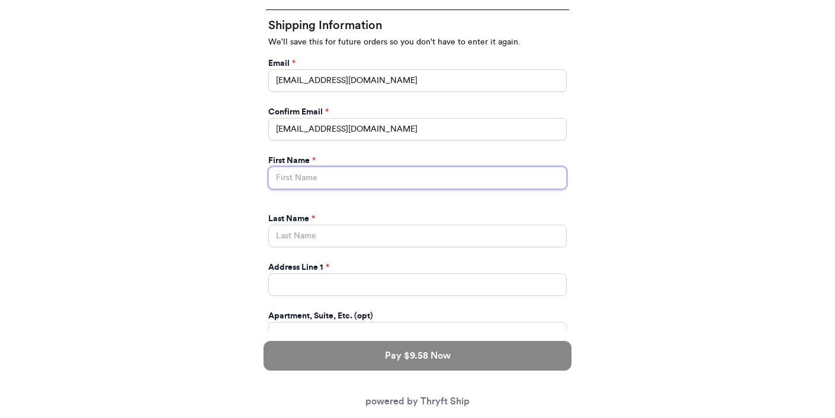
click at [373, 171] on input "Instagram Handle *" at bounding box center [417, 177] width 299 height 23
type input "[PERSON_NAME]"
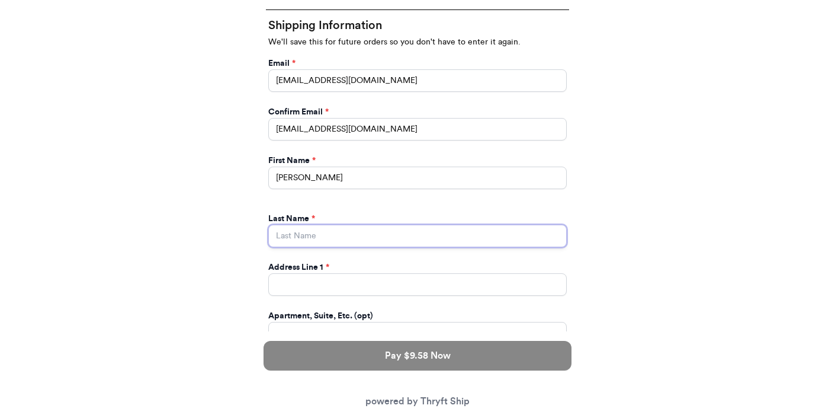
type input "[PERSON_NAME]"
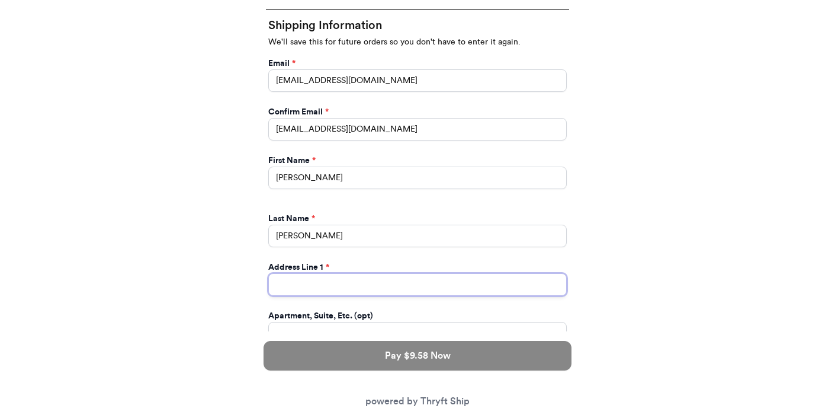
type input "[STREET_ADDRESS]"
type input "apt 211"
select select "GA"
type input "[GEOGRAPHIC_DATA]"
type input "30601"
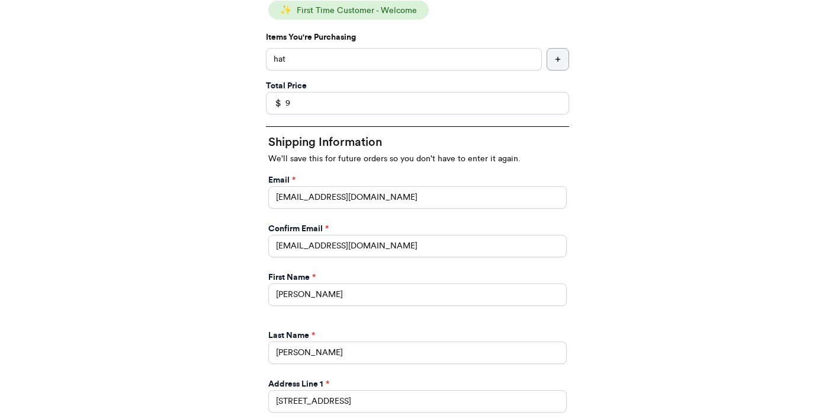
scroll to position [247, 0]
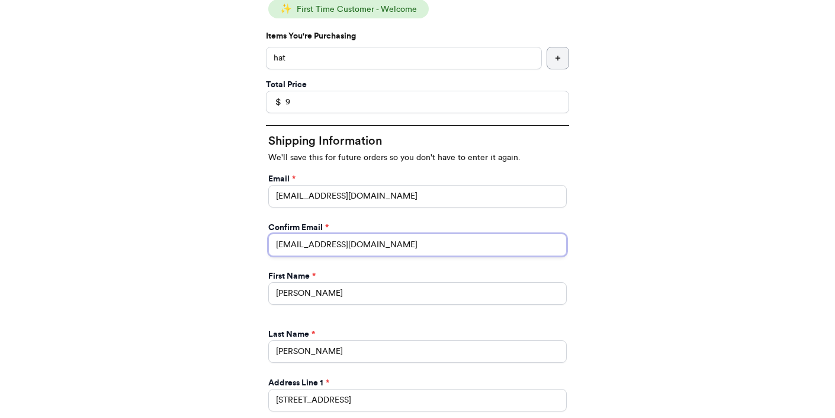
click at [397, 236] on input "paulchutney69@gmail.com" at bounding box center [417, 244] width 299 height 23
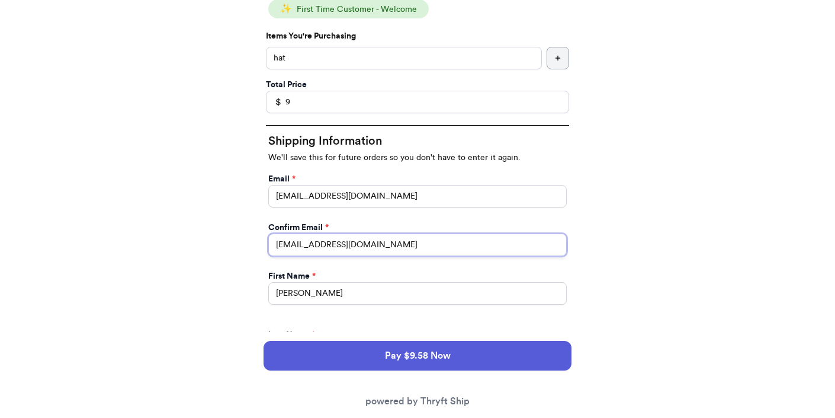
click at [400, 241] on input "paulchutney69@gmail.com" at bounding box center [417, 244] width 299 height 23
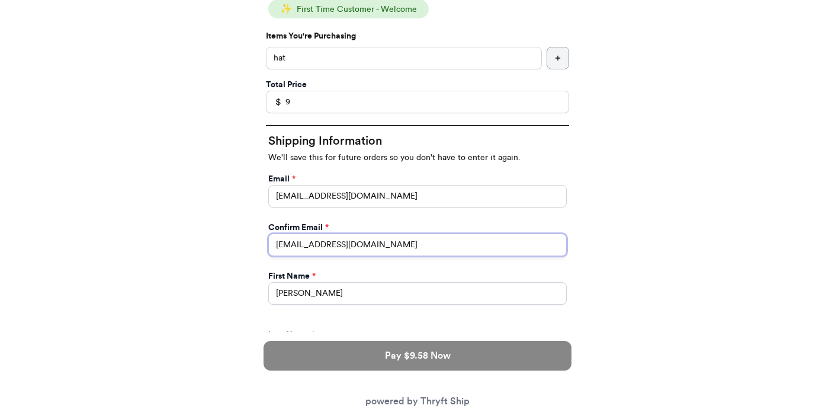
type input "paulchutney69@gmail.co"
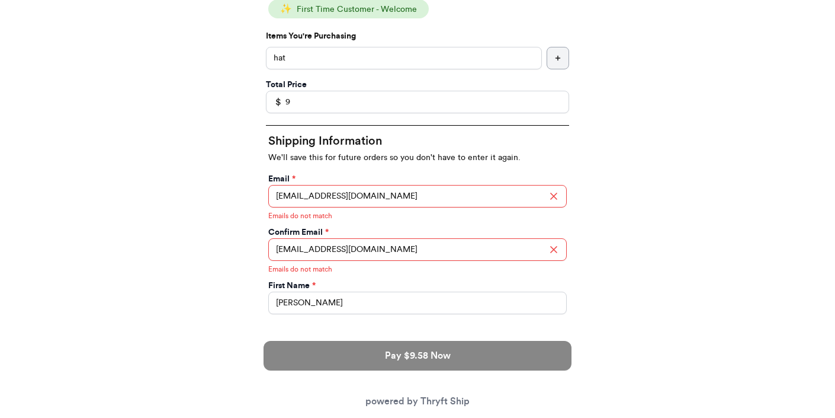
click at [623, 253] on div "Thank you for purchasing from 8 Your Order Information Enter your Instagram han…" at bounding box center [417, 410] width 835 height 1151
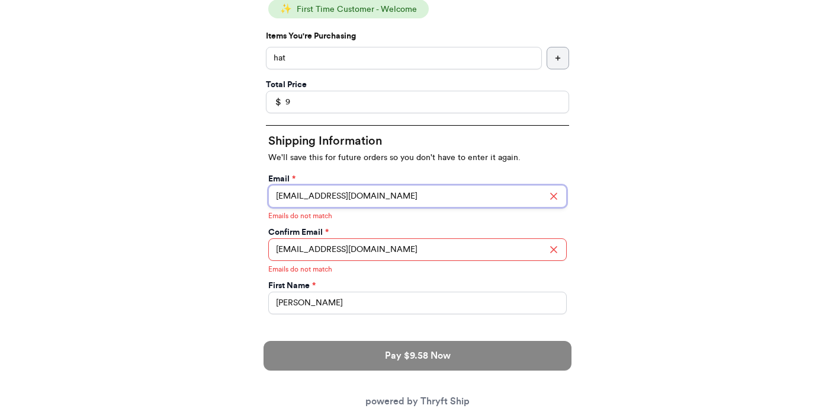
click at [384, 201] on input "paulchutney69@gmail.com" at bounding box center [417, 196] width 299 height 23
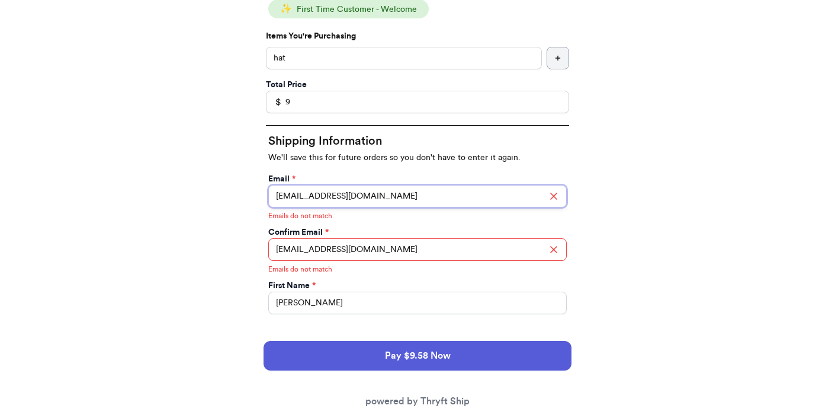
type input "paulchutney69@gmail.co"
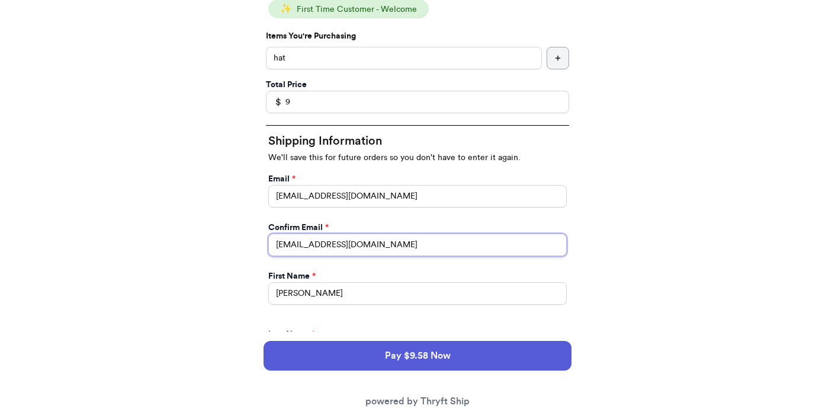
click at [489, 250] on input "paulchutney69@gmail.co" at bounding box center [417, 244] width 299 height 23
click at [491, 261] on div "First Name * Valeria Last Name * Brenner" at bounding box center [417, 311] width 303 height 107
click at [373, 238] on input "paulchutney69@gmail.co" at bounding box center [417, 244] width 299 height 23
click at [378, 243] on input "paulchutney69@gmail.co" at bounding box center [417, 244] width 299 height 23
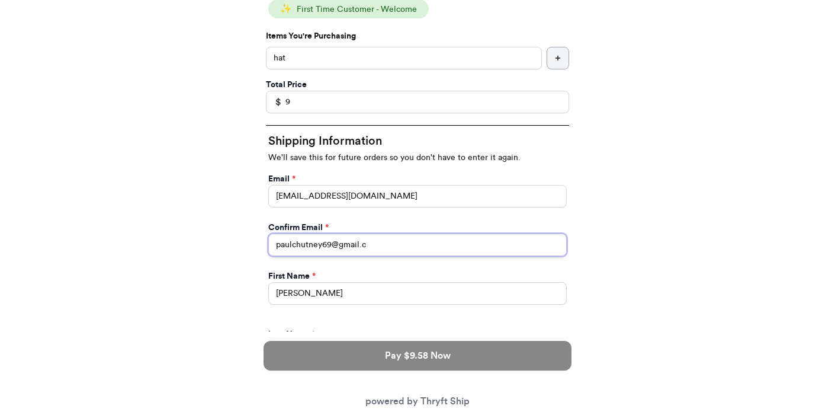
type input "paulchutney69@gmail.c"
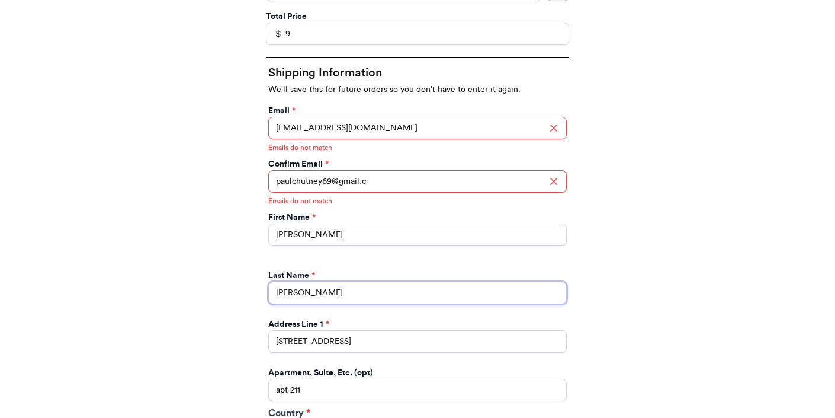
scroll to position [330, 0]
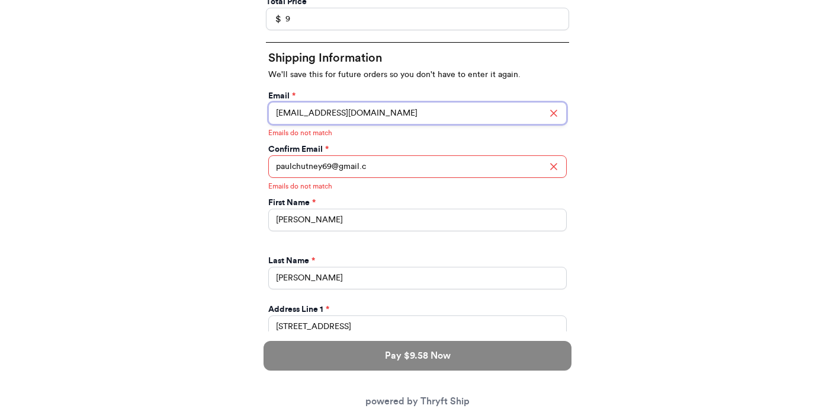
click at [381, 111] on input "paulchutney69@gmail.co" at bounding box center [417, 113] width 299 height 23
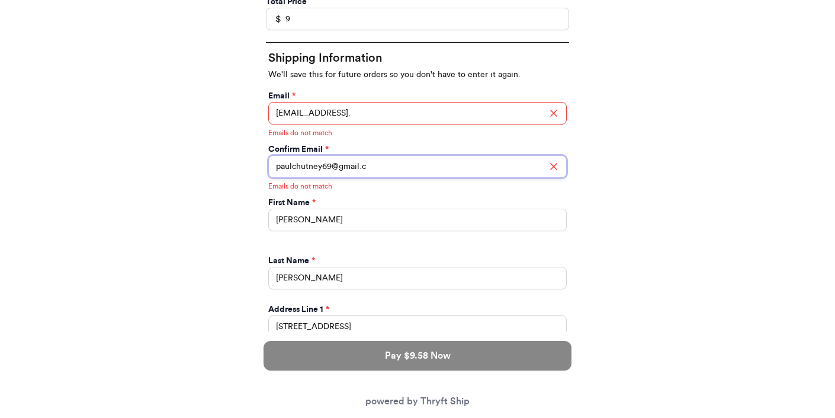
click at [494, 174] on input "paulchutney69@gmail.c" at bounding box center [417, 166] width 299 height 23
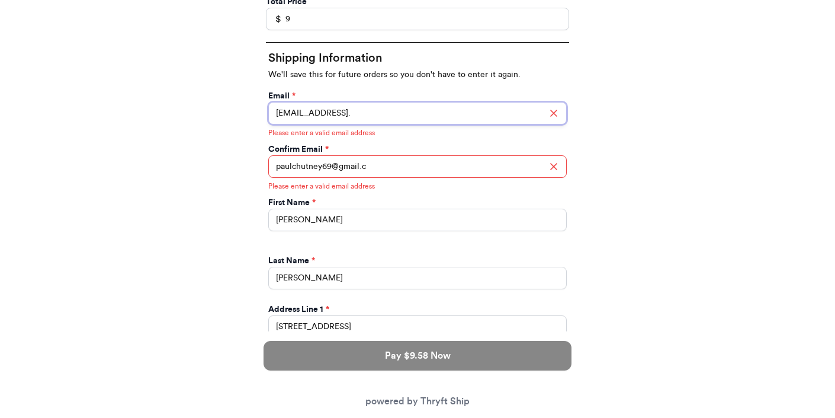
click at [417, 112] on input "paulchutney69@gmail." at bounding box center [417, 113] width 299 height 23
type input "paulchutney69@gmail.co"
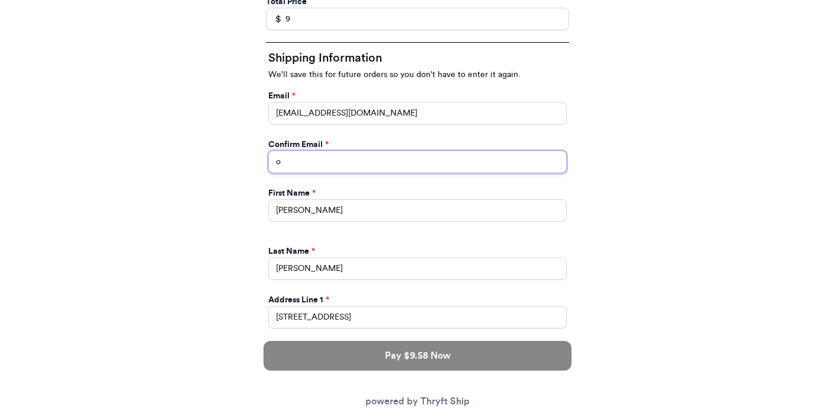
type input "o"
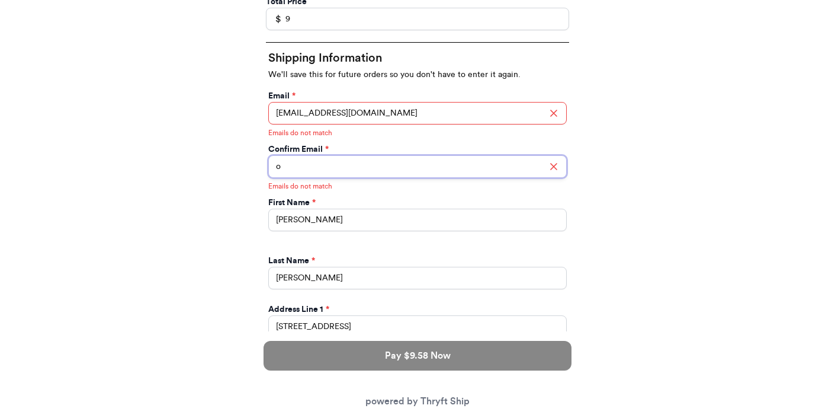
click at [385, 163] on input "o" at bounding box center [417, 166] width 299 height 23
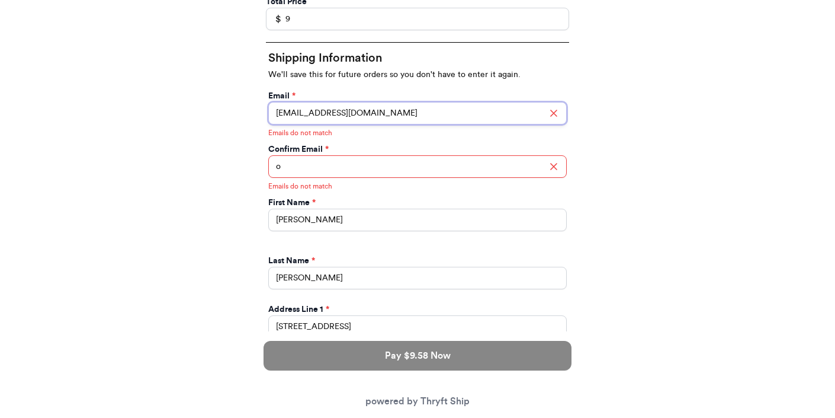
type input "paulchutney69@gmail.com"
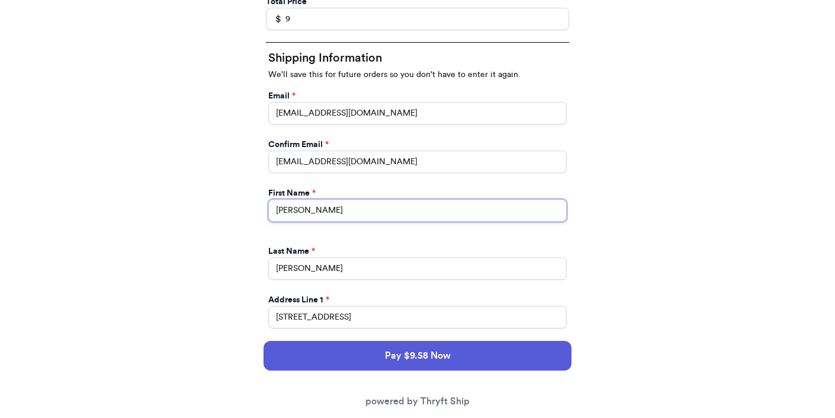
click at [367, 201] on input "[PERSON_NAME]" at bounding box center [417, 210] width 299 height 23
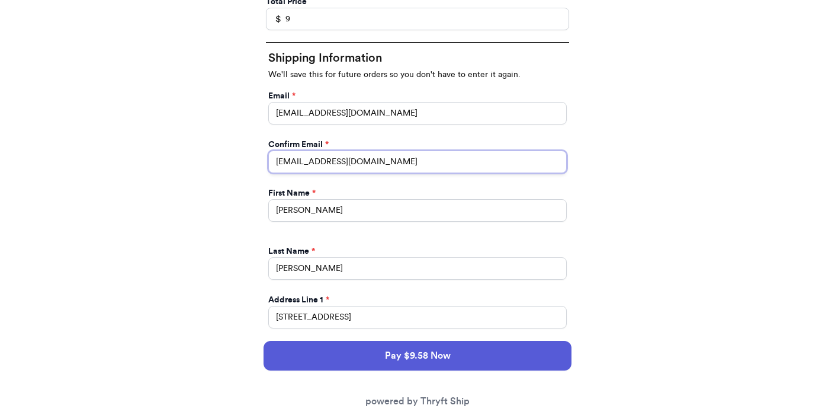
click at [385, 165] on input "paulchutney69@gmail.com" at bounding box center [417, 161] width 299 height 23
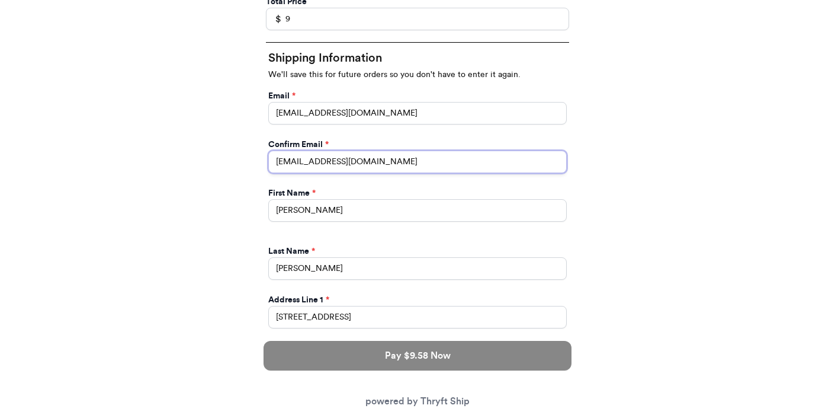
type input "paulchutney69@gmail.co"
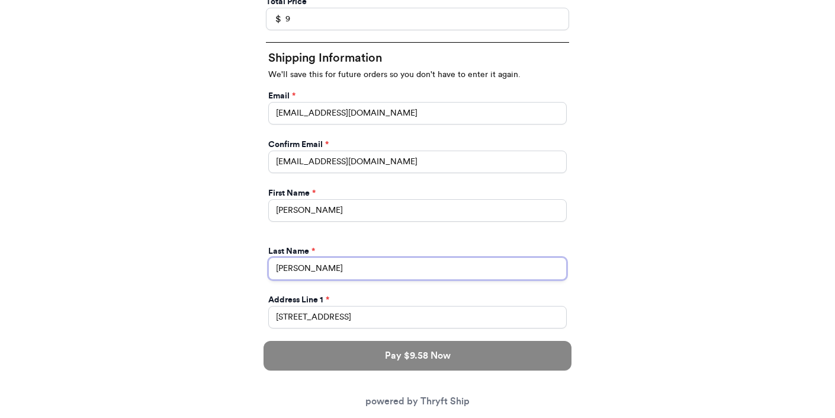
click at [362, 263] on div "Last Name * Brenner" at bounding box center [417, 262] width 299 height 34
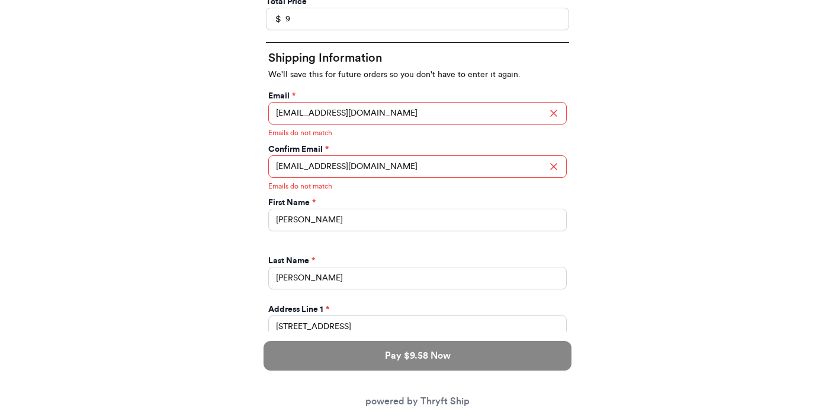
click at [395, 153] on div "Confirm Email *" at bounding box center [417, 149] width 299 height 12
click at [393, 162] on input "paulchutney69@gmail.co" at bounding box center [417, 166] width 299 height 23
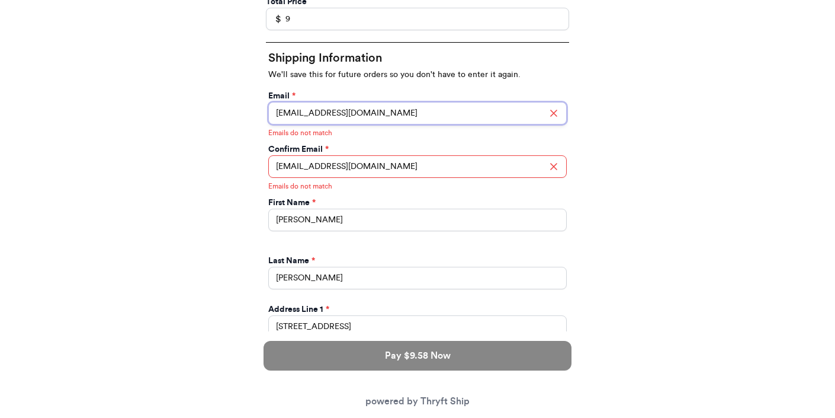
click at [401, 116] on input "paulchutney69@gmail.com" at bounding box center [417, 113] width 299 height 23
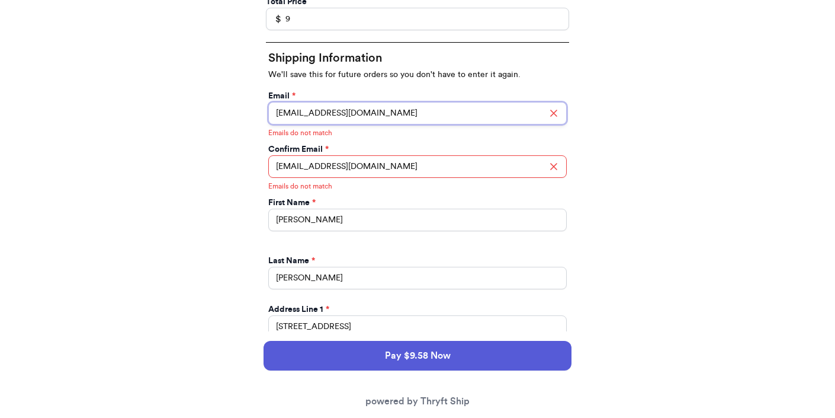
type input "paulchutney69@gmail.co"
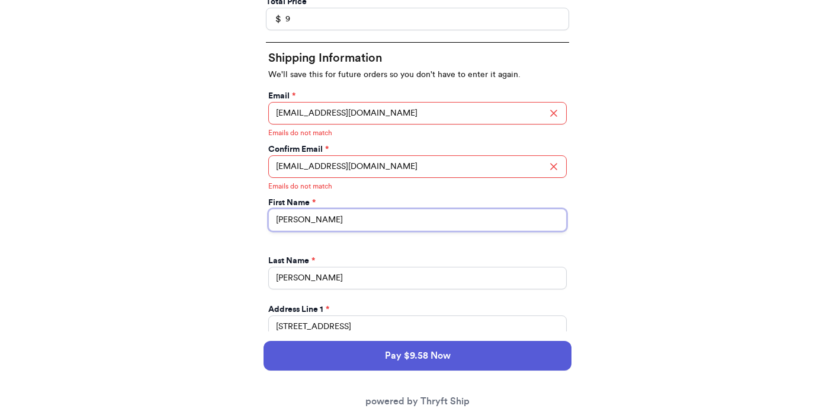
click at [409, 213] on input "[PERSON_NAME]" at bounding box center [417, 220] width 299 height 23
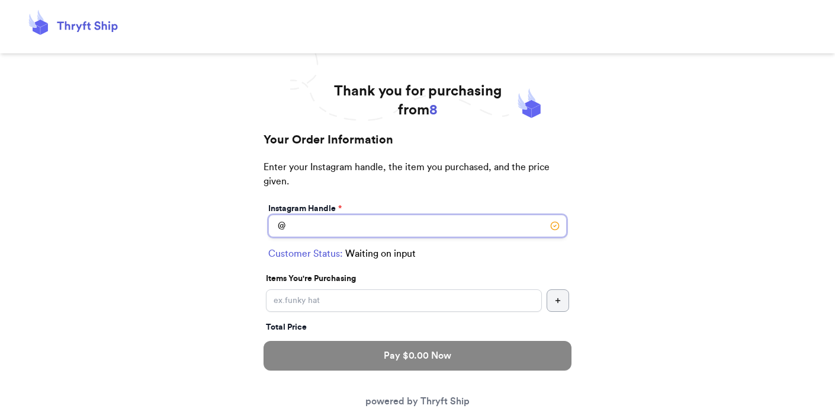
click at [325, 223] on input "Instagram Handle *" at bounding box center [417, 225] width 299 height 23
type input "[PERSON_NAME]"
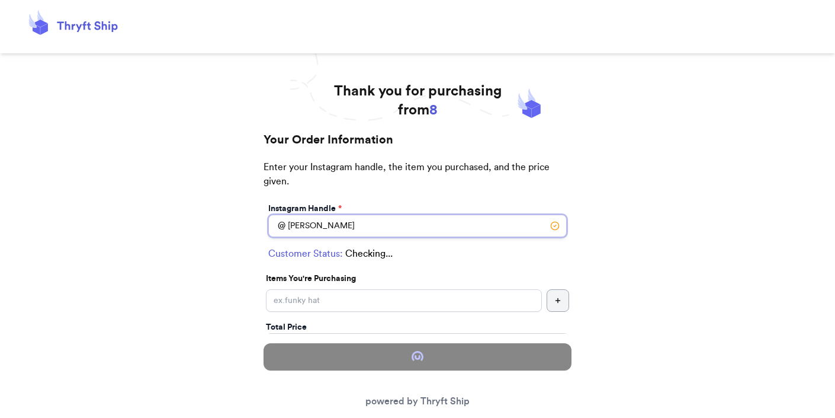
select select "FL"
type input "Line"
type input "12345"
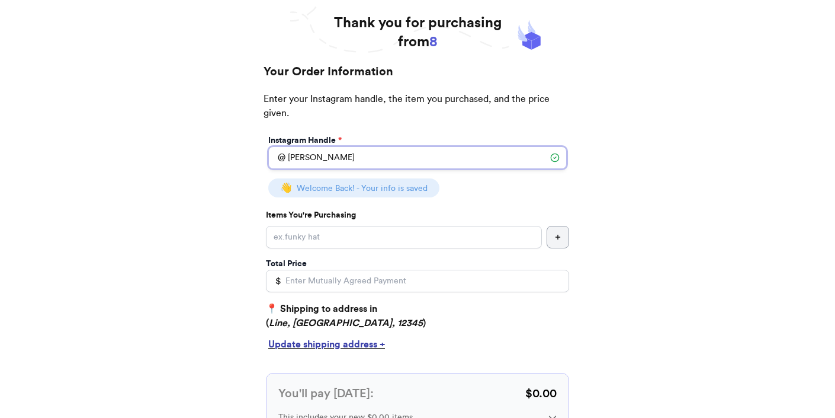
scroll to position [83, 0]
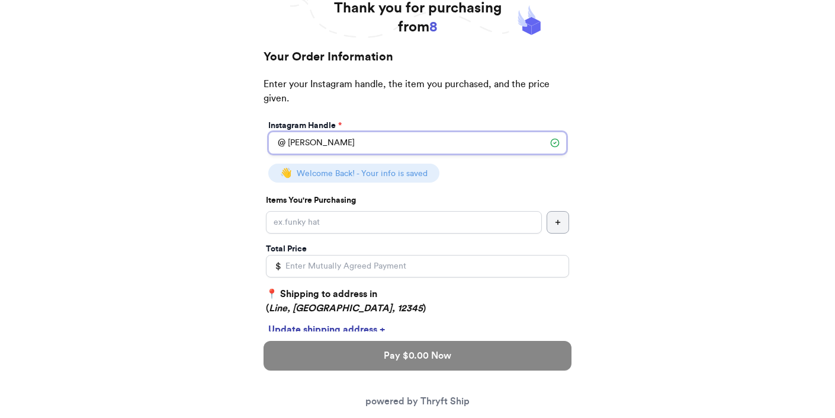
type input "[PERSON_NAME]"
click at [312, 218] on input "Instagram Handle *" at bounding box center [404, 222] width 276 height 23
type input "hat"
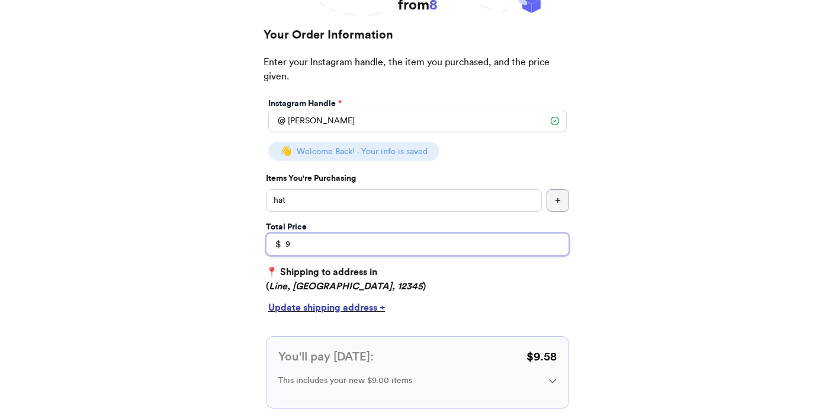
scroll to position [108, 0]
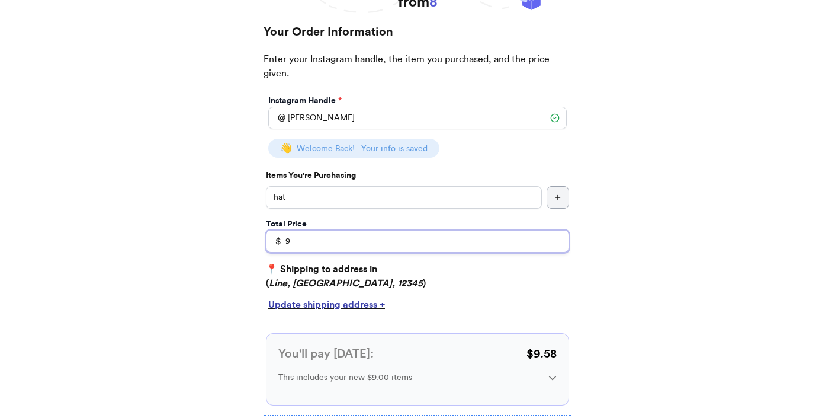
type input "9"
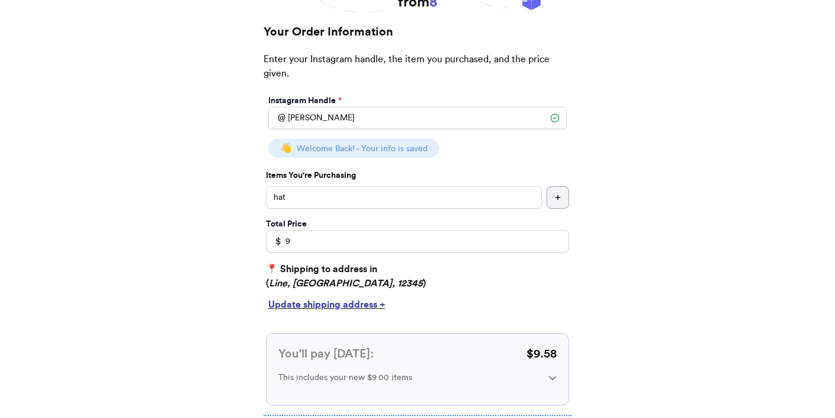
click at [342, 304] on div "Update shipping address +" at bounding box center [417, 304] width 299 height 14
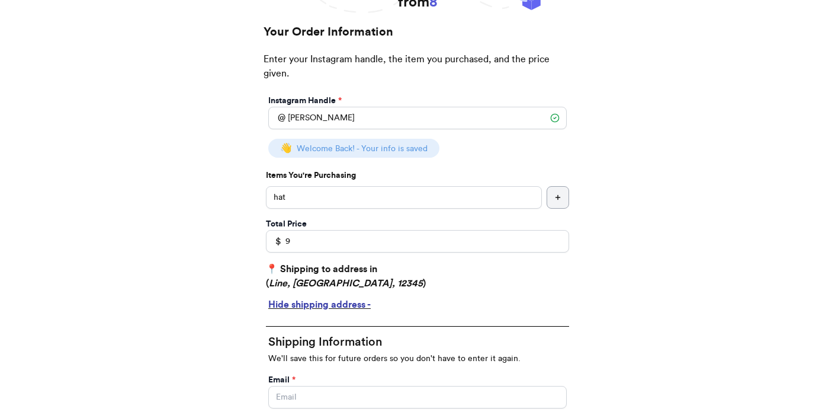
scroll to position [340, 0]
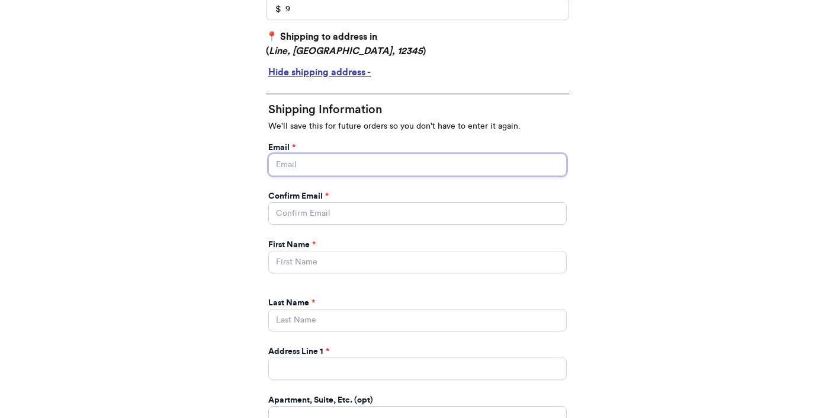
click at [320, 170] on input "Instagram Handle *" at bounding box center [417, 164] width 299 height 23
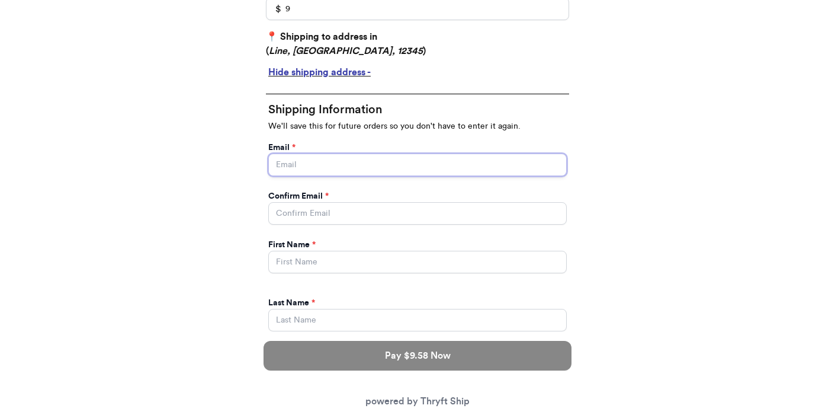
type input "paulchutney69@gmail.com"
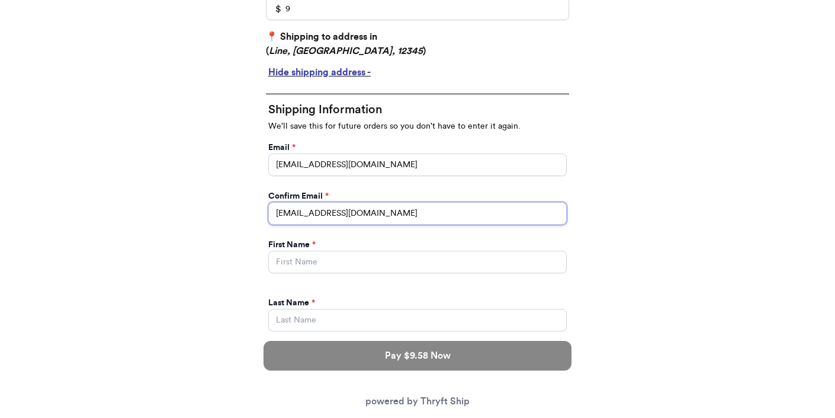
type input "paulchutney69@gmail.co"
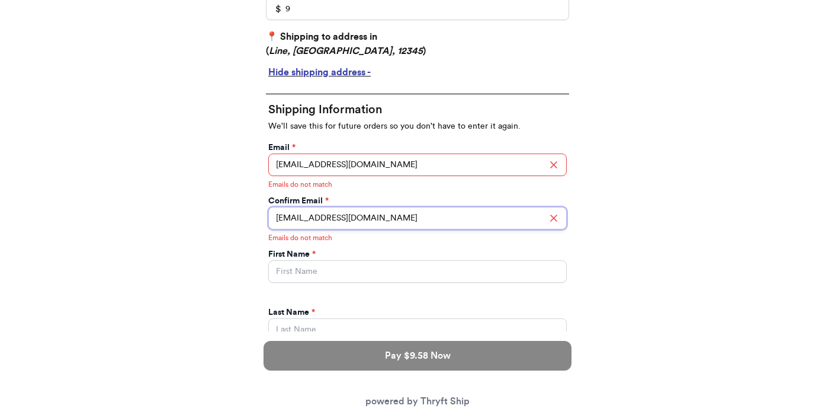
click at [411, 211] on input "paulchutney69@gmail.co" at bounding box center [417, 218] width 299 height 23
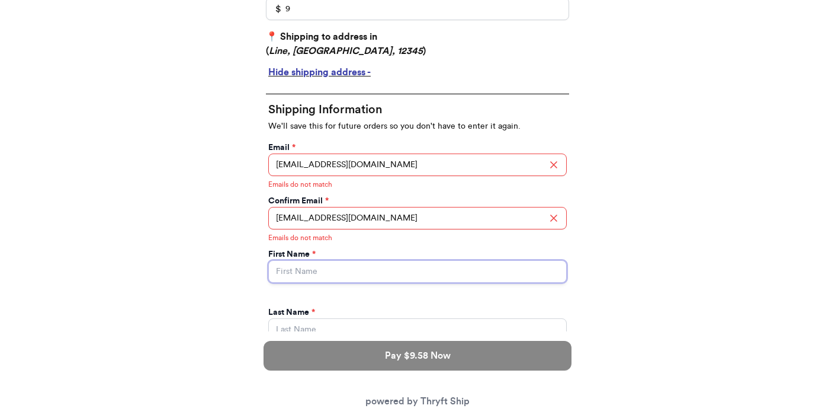
click at [467, 265] on input "Instagram Handle *" at bounding box center [417, 271] width 299 height 23
type input "Valeria"
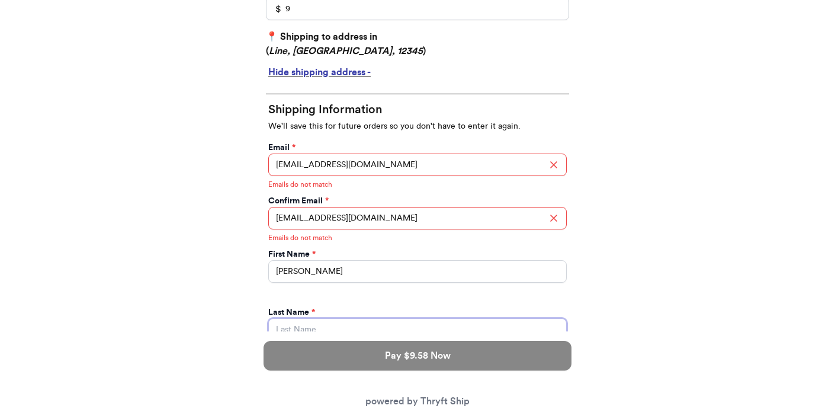
type input "[PERSON_NAME]"
type input "[STREET_ADDRESS]"
type input "apt 211"
select select "GA"
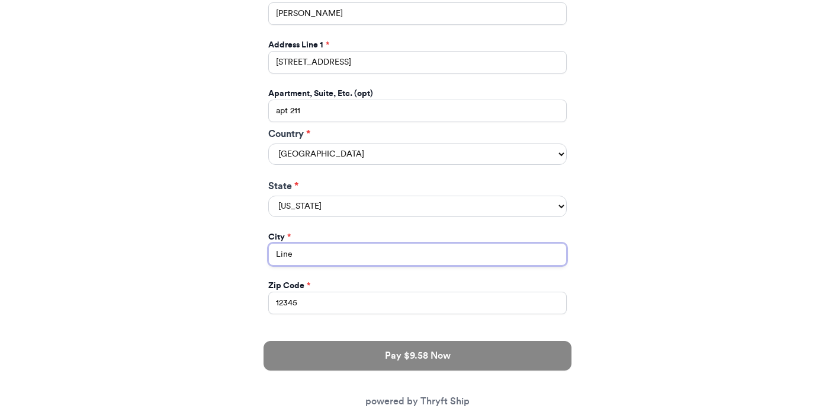
type input "[GEOGRAPHIC_DATA]"
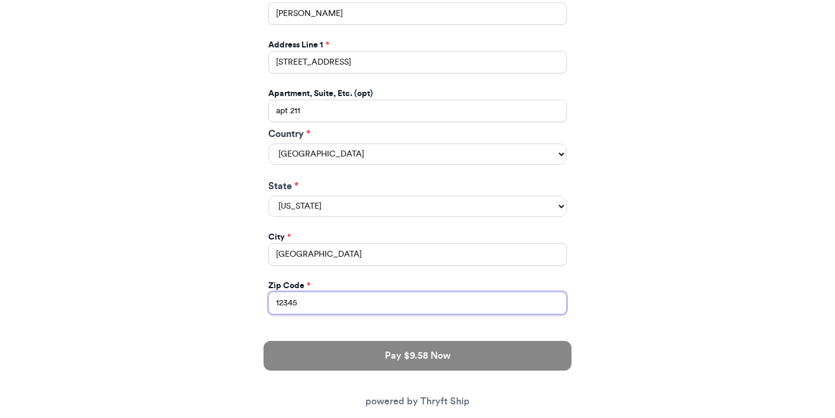
type input "30601"
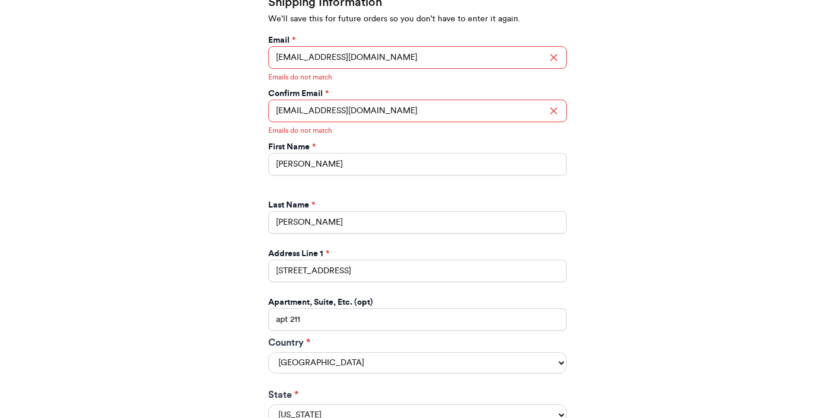
scroll to position [382, 0]
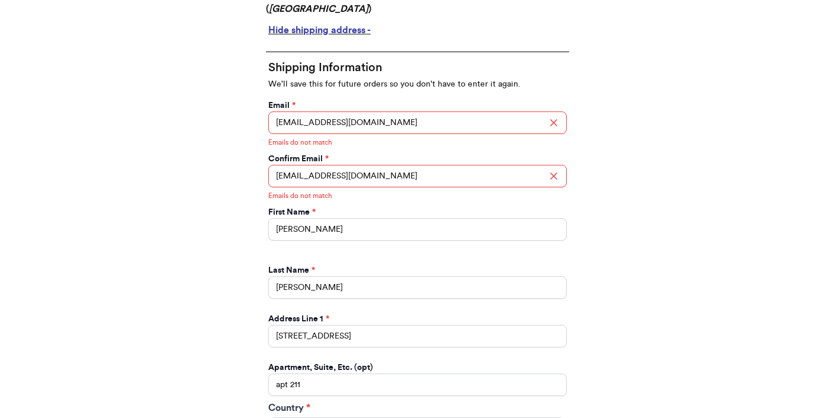
click at [408, 187] on div "Emails do not match" at bounding box center [417, 194] width 299 height 16
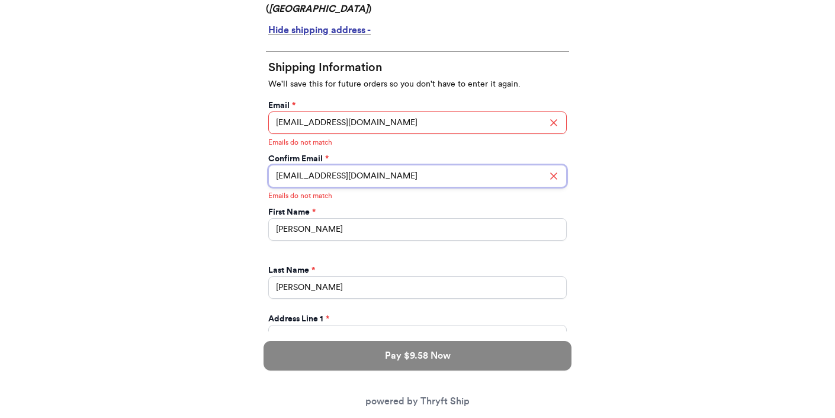
click at [406, 174] on input "paulchutney69@gmail.co" at bounding box center [417, 176] width 299 height 23
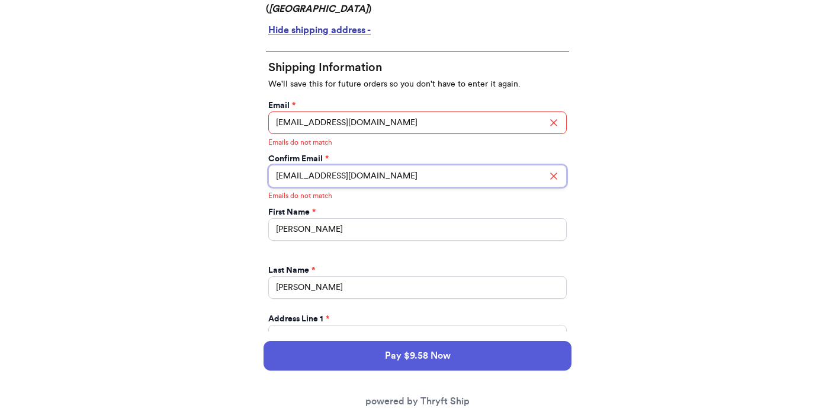
type input "paulchutney69@gmail.com"
click at [633, 220] on div "Thank you for purchasing from 8 Your Order Information Enter your Instagram han…" at bounding box center [417, 306] width 835 height 1213
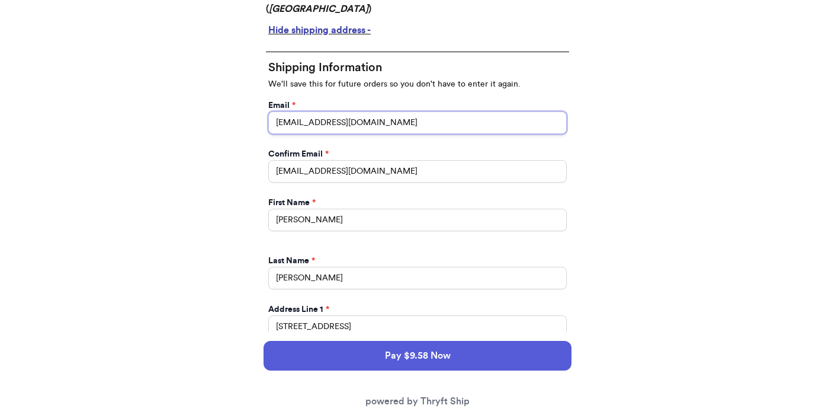
click at [411, 114] on input "paulchutney69@gmail.com" at bounding box center [417, 122] width 299 height 23
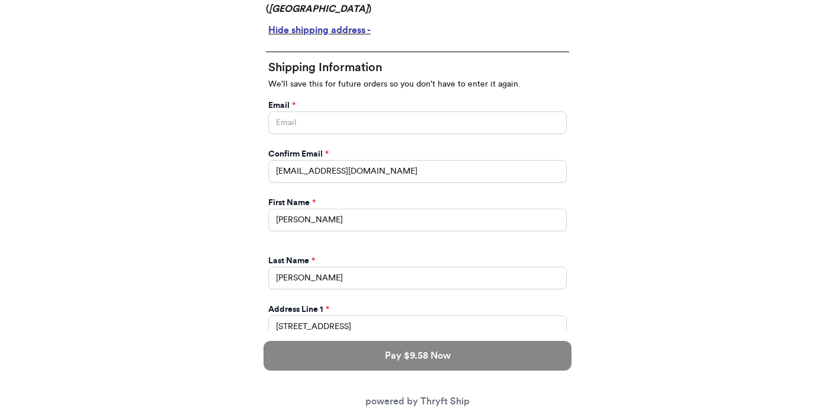
click at [645, 155] on div "Thank you for purchasing from 8 Your Order Information Enter your Instagram han…" at bounding box center [417, 301] width 835 height 1203
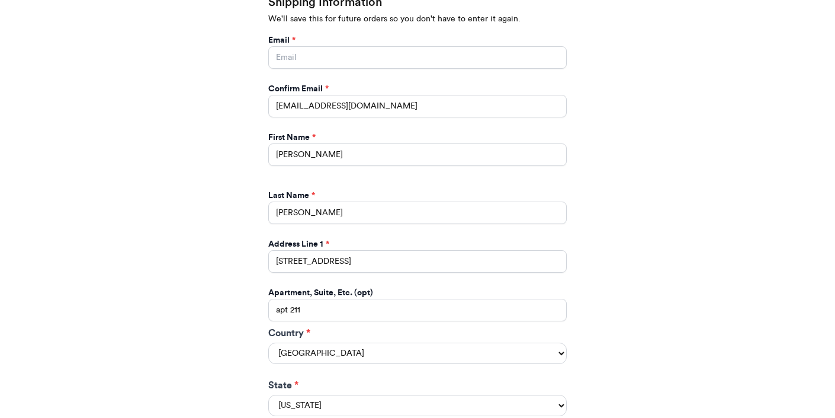
scroll to position [459, 0]
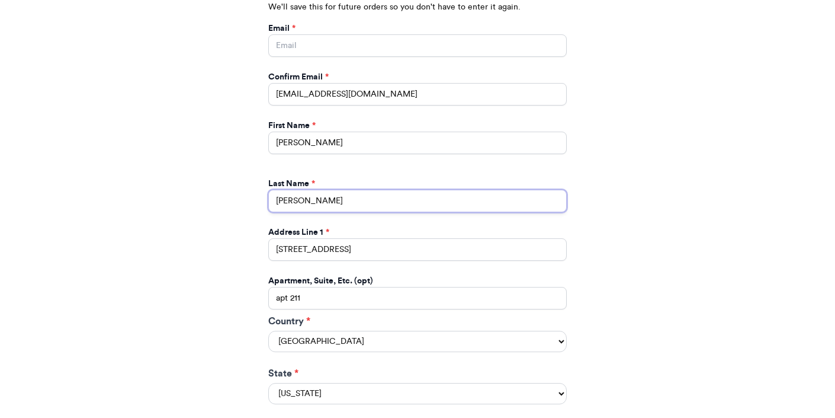
click at [451, 195] on input "[PERSON_NAME]" at bounding box center [417, 201] width 299 height 23
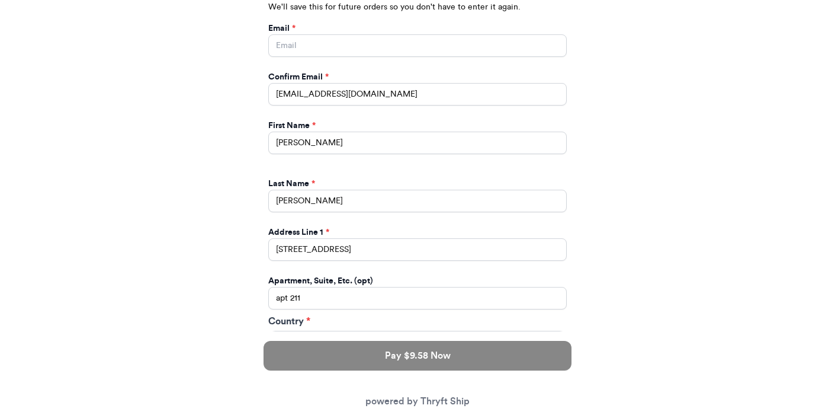
click at [402, 129] on div "First Name *" at bounding box center [417, 126] width 299 height 12
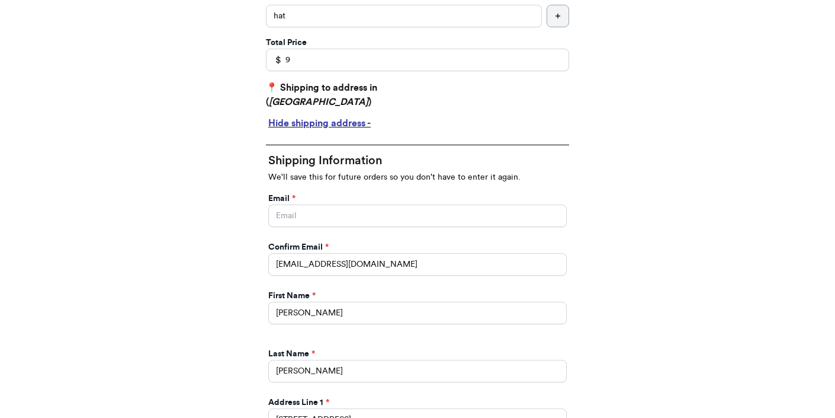
scroll to position [303, 0]
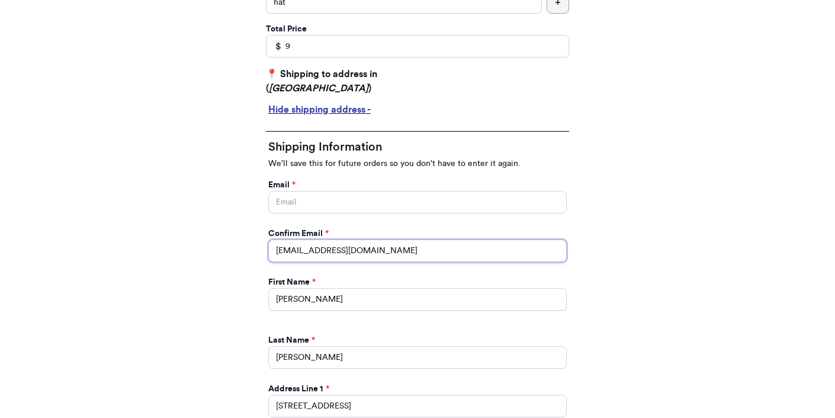
click at [401, 256] on input "paulchutney69@gmail.com" at bounding box center [417, 250] width 299 height 23
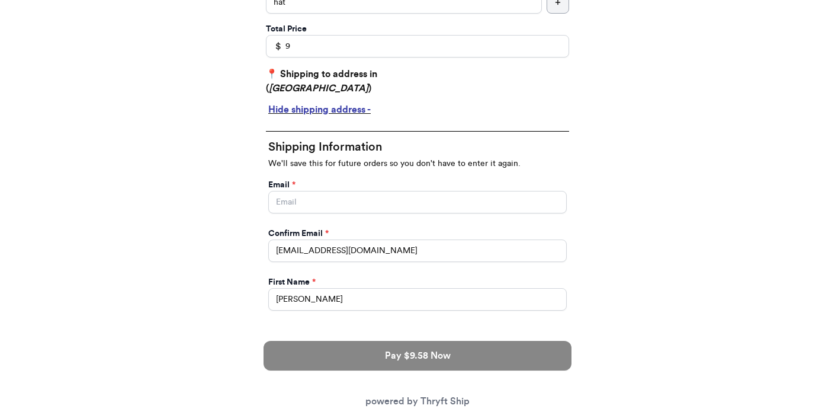
click at [565, 277] on div "Shipping Information We'll save this for future orders so you don't have to ent…" at bounding box center [417, 401] width 303 height 555
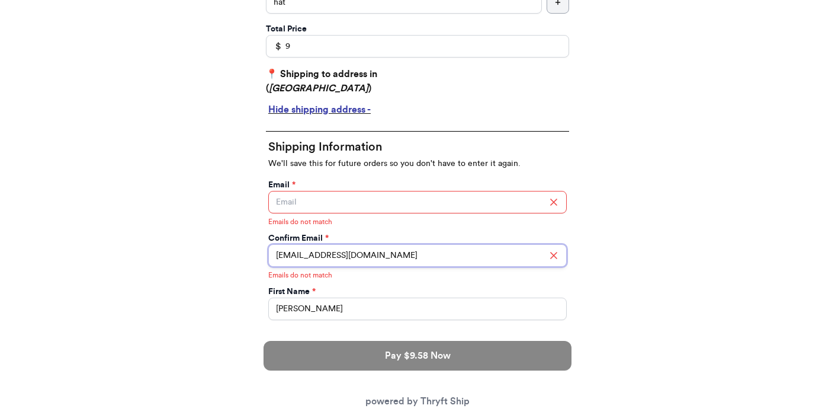
click at [474, 261] on input "paulchutney69@gmail.com" at bounding box center [417, 255] width 299 height 23
click at [365, 254] on input "paulchutney69@gmail.co" at bounding box center [417, 255] width 299 height 23
type input "paulchutney69@gmail.co"
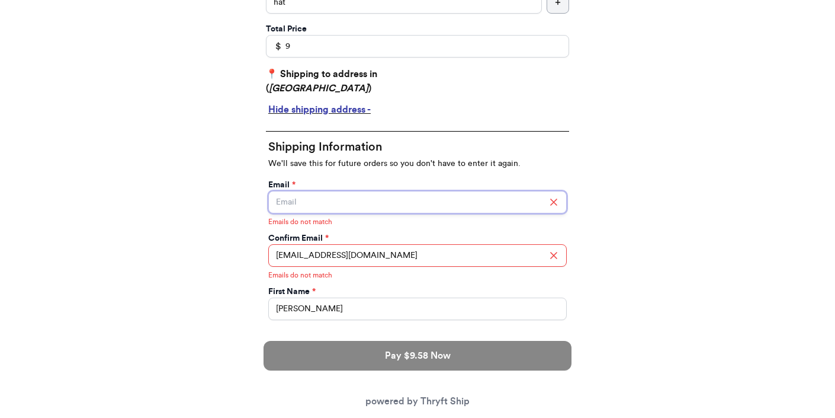
click at [304, 200] on input "Instagram Handle *" at bounding box center [417, 202] width 299 height 23
paste input "paulchutney69@gmail.co"
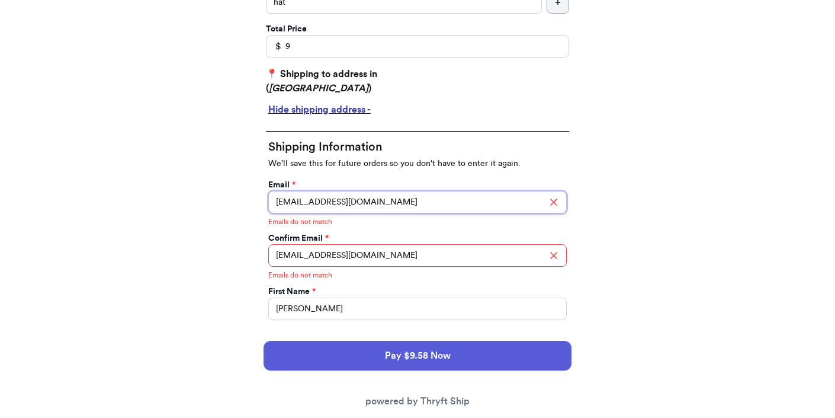
type input "paulchutney69@gmail.co"
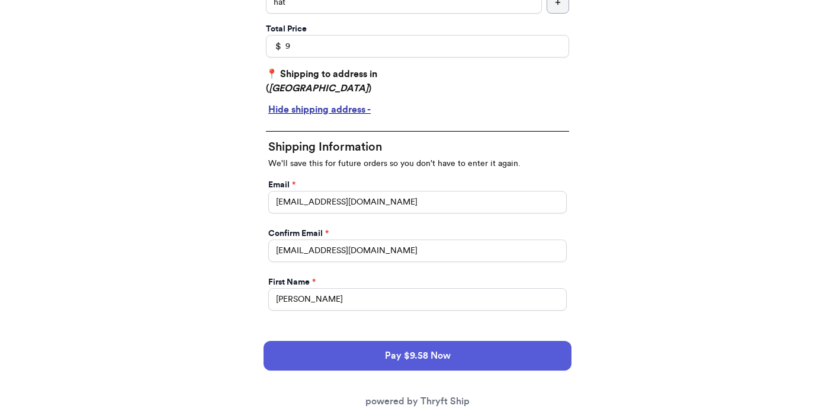
click at [652, 246] on div "Thank you for purchasing from 8 Your Order Information Enter your Instagram han…" at bounding box center [417, 380] width 835 height 1203
click at [490, 256] on input "paulchutney69@gmail.co" at bounding box center [417, 250] width 299 height 23
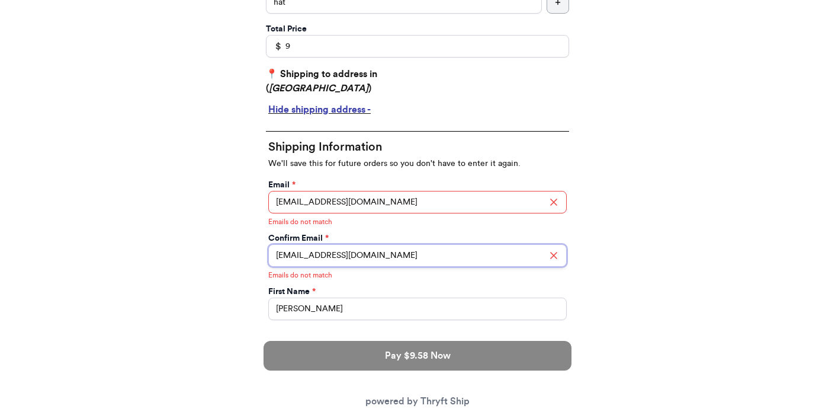
click at [413, 252] on input "paulchutney69@gmail.com" at bounding box center [417, 255] width 299 height 23
type input "paulchutney69@gmail.com2"
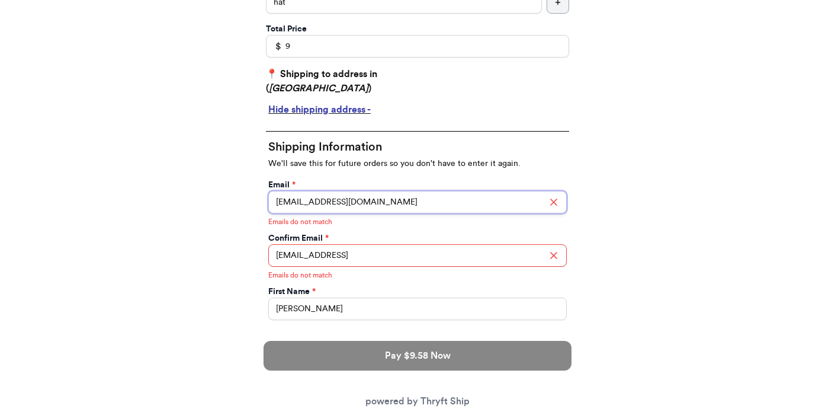
click at [390, 201] on input "paulchutney69@gmail.co" at bounding box center [417, 202] width 299 height 23
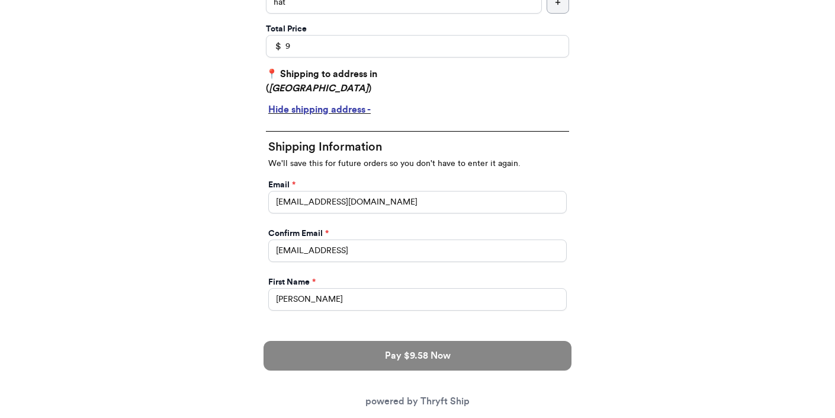
click at [704, 246] on div "Thank you for purchasing from 8 Your Order Information Enter your Instagram han…" at bounding box center [417, 380] width 835 height 1203
click at [389, 376] on div "Pay $9.58 Now powered by Thryft Ship" at bounding box center [418, 374] width 308 height 86
click at [399, 370] on div "Pay $9.58 Now powered by Thryft Ship" at bounding box center [418, 374] width 308 height 86
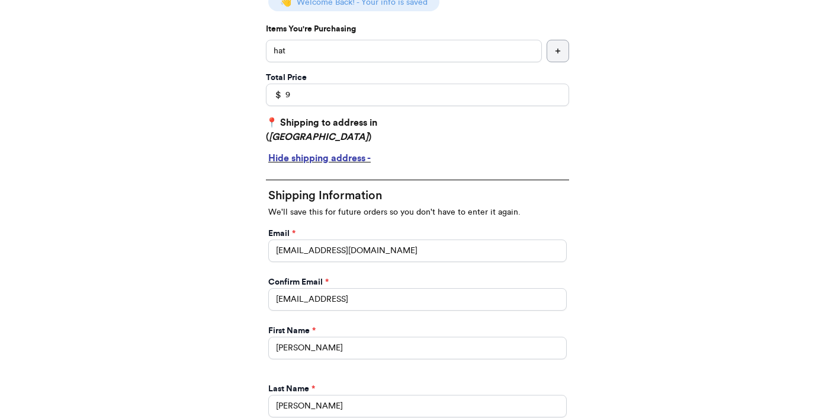
scroll to position [257, 0]
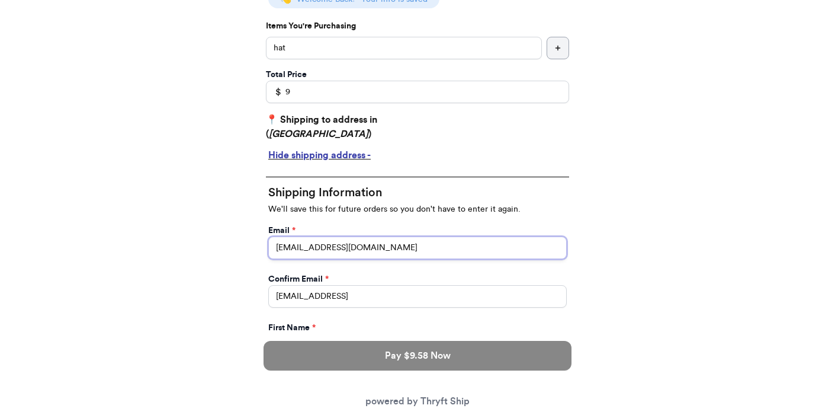
click at [412, 253] on input "paulchutney69@gmail.com" at bounding box center [417, 247] width 299 height 23
click at [667, 258] on div "Thank you for purchasing from 8 Your Order Information Enter your Instagram han…" at bounding box center [417, 426] width 835 height 1203
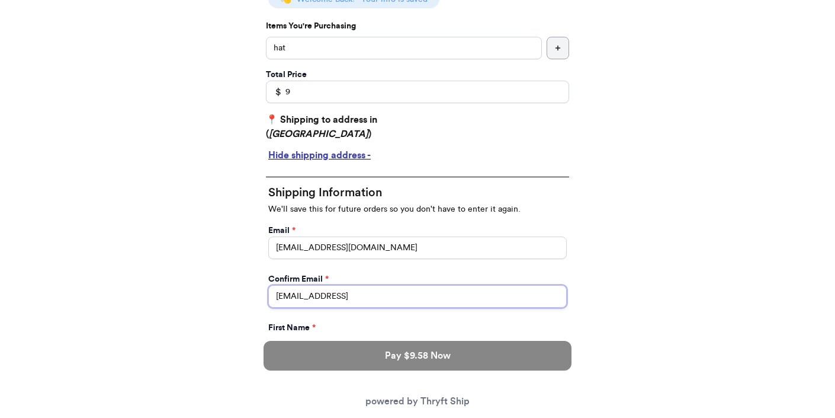
click at [451, 302] on input "paulchutney69@gmail.com2" at bounding box center [417, 296] width 299 height 23
click at [613, 286] on div "Thank you for purchasing from 8 Your Order Information Enter your Instagram han…" at bounding box center [417, 426] width 835 height 1203
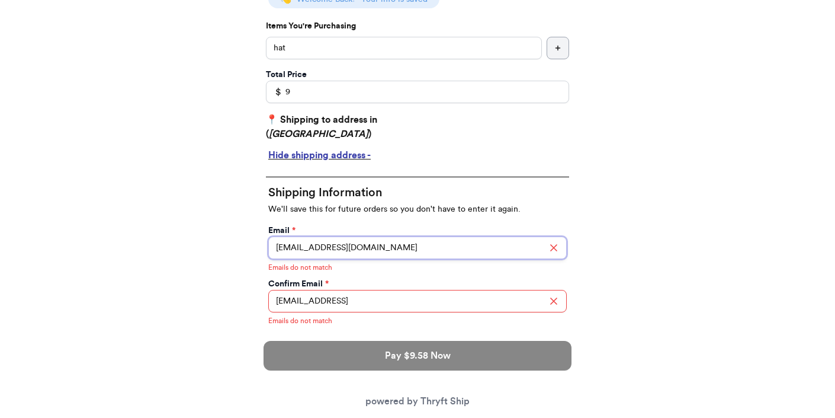
click at [375, 247] on input "paulchutney69@gmail.com" at bounding box center [417, 247] width 299 height 23
click at [509, 285] on div "Confirm Email * paulchutney69@gmail.com2 Emails do not match" at bounding box center [417, 295] width 299 height 34
click at [390, 246] on input "paulchutney69@gmail.com" at bounding box center [417, 247] width 299 height 23
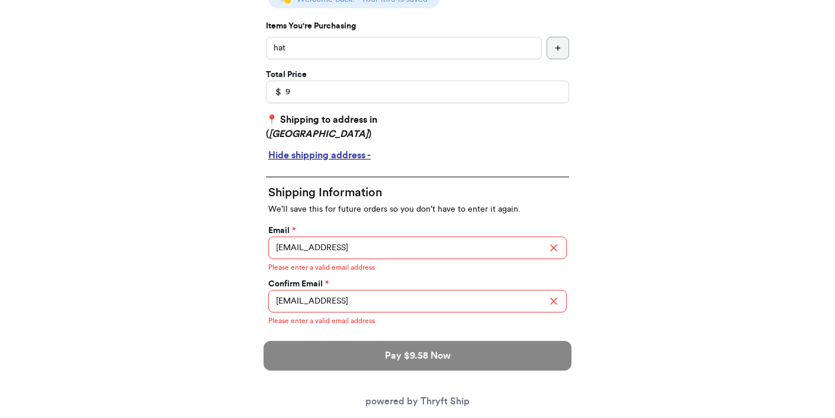
click at [433, 249] on input "paulchutney69@gmail.com3" at bounding box center [417, 247] width 299 height 23
type input "paulchutney69@gmail.com2"
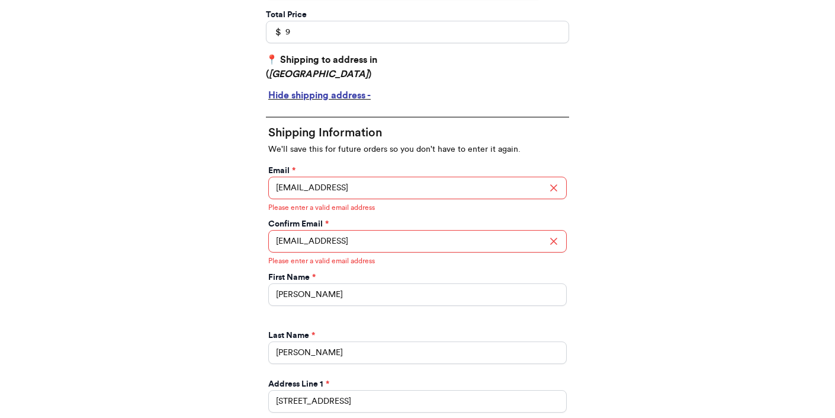
scroll to position [331, 0]
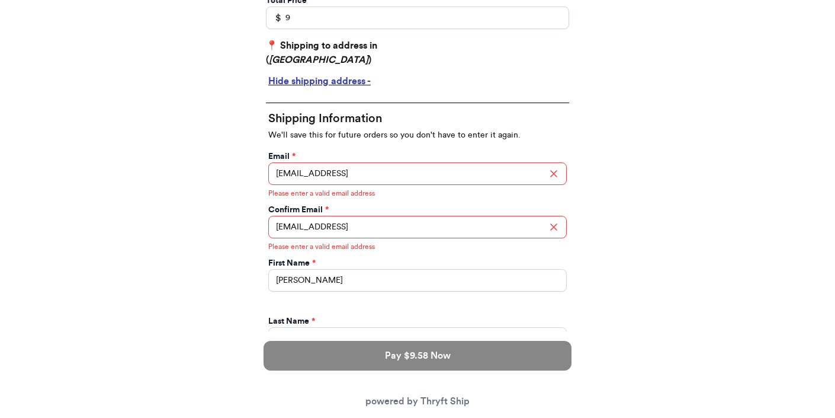
click at [623, 262] on div "Thank you for purchasing from 8 Your Order Information Enter your Instagram han…" at bounding box center [417, 357] width 835 height 1213
click at [380, 266] on div "First Name *" at bounding box center [417, 263] width 299 height 12
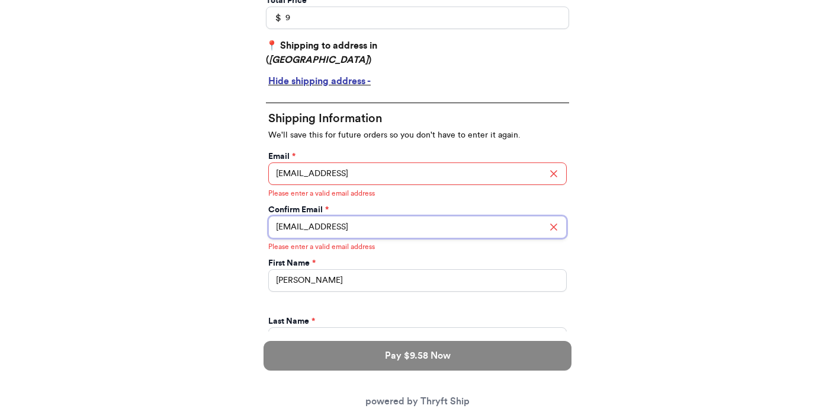
click at [386, 229] on input "paulchutney69@gmail.com2" at bounding box center [417, 227] width 299 height 23
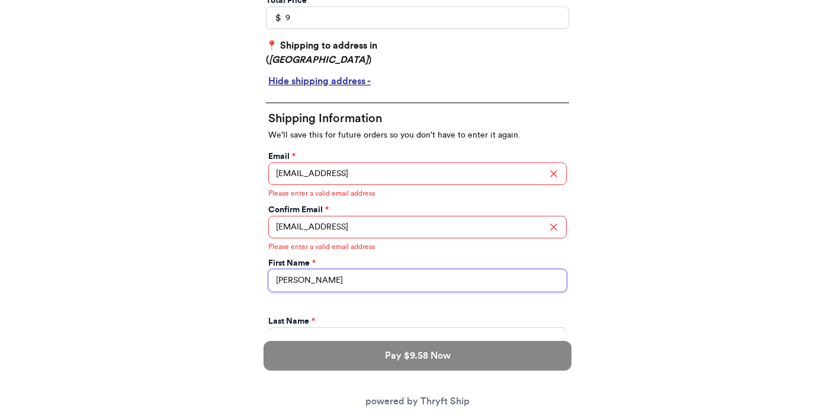
click at [405, 290] on input "[PERSON_NAME]" at bounding box center [417, 280] width 299 height 23
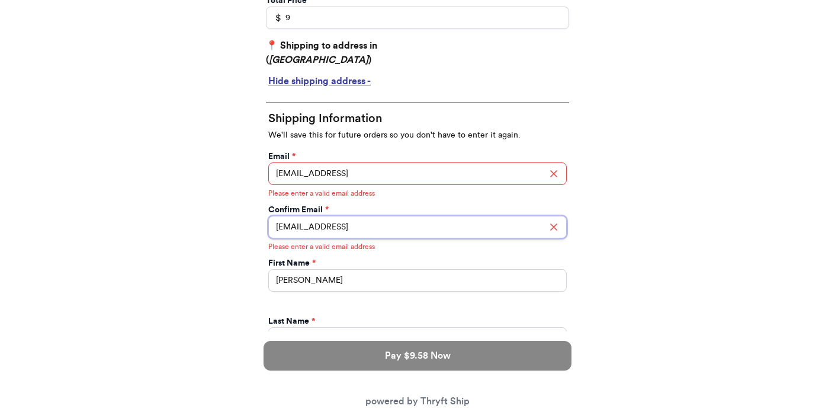
click at [402, 229] on input "paulchutney69@gmail.com2" at bounding box center [417, 227] width 299 height 23
type input "paulchutney69@gmail.com"
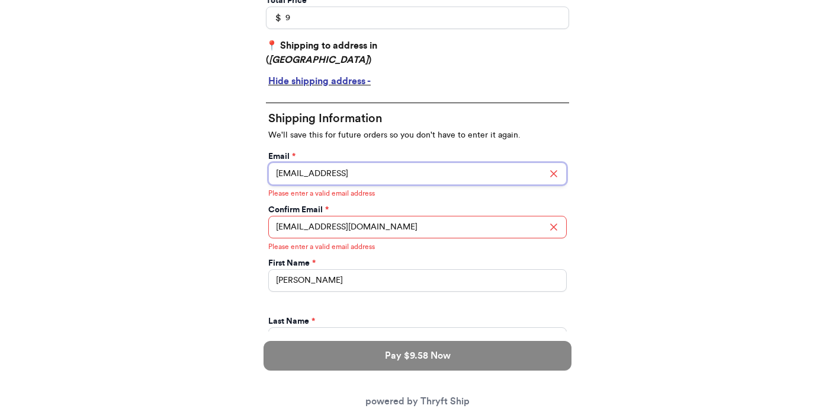
click at [399, 171] on input "paulchutney69@gmail.com2" at bounding box center [417, 173] width 299 height 23
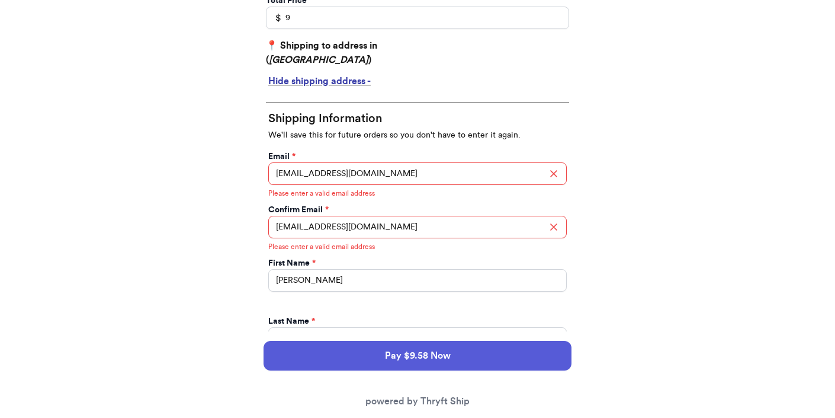
click at [672, 207] on div "Thank you for purchasing from 8 Your Order Information Enter your Instagram han…" at bounding box center [417, 357] width 835 height 1213
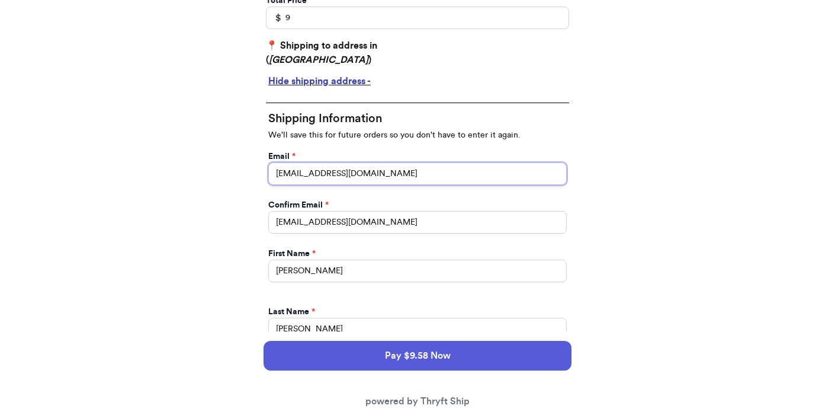
click at [399, 172] on input "paulchutney69@gmail.com" at bounding box center [417, 173] width 299 height 23
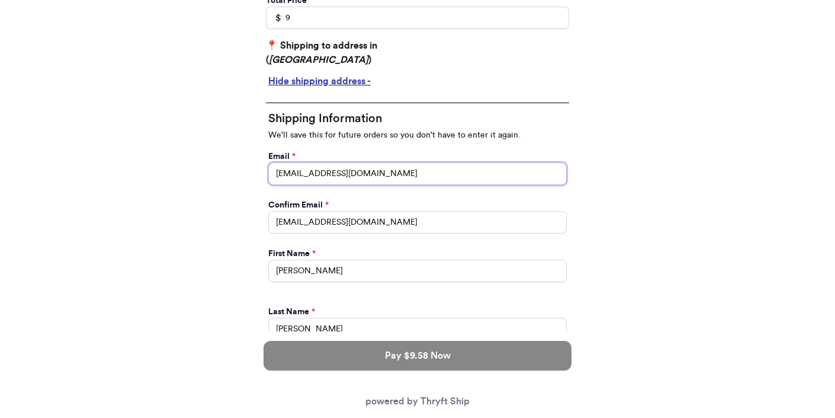
type input "paulchutney69@gmail.co"
click at [676, 216] on div "Thank you for purchasing from 8 Your Order Information Enter your Instagram han…" at bounding box center [417, 352] width 835 height 1203
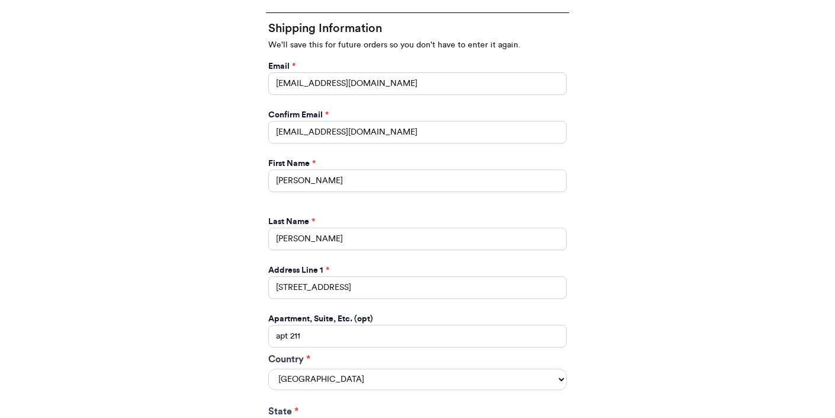
scroll to position [422, 0]
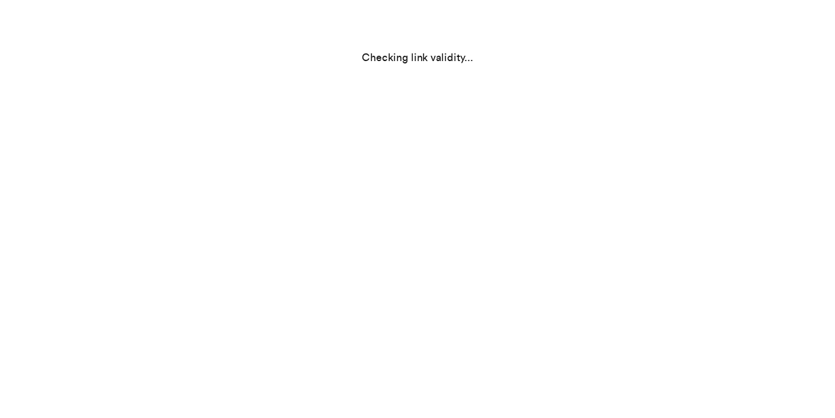
scroll to position [25, 0]
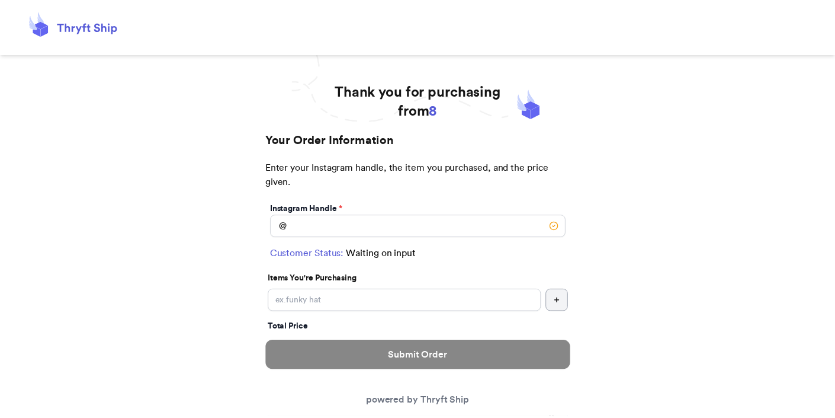
scroll to position [25, 0]
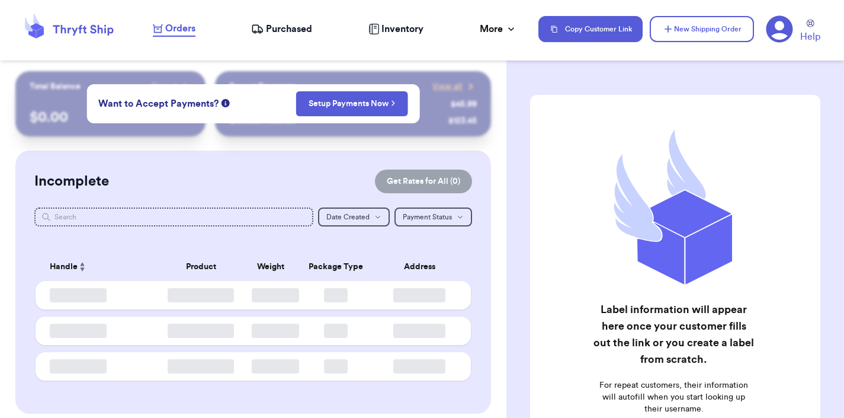
checkbox input "false"
